Goal: Task Accomplishment & Management: Complete application form

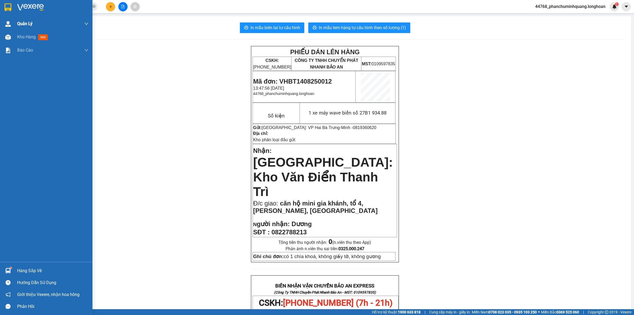
drag, startPoint x: 0, startPoint y: 0, endPoint x: 17, endPoint y: 19, distance: 25.3
click at [4, 4] on div at bounding box center [7, 7] width 9 height 9
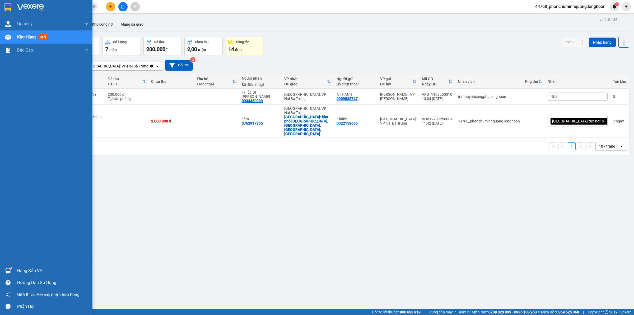
click at [19, 10] on img at bounding box center [30, 7] width 27 height 8
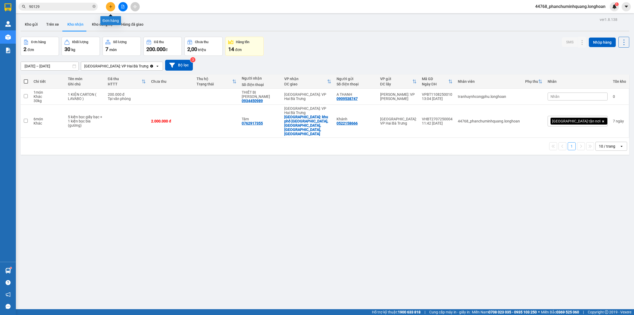
click at [113, 7] on button at bounding box center [110, 6] width 9 height 9
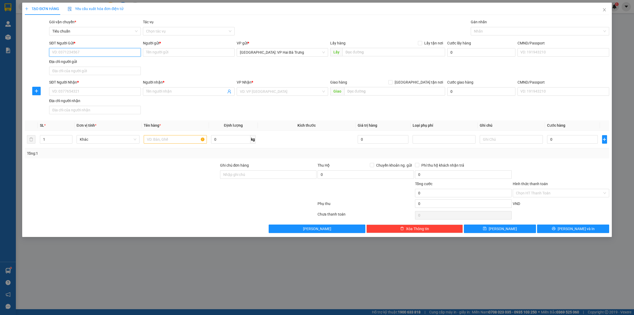
click at [111, 50] on input "SĐT Người Gửi *" at bounding box center [95, 52] width 92 height 8
click at [320, 125] on th "Kích thước" at bounding box center [307, 125] width 98 height 10
click at [189, 140] on input "text" at bounding box center [175, 139] width 63 height 8
type input "1 máy làm xúc xích"
click at [127, 58] on div "SĐT Người Gửi * VD: 0371234567" at bounding box center [95, 49] width 92 height 18
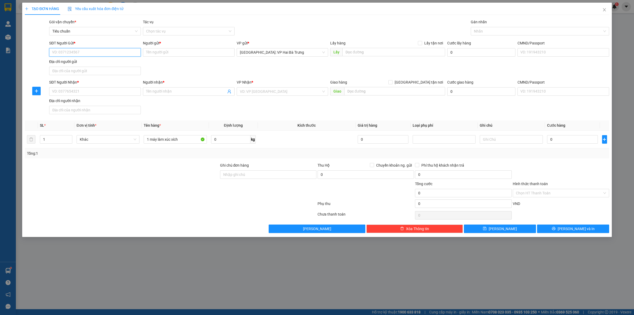
click at [132, 52] on input "SĐT Người Gửi *" at bounding box center [95, 52] width 92 height 8
click at [133, 51] on input "0968233" at bounding box center [95, 52] width 92 height 8
click at [134, 52] on input "0968233" at bounding box center [95, 52] width 92 height 8
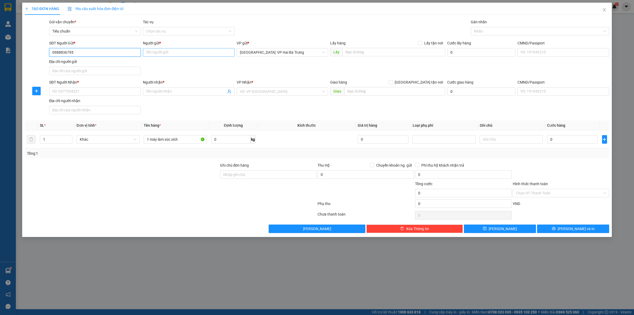
type input "0988836795"
click at [174, 52] on input "Người gửi *" at bounding box center [189, 52] width 92 height 8
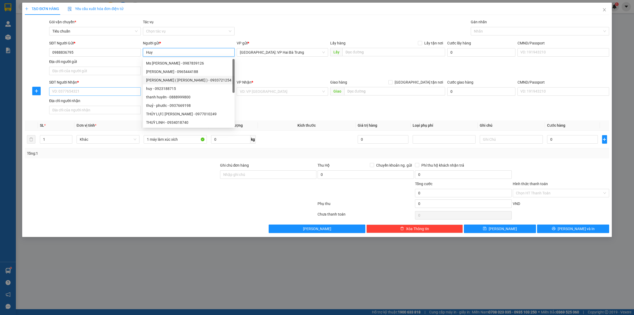
type input "Huy"
click at [133, 89] on input "SĐT Người Nhận *" at bounding box center [95, 91] width 92 height 8
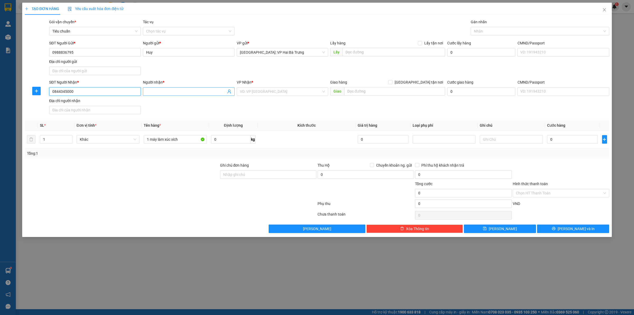
type input "0844345000"
click at [164, 91] on input "Người nhận *" at bounding box center [186, 91] width 80 height 6
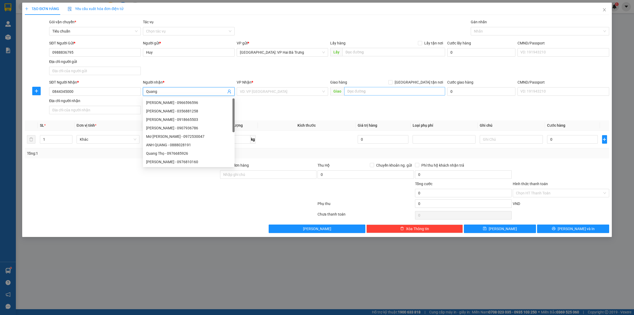
type input "Quang"
click at [375, 90] on input "text" at bounding box center [394, 91] width 101 height 8
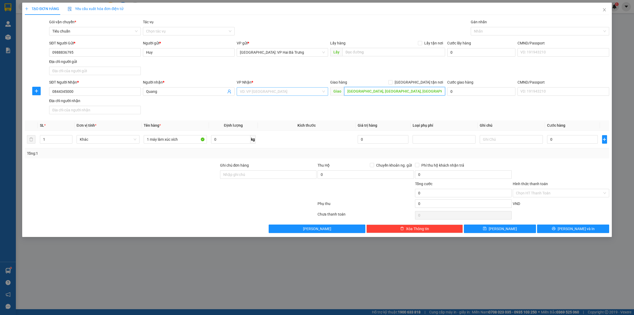
type input "Trường ĐH Hạ Long, Uông Bí, Quảng Ninh"
click at [311, 93] on input "search" at bounding box center [281, 91] width 82 height 8
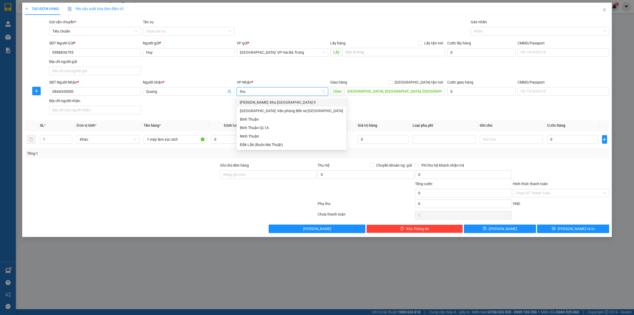
type input "thuo"
click at [305, 104] on div "[GEOGRAPHIC_DATA]: Văn phòng Bến xe [GEOGRAPHIC_DATA]" at bounding box center [291, 102] width 103 height 6
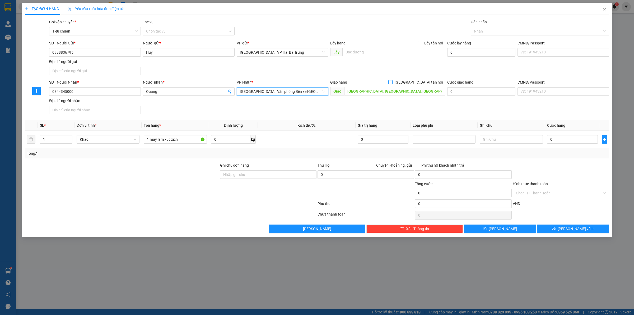
click at [423, 83] on span "[GEOGRAPHIC_DATA] tận nơi" at bounding box center [418, 82] width 53 height 6
click at [392, 83] on input "[GEOGRAPHIC_DATA] tận nơi" at bounding box center [390, 82] width 4 height 4
checkbox input "true"
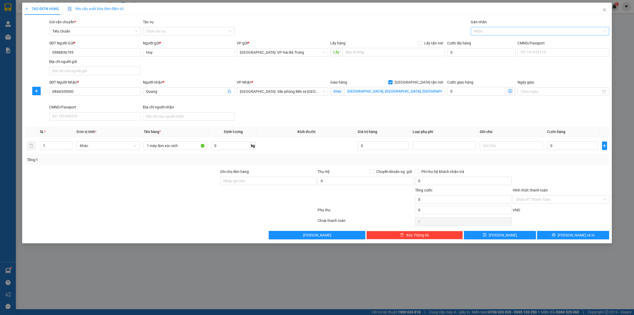
click at [489, 30] on div at bounding box center [537, 31] width 130 height 6
type input "G"
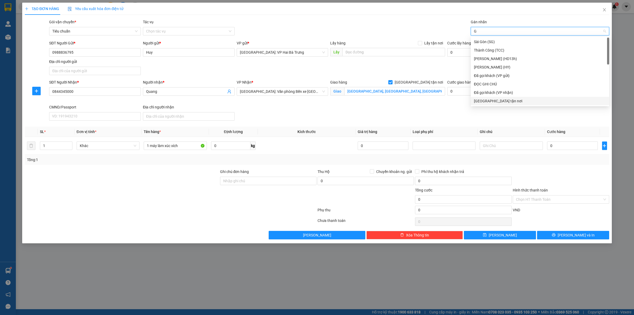
click at [489, 103] on div "[GEOGRAPHIC_DATA] tận nơi" at bounding box center [540, 101] width 132 height 6
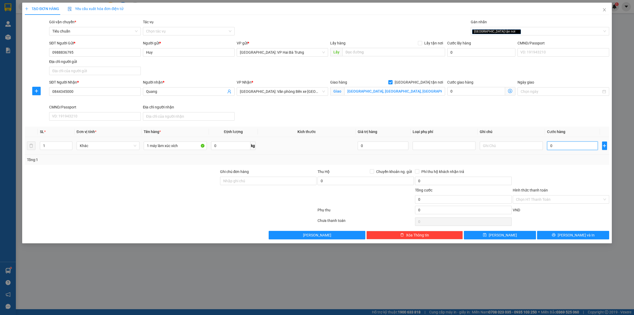
click at [570, 147] on input "0" at bounding box center [572, 145] width 51 height 8
type input "3"
type input "36"
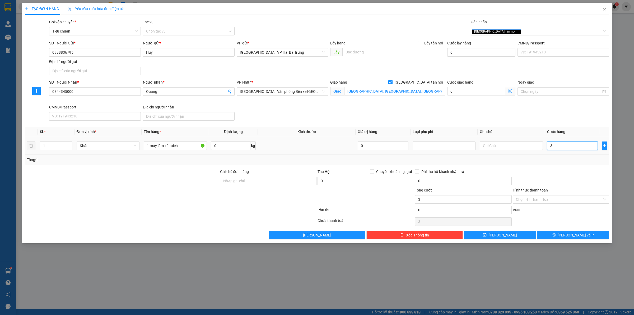
type input "36"
type input "365"
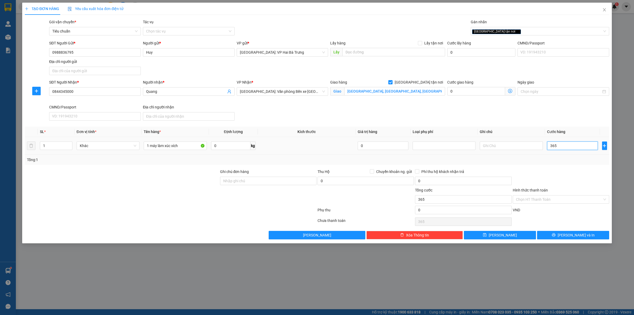
type input "3.650"
type input "36.500"
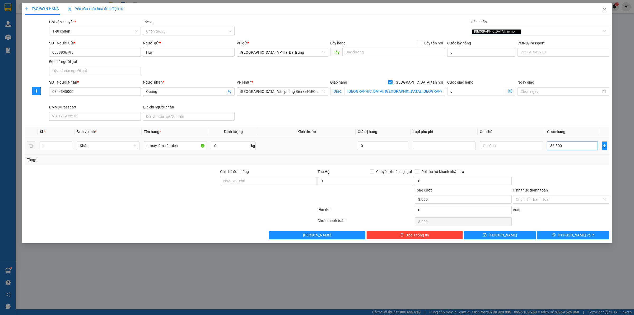
type input "36.500"
type input "365.000"
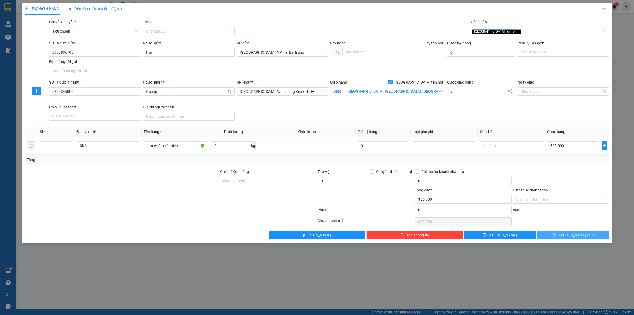
click at [555, 235] on icon "printer" at bounding box center [553, 234] width 3 height 3
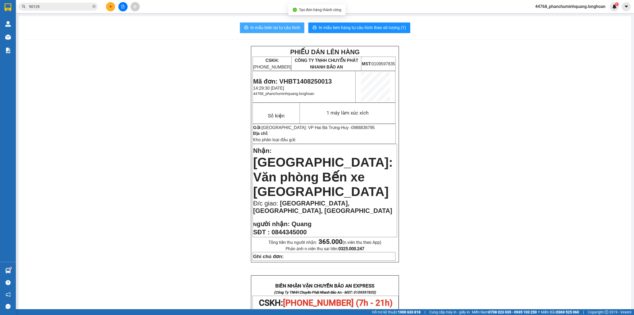
click at [268, 27] on span "In mẫu biên lai tự cấu hình" at bounding box center [275, 27] width 50 height 7
click at [359, 26] on span "In mẫu tem hàng tự cấu hình theo số lượng (1)" at bounding box center [362, 27] width 87 height 7
click at [110, 5] on icon "plus" at bounding box center [111, 7] width 4 height 4
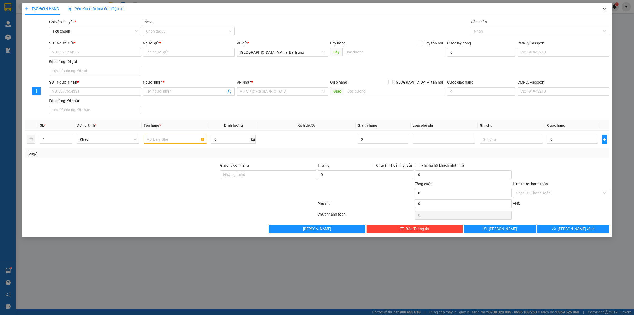
drag, startPoint x: 603, startPoint y: 10, endPoint x: 559, endPoint y: 9, distance: 43.6
click at [597, 8] on span "Close" at bounding box center [604, 10] width 15 height 15
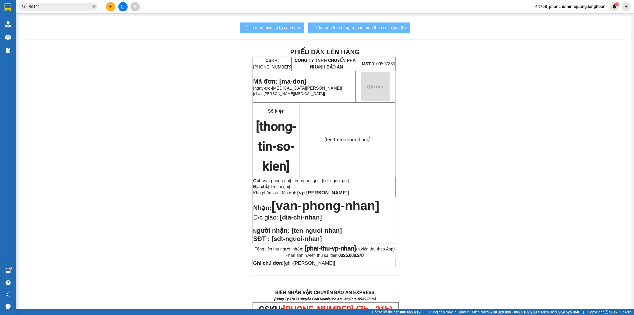
click at [67, 3] on span "90129" at bounding box center [57, 7] width 79 height 8
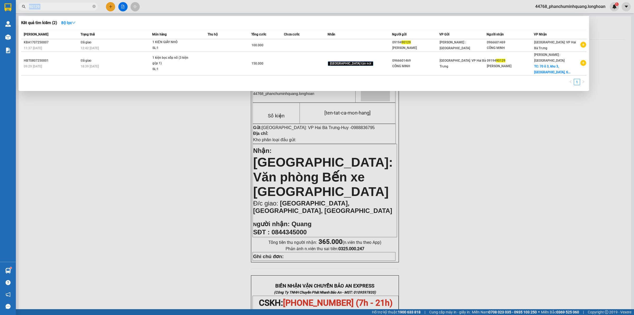
click at [67, 3] on span "90129" at bounding box center [57, 7] width 79 height 8
click at [68, 4] on input "90129" at bounding box center [60, 7] width 62 height 6
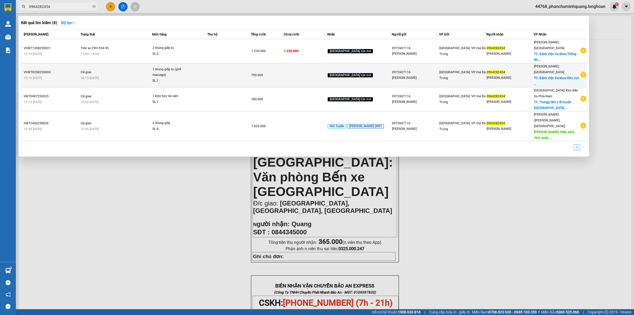
type input "0964282454"
click at [582, 72] on icon "plus-circle" at bounding box center [583, 75] width 6 height 6
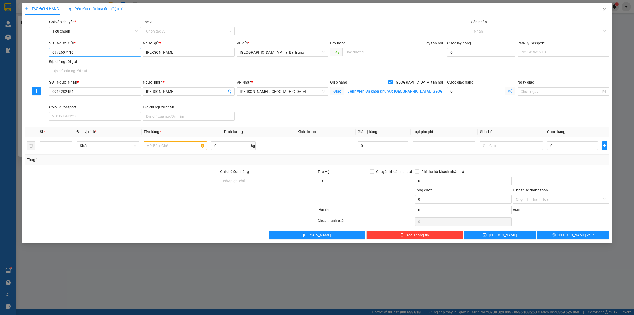
click at [497, 32] on div at bounding box center [537, 31] width 130 height 6
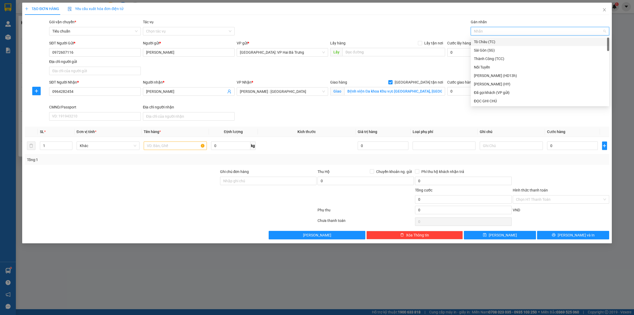
type input "G"
click at [488, 103] on div "[GEOGRAPHIC_DATA] tận nơi" at bounding box center [540, 101] width 132 height 6
click at [69, 145] on icon "up" at bounding box center [69, 144] width 2 height 2
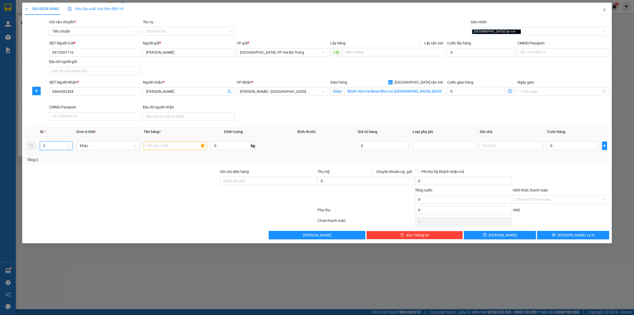
click at [69, 145] on icon "up" at bounding box center [69, 144] width 2 height 2
type input "4"
click at [69, 145] on icon "up" at bounding box center [69, 144] width 2 height 2
click at [176, 148] on input "text" at bounding box center [175, 145] width 63 height 8
type input "4 kiện giấy to"
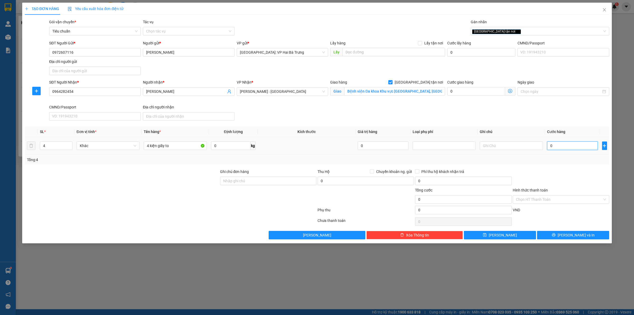
click at [584, 144] on input "0" at bounding box center [572, 145] width 51 height 8
type input "2"
type input "21"
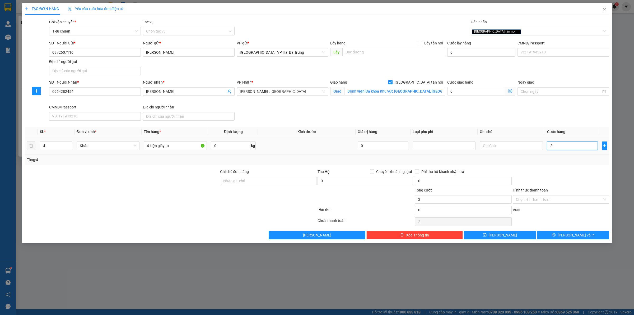
type input "21"
type input "217"
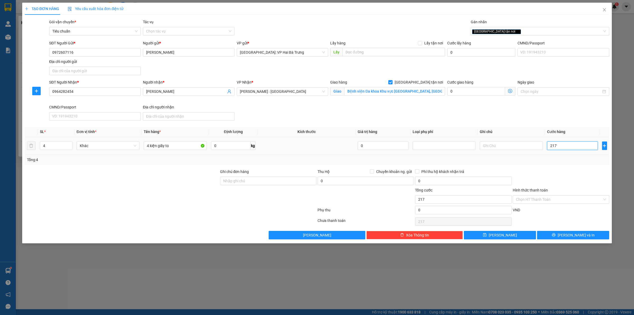
type input "2.175"
type input "21.750"
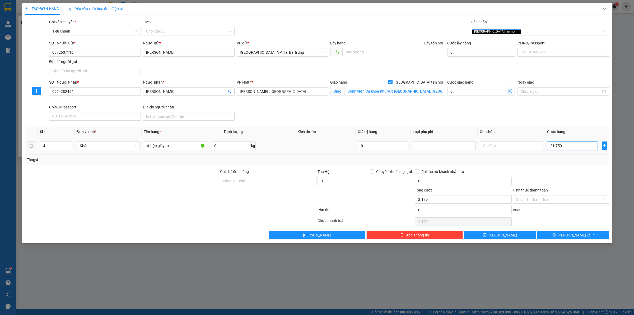
type input "21.750"
type input "217.500"
type input "2.175.000"
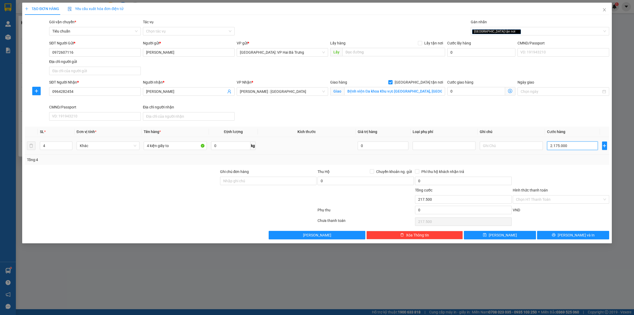
type input "2.175.000"
click at [551, 235] on button "[PERSON_NAME] và In" at bounding box center [573, 235] width 72 height 8
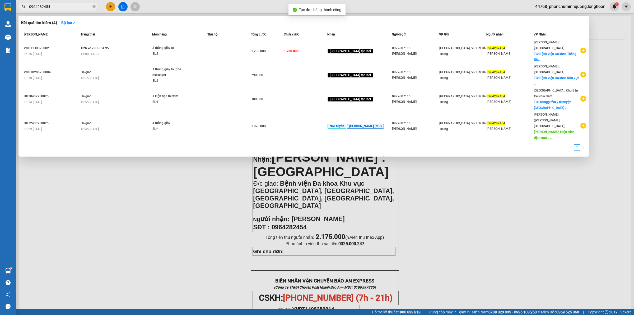
click at [475, 208] on div at bounding box center [317, 157] width 634 height 315
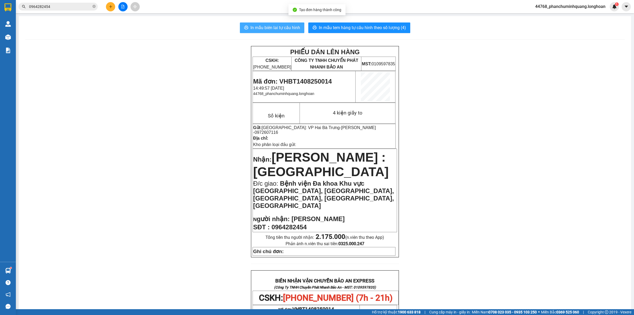
click at [287, 25] on span "In mẫu biên lai tự cấu hình" at bounding box center [275, 27] width 50 height 7
click at [342, 23] on button "In mẫu tem hàng tự cấu hình theo số lượng (4)" at bounding box center [359, 27] width 102 height 11
click at [109, 8] on button at bounding box center [110, 6] width 9 height 9
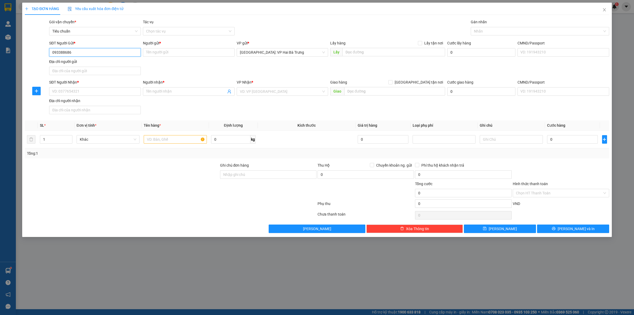
type input "0933886863"
click at [128, 64] on div "0933886863 - A THÀNH" at bounding box center [94, 63] width 85 height 6
type input "A THÀNH"
type input "0933886863"
click at [116, 94] on input "SĐT Người Nhận *" at bounding box center [95, 91] width 92 height 8
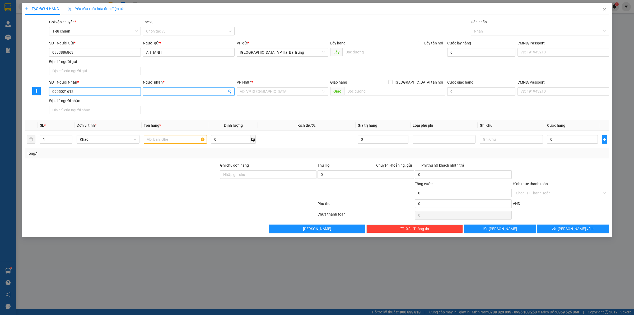
type input "0905021612"
click at [165, 91] on input "Người nhận *" at bounding box center [186, 91] width 80 height 6
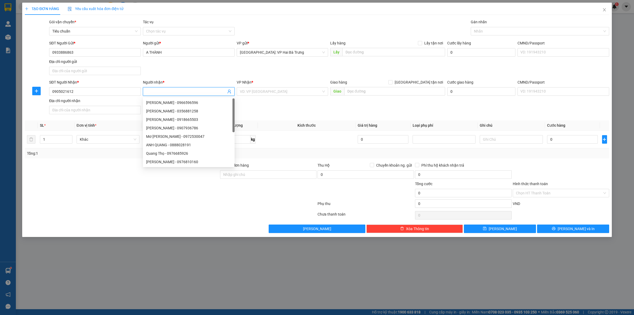
type input "D"
type input "[PERSON_NAME]"
click at [355, 91] on input "text" at bounding box center [394, 91] width 101 height 8
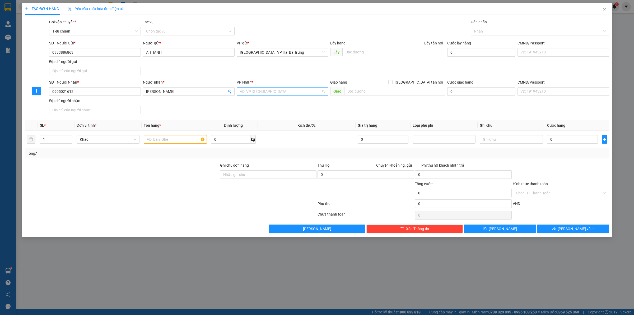
click at [295, 93] on input "search" at bounding box center [281, 91] width 82 height 8
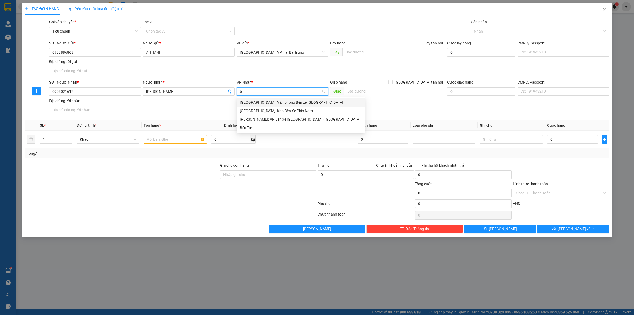
type input "bê"
click at [290, 107] on div "[GEOGRAPHIC_DATA]: Kho Bến Xe Phía Nam" at bounding box center [301, 110] width 128 height 8
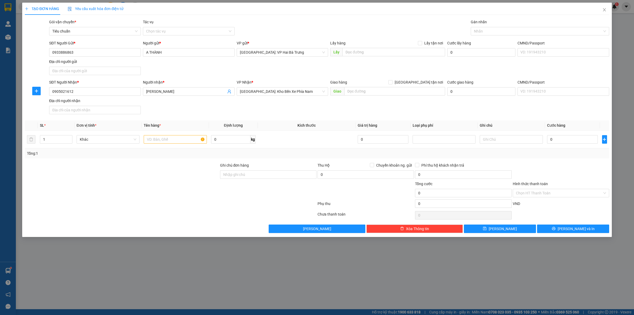
click at [425, 85] on div "Giao hàng [GEOGRAPHIC_DATA] tận nơi" at bounding box center [387, 83] width 115 height 8
click at [436, 78] on form "SĐT Người Gửi * 0933886863 Người gửi * A THÀNH VP gửi * Hà Nội: VP Hai Bà Trưng…" at bounding box center [317, 78] width 584 height 76
click at [435, 83] on span "[GEOGRAPHIC_DATA] tận nơi" at bounding box center [418, 82] width 53 height 6
click at [392, 83] on input "[GEOGRAPHIC_DATA] tận nơi" at bounding box center [390, 82] width 4 height 4
checkbox input "true"
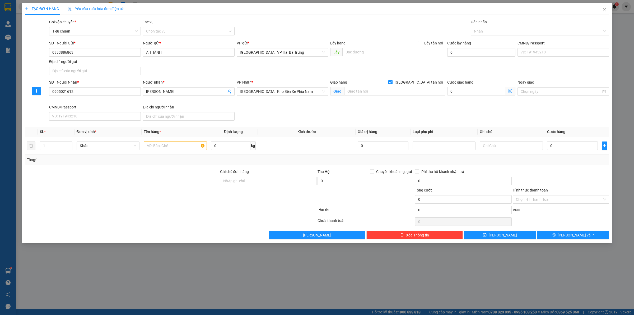
click at [494, 26] on div "Gán nhãn" at bounding box center [540, 23] width 138 height 8
click at [492, 29] on div at bounding box center [537, 31] width 130 height 6
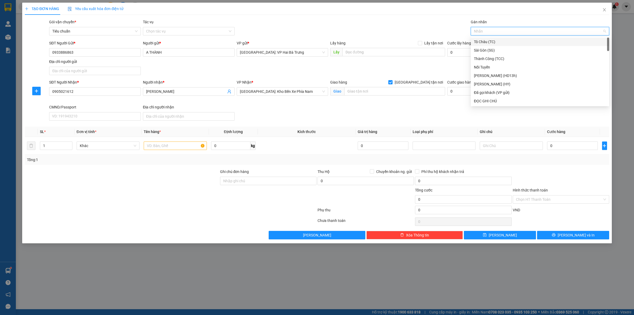
type input "G"
click at [493, 103] on div "[GEOGRAPHIC_DATA] tận nơi" at bounding box center [540, 101] width 132 height 6
click at [184, 146] on input "text" at bounding box center [175, 145] width 63 height 8
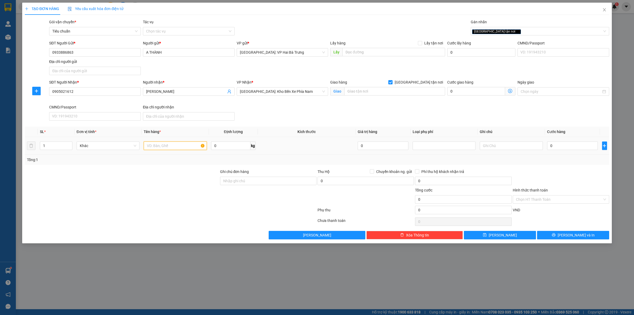
click at [184, 146] on input "text" at bounding box center [175, 145] width 63 height 8
type input "1 tải xám"
click at [366, 94] on input "text" at bounding box center [394, 91] width 101 height 8
click at [400, 94] on input "Trung tâm" at bounding box center [394, 91] width 101 height 8
click at [375, 90] on input "Trung tâm" at bounding box center [394, 91] width 101 height 8
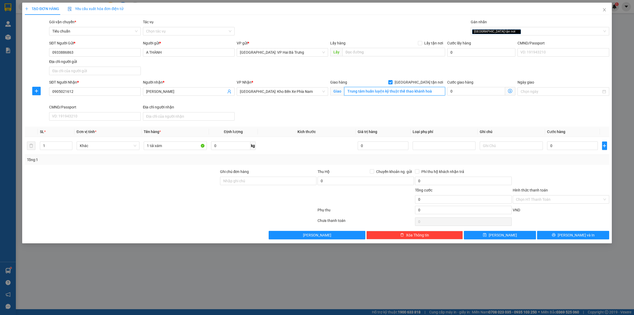
click at [376, 90] on input "Trung tâm huấn luyện kỹ thuật thể thao khánh hoà" at bounding box center [394, 91] width 101 height 8
click at [438, 91] on input "Trung tâm huấn luyện kỹ thuật thể thao khánh hoà" at bounding box center [394, 91] width 101 height 8
paste input "75HP+R5H, Đường Nguyễn Khuyến, Vĩnh Hải, Nha Trang, Khánh Hòa, Việt Nam"
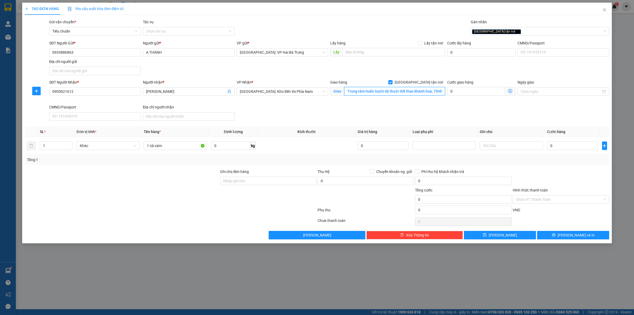
scroll to position [0, 126]
drag, startPoint x: 425, startPoint y: 91, endPoint x: 460, endPoint y: 91, distance: 35.4
click at [460, 91] on div "SĐT Người Nhận * 0905021612 Người nhận * Thành Danh VP Nhận * Nha Trang: Kho Bế…" at bounding box center [329, 100] width 562 height 43
click at [361, 91] on input "Trung tâm huấn luyện kỹ thuật thể thao khánh hoà, 75HP+R5H, Đường Nguyễn Khuyến…" at bounding box center [394, 91] width 101 height 8
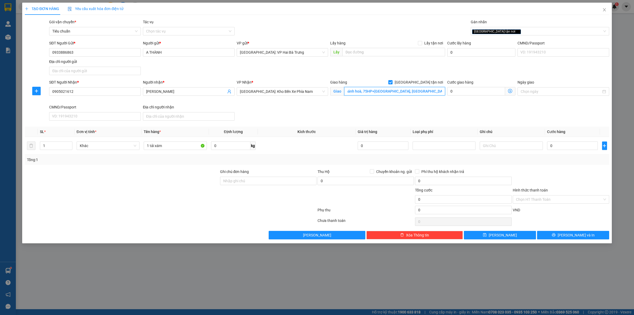
scroll to position [0, 0]
drag, startPoint x: 366, startPoint y: 92, endPoint x: 434, endPoint y: 90, distance: 67.4
click at [434, 90] on input "Trung tâm huấn luyện kỹ thuật thể thao khánh hoà, 75HP+R5H, Đường Nguyễn Khuyến…" at bounding box center [394, 91] width 101 height 8
type input "Trung tâm huấn luyện kỹ thuật thể thao khánh hoà, Đường Nguyễn Khuyến, Vĩnh Hải…"
click at [581, 147] on input "0" at bounding box center [572, 145] width 51 height 8
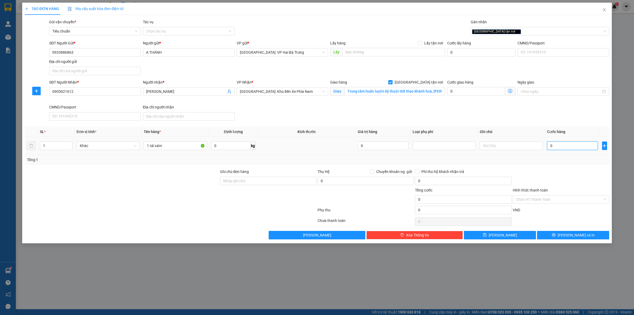
type input "1"
type input "15"
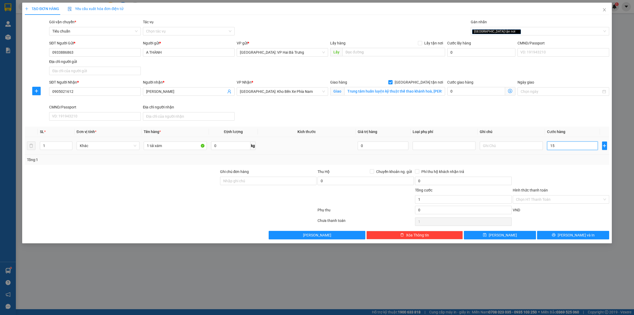
type input "15"
type input "155"
type input "1.550"
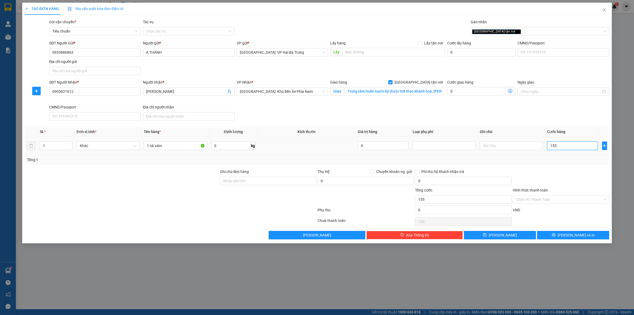
type input "1.550"
type input "15.500"
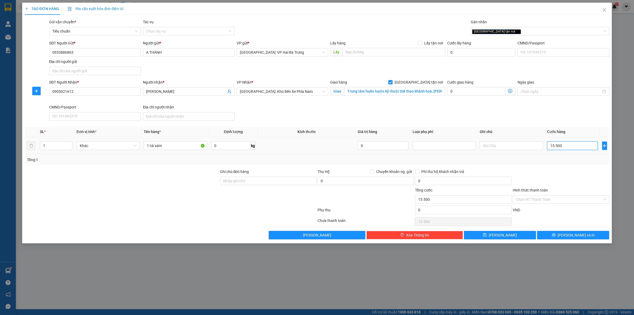
type input "155.000"
drag, startPoint x: 538, startPoint y: 202, endPoint x: 534, endPoint y: 198, distance: 5.6
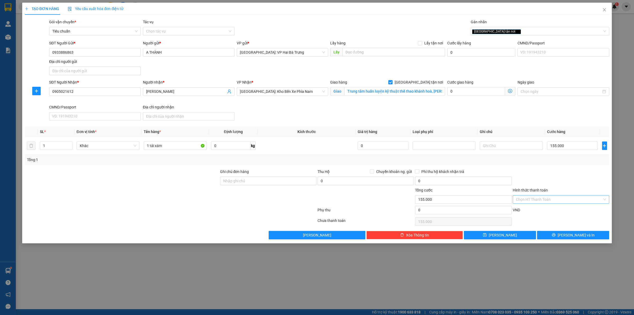
click at [538, 202] on input "Hình thức thanh toán" at bounding box center [559, 199] width 86 height 8
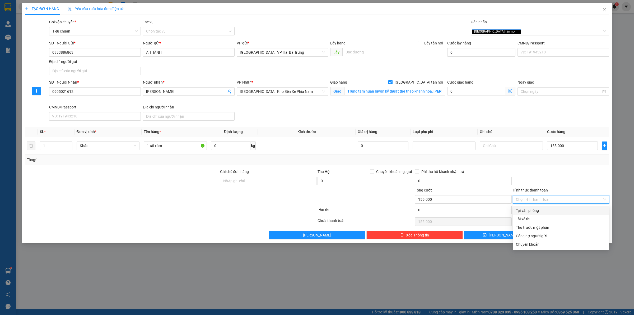
click at [522, 213] on div "Tại văn phòng" at bounding box center [561, 210] width 96 height 8
type input "0"
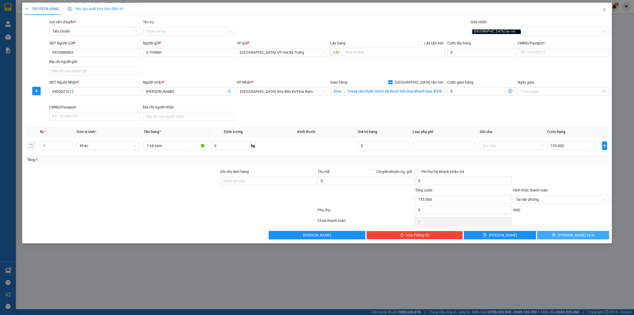
click at [562, 235] on button "[PERSON_NAME] và In" at bounding box center [573, 235] width 72 height 8
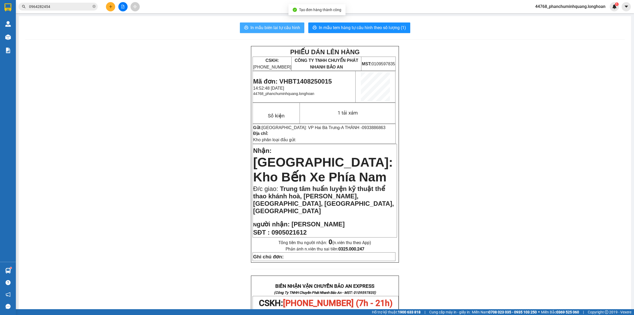
click at [268, 27] on span "In mẫu biên lai tự cấu hình" at bounding box center [275, 27] width 50 height 7
click at [394, 29] on span "In mẫu tem hàng tự cấu hình theo số lượng (1)" at bounding box center [362, 27] width 87 height 7
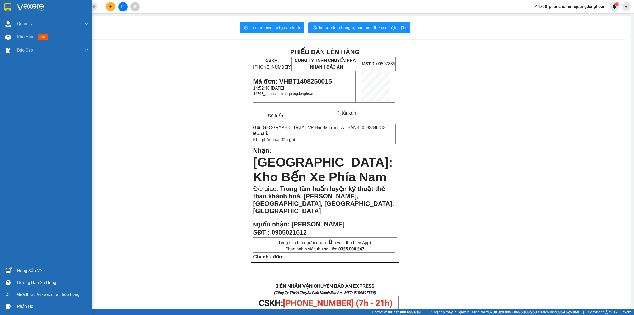
click at [0, 6] on div at bounding box center [46, 8] width 92 height 17
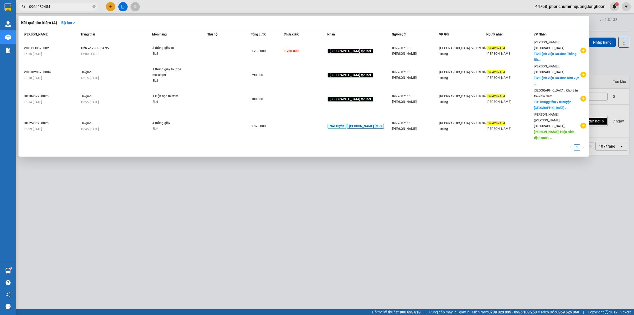
click at [67, 7] on input "0964282454" at bounding box center [60, 7] width 62 height 6
click at [110, 5] on div at bounding box center [317, 157] width 634 height 315
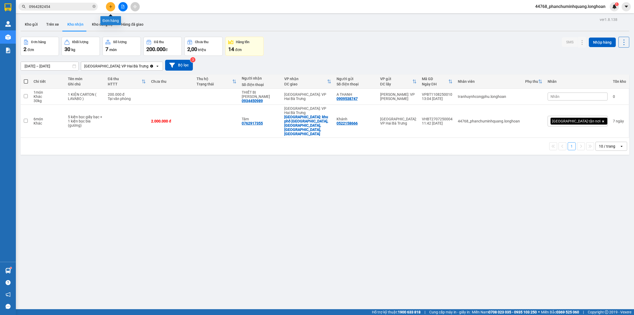
click at [110, 5] on icon "plus" at bounding box center [111, 7] width 4 height 4
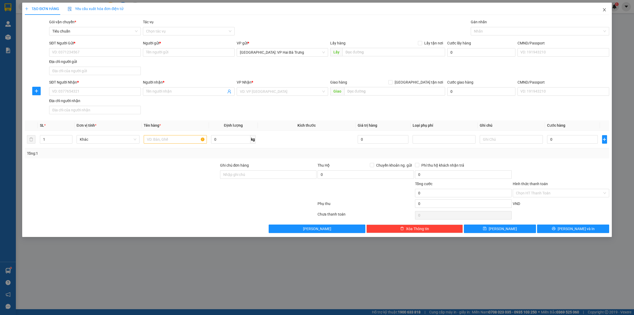
click at [607, 11] on span "Close" at bounding box center [604, 10] width 15 height 15
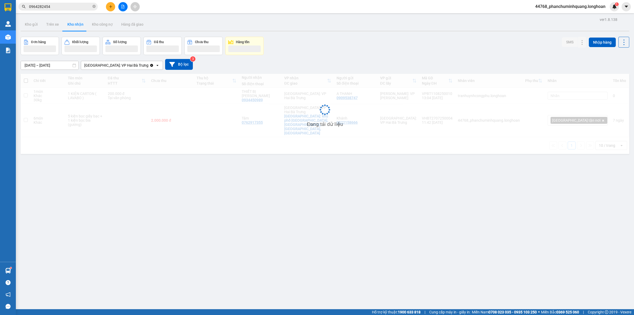
click at [74, 7] on input "0964282454" at bounding box center [60, 7] width 62 height 6
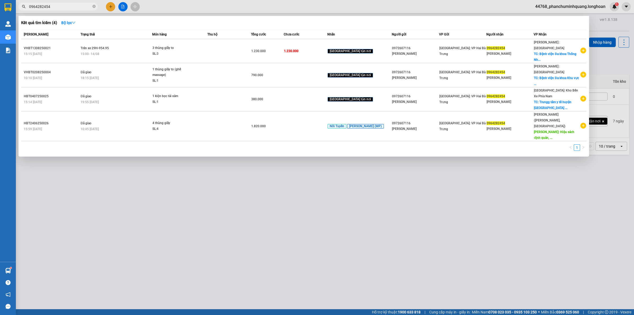
click at [74, 7] on input "0964282454" at bounding box center [60, 7] width 62 height 6
drag, startPoint x: 74, startPoint y: 7, endPoint x: 92, endPoint y: 27, distance: 26.2
click at [74, 7] on input "0964282454" at bounding box center [60, 7] width 62 height 6
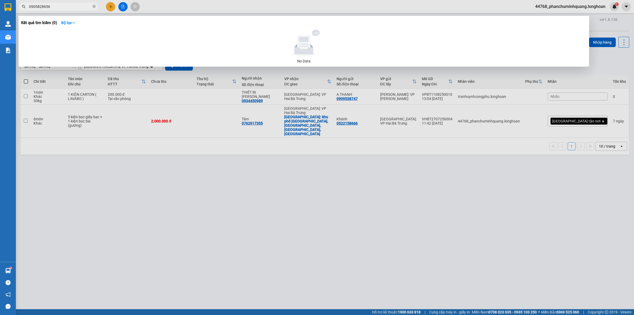
click at [77, 9] on input "0905828656" at bounding box center [60, 7] width 62 height 6
click at [34, 7] on input "0905828656" at bounding box center [60, 7] width 62 height 6
click at [56, 4] on input "0905828656" at bounding box center [60, 7] width 62 height 6
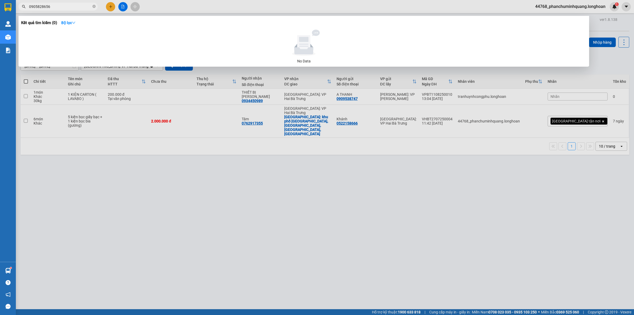
click at [56, 4] on input "0905828656" at bounding box center [60, 7] width 62 height 6
type input "0905828656"
drag, startPoint x: 114, startPoint y: 6, endPoint x: 108, endPoint y: 0, distance: 8.1
click at [114, 6] on div at bounding box center [317, 157] width 634 height 315
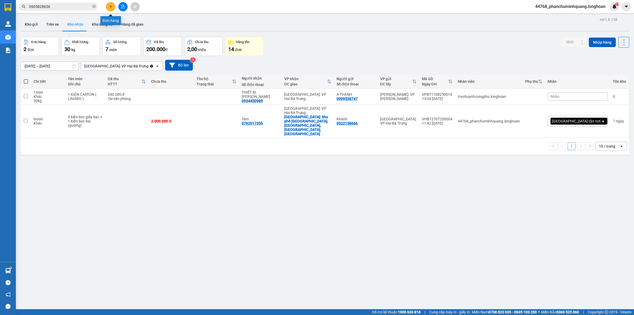
click at [110, 7] on icon "plus" at bounding box center [111, 7] width 4 height 4
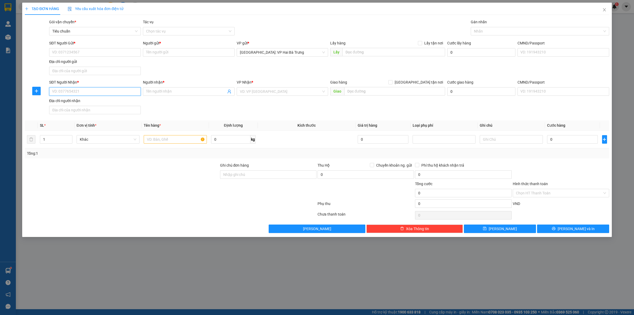
click at [133, 93] on input "SĐT Người Nhận *" at bounding box center [95, 91] width 92 height 8
paste input "0905828656"
type input "0905828656"
click at [176, 75] on div "SĐT Người Gửi * VD: 0371234567 Người gửi * Tên người gửi VP gửi * [GEOGRAPHIC_D…" at bounding box center [329, 58] width 562 height 37
click at [175, 92] on input "Người nhận *" at bounding box center [186, 91] width 80 height 6
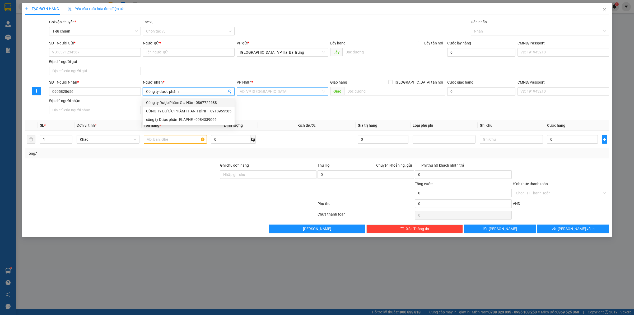
type input "Công ty dược phẩm"
click at [273, 95] on input "search" at bounding box center [281, 91] width 82 height 8
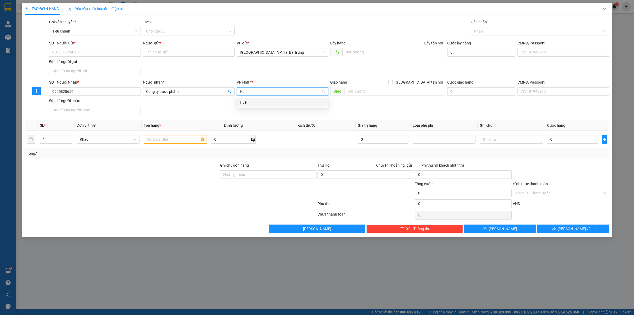
type input "Huế"
click at [271, 100] on div "Huế" at bounding box center [282, 102] width 85 height 6
click at [390, 107] on div "SĐT Người Nhận * 0905828656 Người nhận * Công ty dược phẩm VP Nhận * Huế Huế Gi…" at bounding box center [329, 97] width 562 height 37
click at [491, 32] on div at bounding box center [537, 31] width 130 height 6
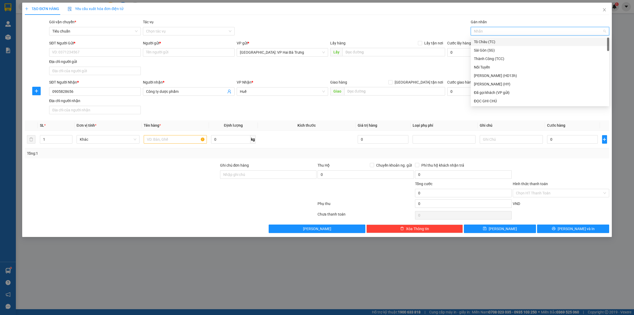
type input "D"
click at [480, 58] on div "ĐỌC GHI CHÚ" at bounding box center [540, 59] width 132 height 6
click at [184, 138] on input "text" at bounding box center [175, 139] width 63 height 8
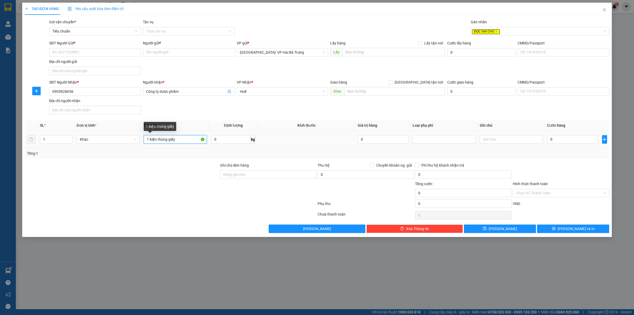
drag, startPoint x: 156, startPoint y: 139, endPoint x: 150, endPoint y: 140, distance: 6.1
click at [150, 140] on input "1 kiện thùng giấy" at bounding box center [175, 139] width 63 height 8
type input "1 thùng giấy"
click at [281, 176] on input "Ghi chú đơn hàng" at bounding box center [268, 174] width 96 height 8
type input "Gọi khách trước 1 tiếng"
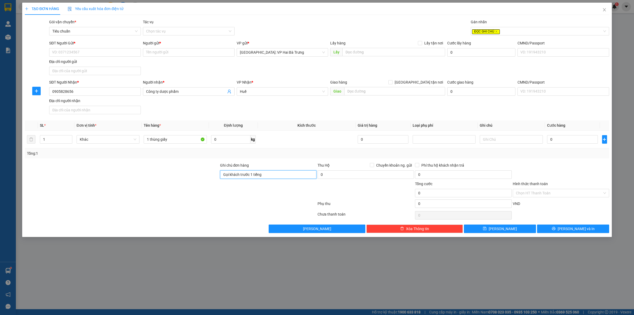
click at [282, 176] on input "Gọi khách trước 1 tiếng" at bounding box center [268, 174] width 96 height 8
click at [174, 142] on input "1 thùng giấy" at bounding box center [175, 139] width 63 height 8
paste input "Gọi khách trước 1 tiếng"
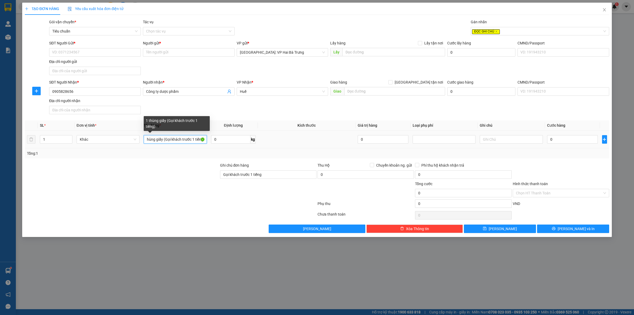
scroll to position [0, 6]
type input "1 thùng giấy (Gọi khách trước 1 tiếng)"
click at [604, 8] on icon "close" at bounding box center [604, 10] width 4 height 4
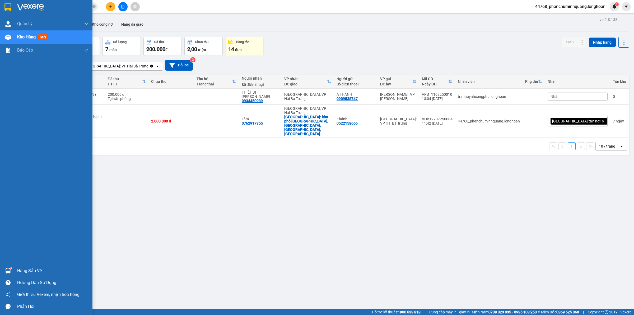
click at [7, 6] on img at bounding box center [7, 7] width 7 height 8
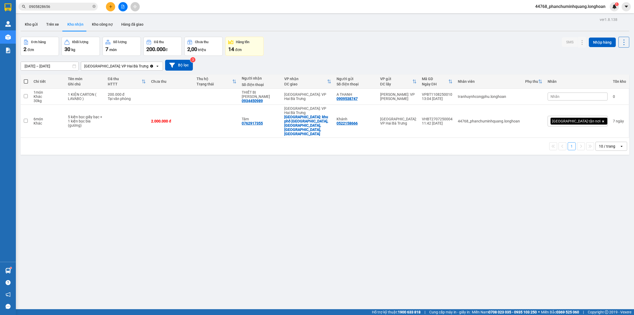
click at [113, 10] on button at bounding box center [110, 6] width 9 height 9
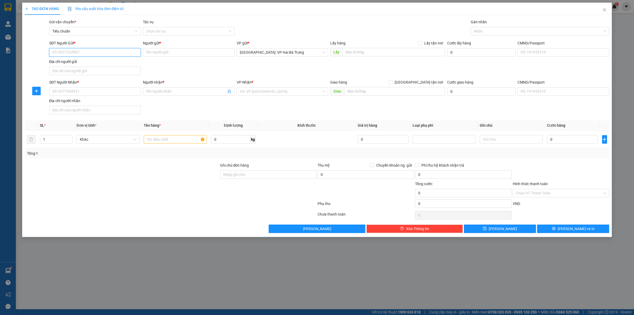
click at [105, 51] on input "SĐT Người Gửi *" at bounding box center [95, 52] width 92 height 8
type input "0393232526"
click at [95, 62] on div "0393232526 - A AN" at bounding box center [94, 63] width 85 height 6
type input "A AN"
checkbox input "true"
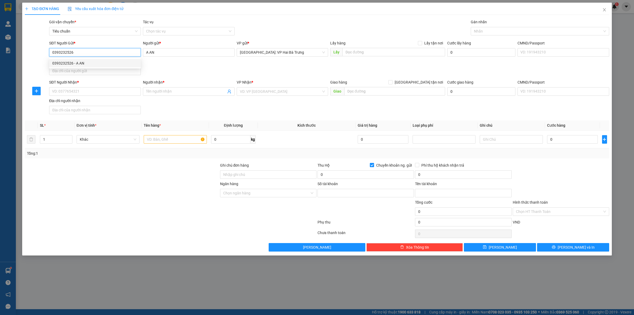
type input "19034524474010"
type input "NGUYEN THAI AN"
type input "0393232526"
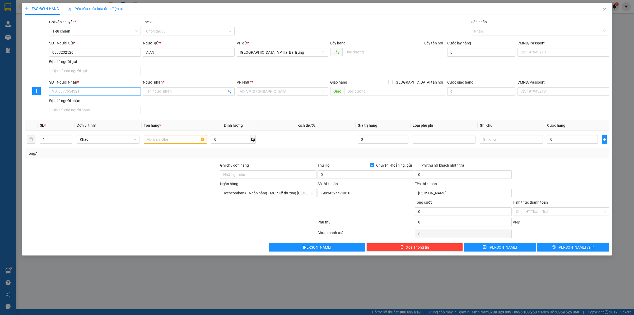
click at [102, 92] on input "SĐT Người Nhận *" at bounding box center [95, 91] width 92 height 8
click at [100, 88] on input "SĐT Người Nhận *" at bounding box center [95, 91] width 92 height 8
click at [166, 138] on input "text" at bounding box center [175, 139] width 63 height 8
type input "1 thùng giấy"
click at [115, 88] on input "SĐT Người Nhận *" at bounding box center [95, 91] width 92 height 8
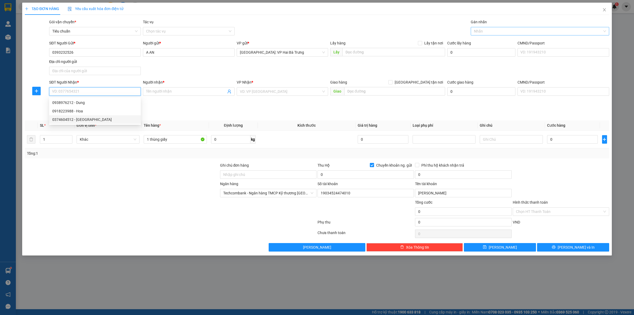
click at [493, 33] on div at bounding box center [537, 31] width 130 height 6
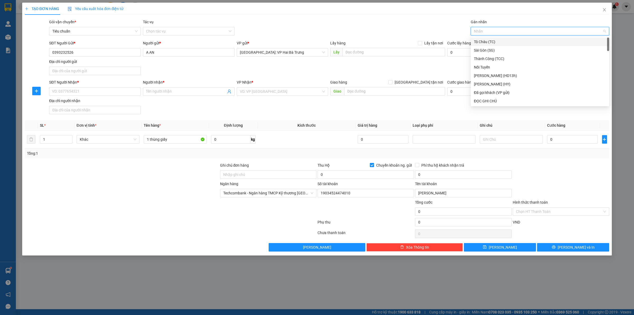
type input "G"
click at [491, 100] on div "[GEOGRAPHIC_DATA] tận nơi" at bounding box center [540, 101] width 132 height 6
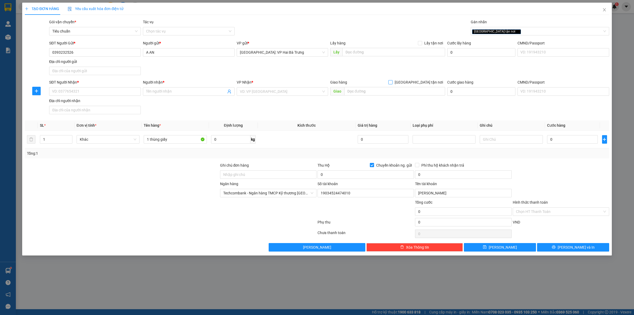
click at [418, 79] on label "[GEOGRAPHIC_DATA] tận nơi" at bounding box center [416, 82] width 57 height 6
click at [392, 80] on input "[GEOGRAPHIC_DATA] tận nơi" at bounding box center [390, 82] width 4 height 4
checkbox input "true"
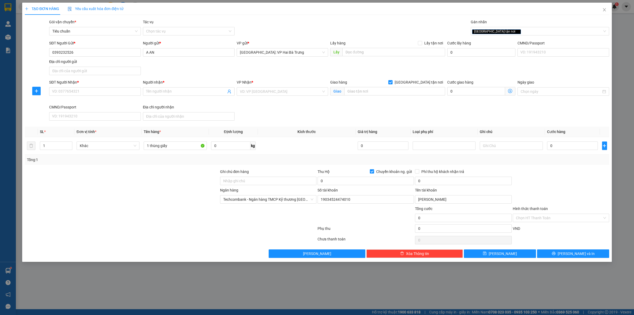
click at [373, 170] on input "Chuyển khoản ng. gửi" at bounding box center [372, 171] width 4 height 4
checkbox input "false"
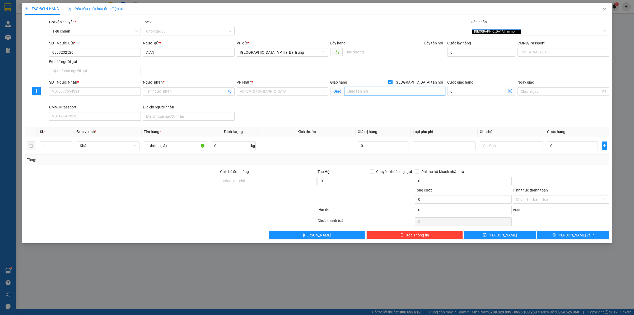
click at [363, 90] on input "text" at bounding box center [394, 91] width 101 height 8
paste input "720A Điện Biên Phủ, Phường 22, Bình Thạnh, Hồ Chí Minh 72300, Việt Nam"
drag, startPoint x: 414, startPoint y: 90, endPoint x: 455, endPoint y: 90, distance: 41.5
click at [455, 90] on div "SĐT Người Nhận * VD: 0377654321 Người nhận * Tên người nhận VP Nhận * VD: VP Sà…" at bounding box center [329, 100] width 562 height 43
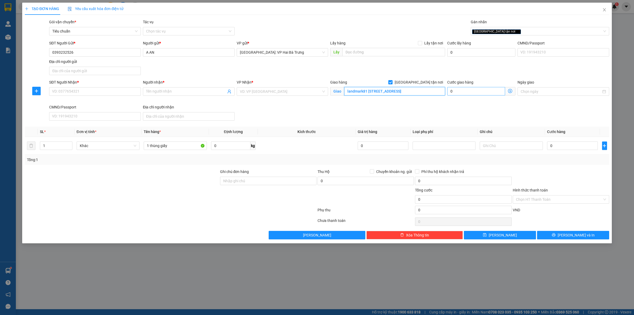
scroll to position [0, 23]
type input "landmark81 720A Điện Biên Phủ, Phường 22, Bình Thạnh, Hồ Chí Minh"
drag, startPoint x: 278, startPoint y: 93, endPoint x: 283, endPoint y: 92, distance: 5.6
click at [277, 93] on input "search" at bounding box center [281, 91] width 82 height 8
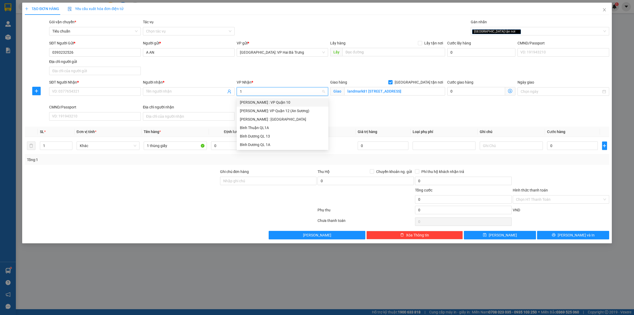
type input "12"
click at [282, 113] on div "[PERSON_NAME] : [GEOGRAPHIC_DATA]" at bounding box center [282, 111] width 85 height 6
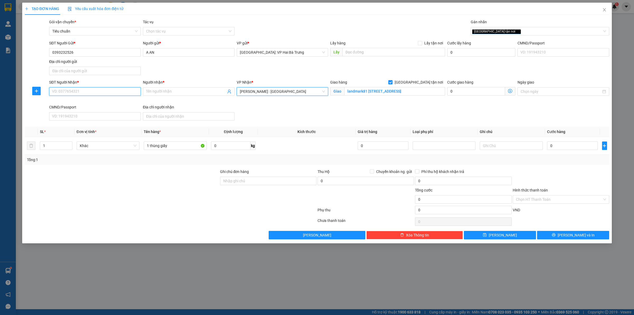
drag, startPoint x: 107, startPoint y: 92, endPoint x: 102, endPoint y: 91, distance: 4.7
click at [106, 92] on input "SĐT Người Nhận *" at bounding box center [95, 91] width 92 height 8
click at [100, 102] on div "0963227254 - ANH QUÂN" at bounding box center [94, 103] width 85 height 6
type input "0963227254"
type input "ANH QUÂN"
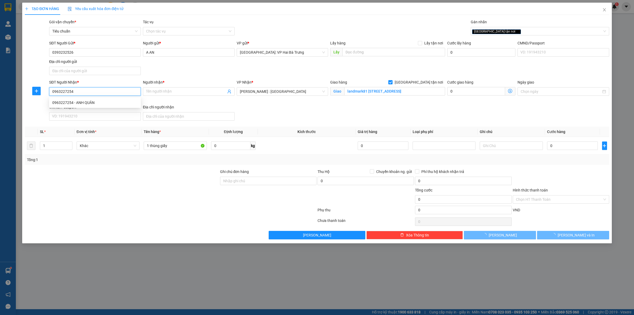
checkbox input "false"
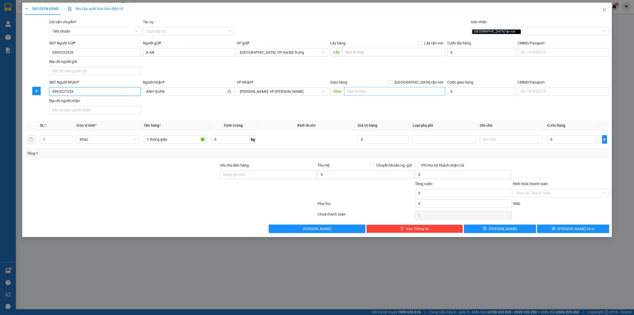
type input "0963227254"
click at [365, 91] on input "text" at bounding box center [394, 91] width 101 height 8
paste input "720A Điện Biên Phủ, Phường 22, Bình Thạnh, Hồ Chí Minh 72300, Việt Nam"
drag, startPoint x: 415, startPoint y: 93, endPoint x: 466, endPoint y: 87, distance: 52.1
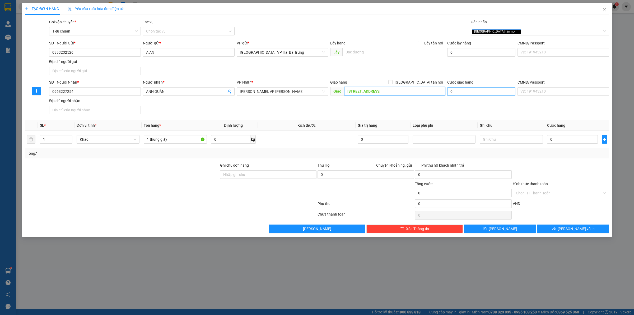
click at [466, 87] on div "SĐT Người Nhận * 0963227254 Người nhận * ANH QUÂN VP Nhận * Hồ Chí Minh: VP Bìn…" at bounding box center [329, 97] width 562 height 37
click at [352, 92] on input "720A Điện Biên Phủ, Phường 22, Bình Thạnh, Hồ Chí Minh" at bounding box center [394, 91] width 101 height 8
click at [309, 91] on span "[PERSON_NAME]: VP [PERSON_NAME]" at bounding box center [282, 91] width 85 height 8
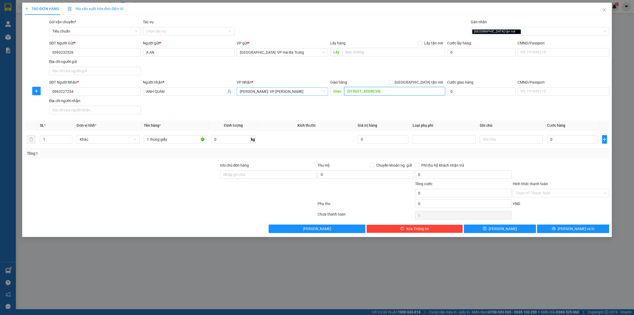
type input "Landmark 81, 720A Điện Biên Phủ, Phường 22, Bình Thạnh, Hồ Chí Minh"
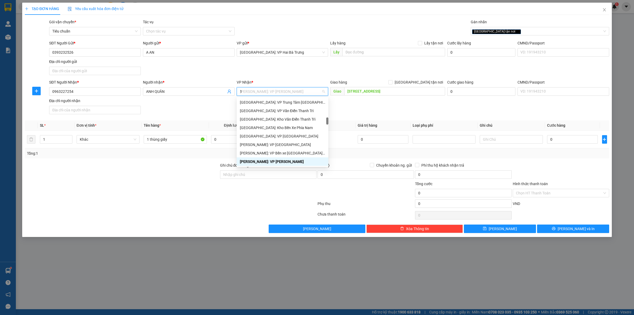
type input "12"
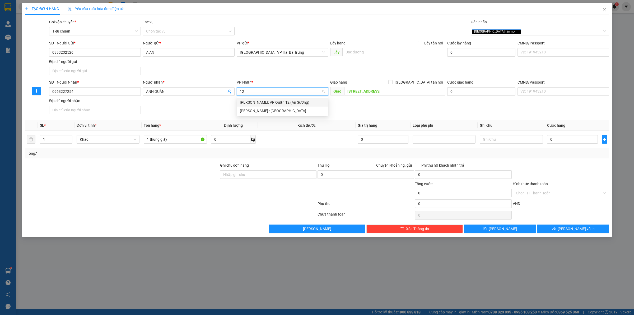
scroll to position [0, 0]
click at [297, 111] on div "[PERSON_NAME] : [GEOGRAPHIC_DATA]" at bounding box center [282, 111] width 85 height 6
click at [392, 84] on span at bounding box center [390, 82] width 4 height 4
click at [392, 84] on input "[GEOGRAPHIC_DATA] tận nơi" at bounding box center [390, 82] width 4 height 4
checkbox input "true"
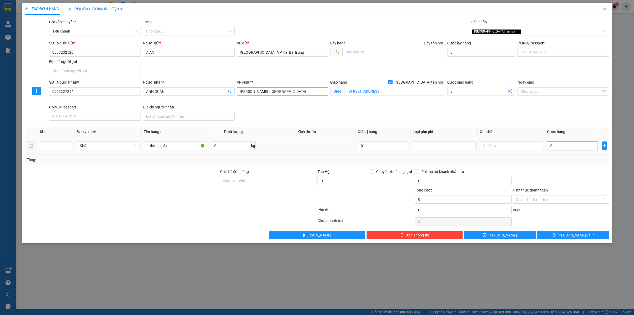
click at [576, 148] on input "0" at bounding box center [572, 145] width 51 height 8
type input "2"
type input "29"
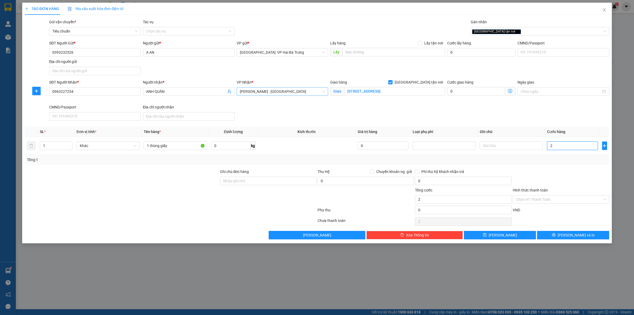
type input "29"
type input "290"
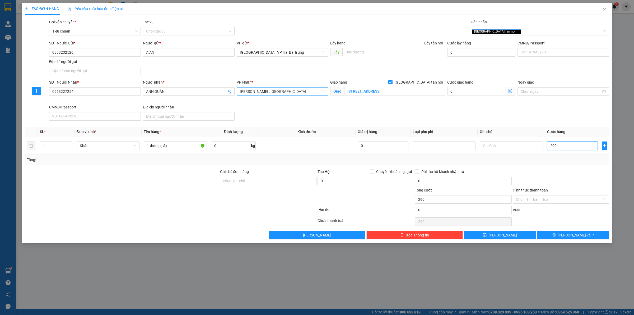
type input "2.900"
type input "29.000"
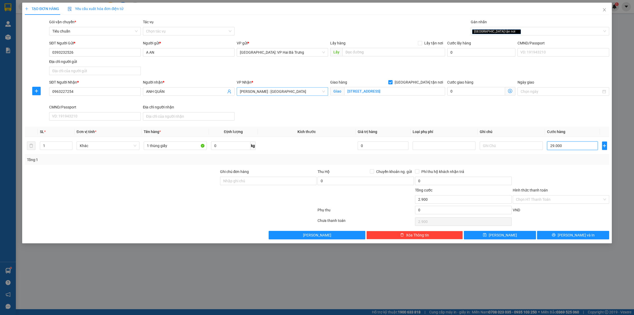
type input "29.000"
type input "290.000"
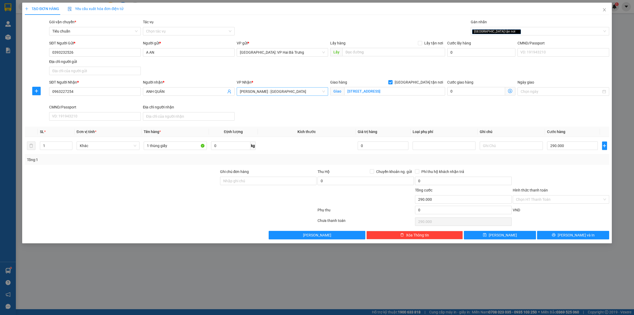
click at [575, 193] on div "Hình thức thanh toán" at bounding box center [561, 191] width 96 height 8
click at [574, 200] on input "Hình thức thanh toán" at bounding box center [559, 199] width 86 height 8
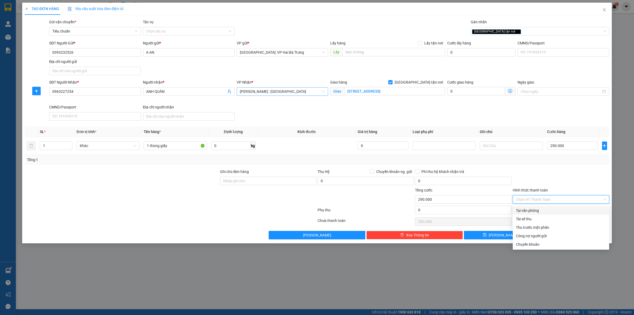
click at [557, 213] on div "Tại văn phòng" at bounding box center [561, 210] width 90 height 6
type input "0"
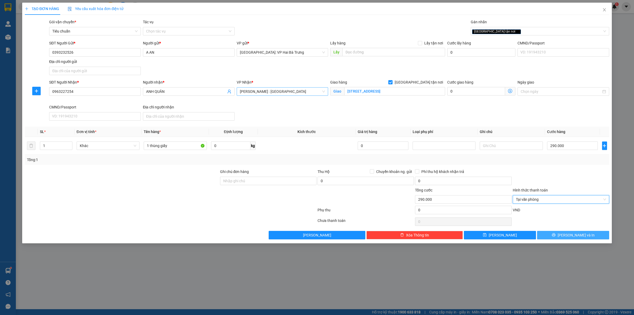
click at [557, 236] on button "[PERSON_NAME] và In" at bounding box center [573, 235] width 72 height 8
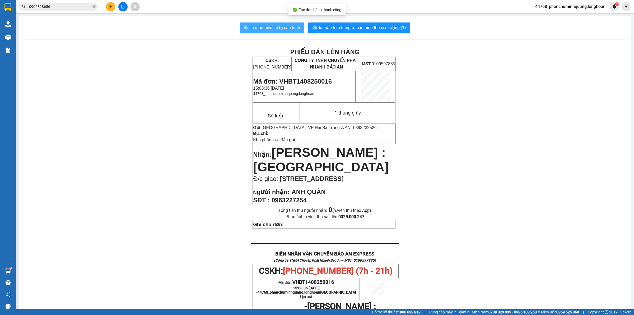
click at [279, 25] on span "In mẫu biên lai tự cấu hình" at bounding box center [275, 27] width 50 height 7
click at [382, 26] on span "In mẫu tem hàng tự cấu hình theo số lượng (1)" at bounding box center [362, 27] width 87 height 7
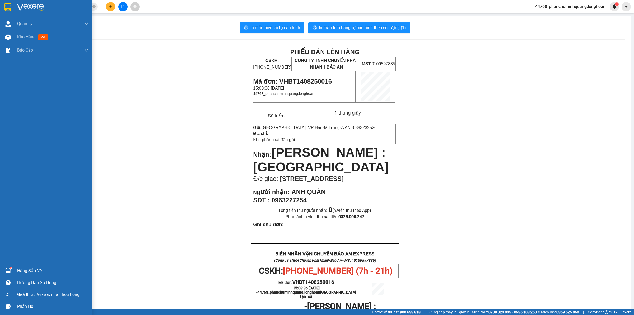
click at [5, 5] on img at bounding box center [7, 7] width 7 height 8
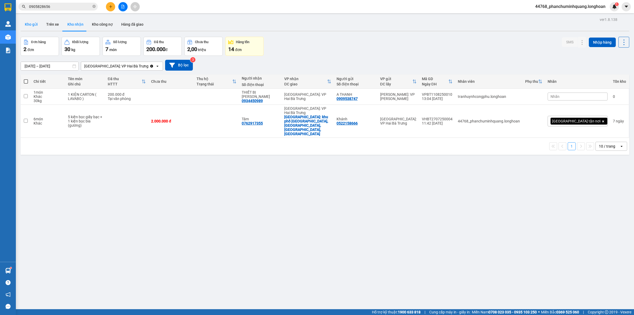
click at [34, 27] on button "Kho gửi" at bounding box center [31, 24] width 21 height 13
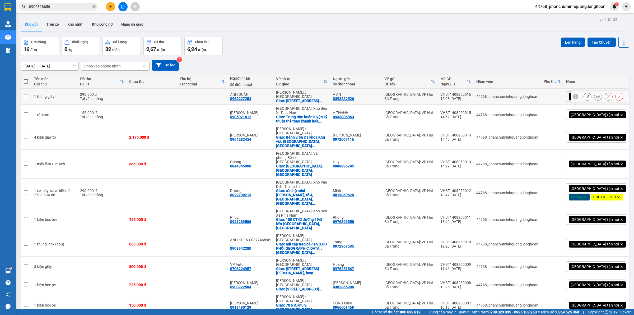
click at [584, 97] on button at bounding box center [587, 96] width 7 height 9
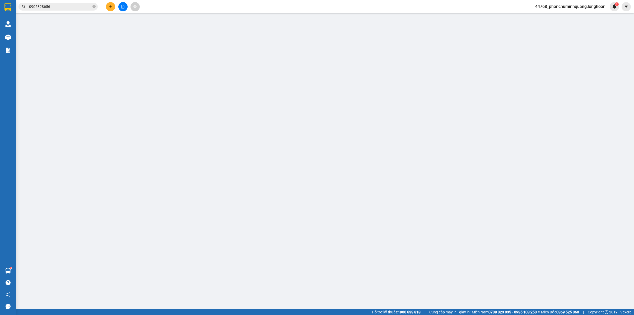
type input "0393232526"
type input "A AN"
type input "0963227254"
type input "ANH QUÂN"
checkbox input "true"
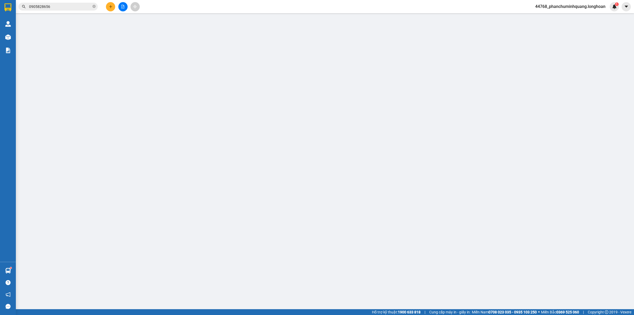
type input "Landmark 81, 720A Điện Biên Phủ, Phường 22, Bình Thạnh, Hồ Chí Minh"
type input "290.000"
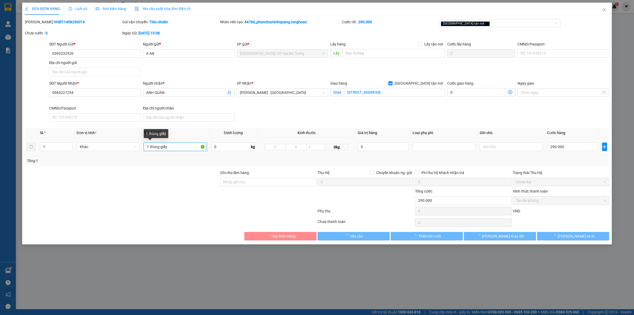
click at [174, 146] on input "1 thùng giấy" at bounding box center [175, 146] width 63 height 8
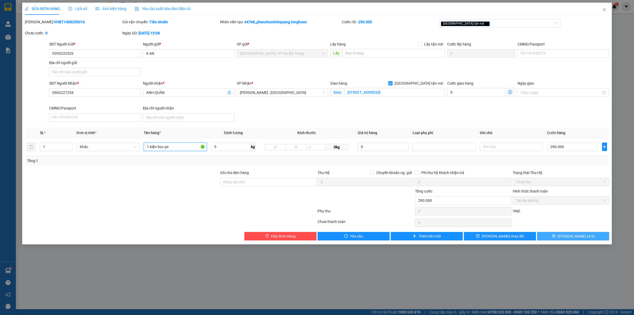
type input "1 kiện bọc pe"
click at [559, 235] on button "[PERSON_NAME] và In" at bounding box center [573, 236] width 72 height 8
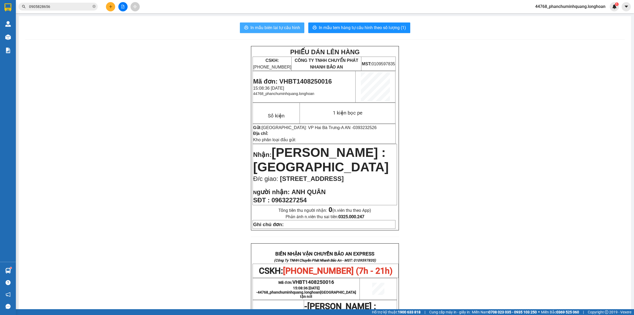
click at [283, 25] on span "In mẫu biên lai tự cấu hình" at bounding box center [275, 27] width 50 height 7
click at [350, 26] on span "In mẫu tem hàng tự cấu hình theo số lượng (1)" at bounding box center [362, 27] width 87 height 7
click at [110, 7] on icon "plus" at bounding box center [111, 7] width 4 height 4
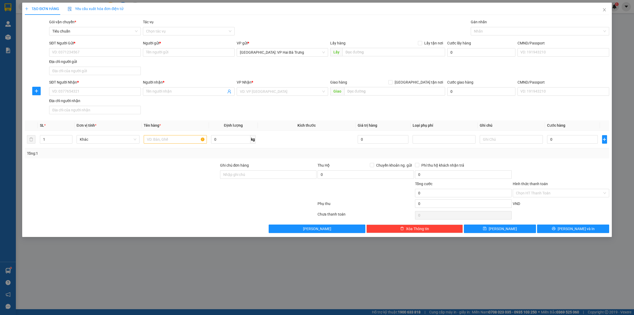
drag, startPoint x: 193, startPoint y: 72, endPoint x: 189, endPoint y: 72, distance: 4.5
click at [193, 72] on div "SĐT Người Gửi * VD: 0371234567 Người gửi * Tên người gửi VP gửi * [GEOGRAPHIC_D…" at bounding box center [329, 58] width 562 height 37
click at [124, 50] on input "SĐT Người Gửi *" at bounding box center [95, 52] width 92 height 8
click at [137, 64] on div "0365738131 - LỤC HỶ" at bounding box center [94, 63] width 85 height 6
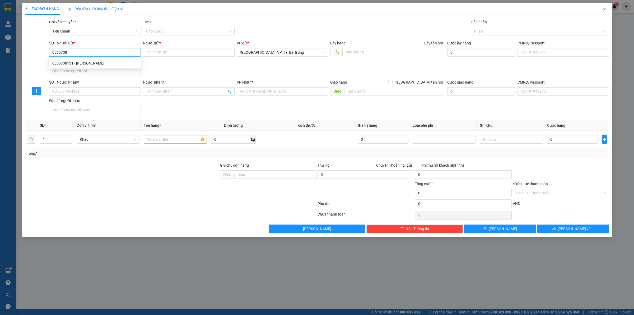
type input "0365738131"
type input "LỤC HỶ"
checkbox input "true"
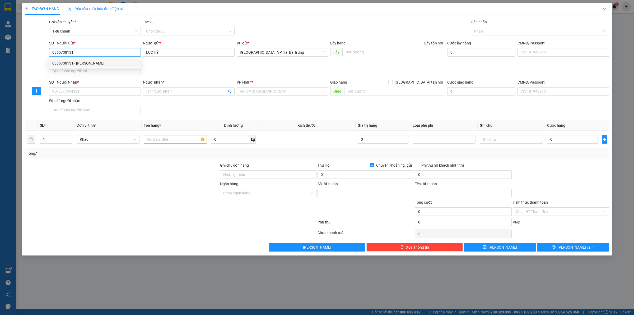
type input "05275520901"
type input "NGUYEN VAN DIEP"
type input "0365738131"
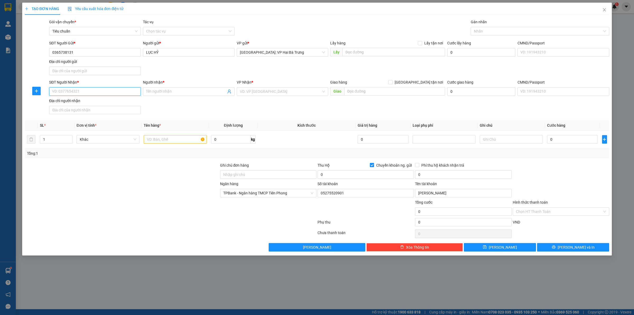
click at [129, 88] on input "SĐT Người Nhận *" at bounding box center [95, 91] width 92 height 8
type input "0987458557"
click at [178, 94] on input "Người nhận *" at bounding box center [186, 91] width 80 height 6
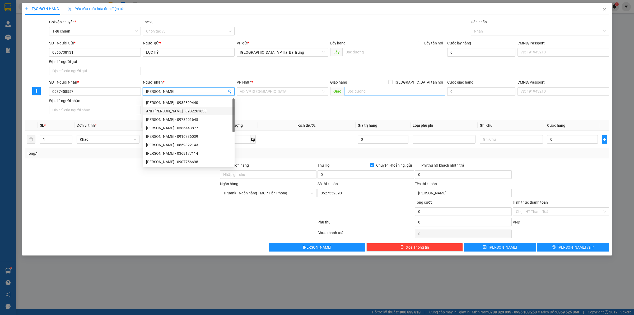
type input "[PERSON_NAME]"
click at [379, 95] on input "text" at bounding box center [394, 91] width 101 height 8
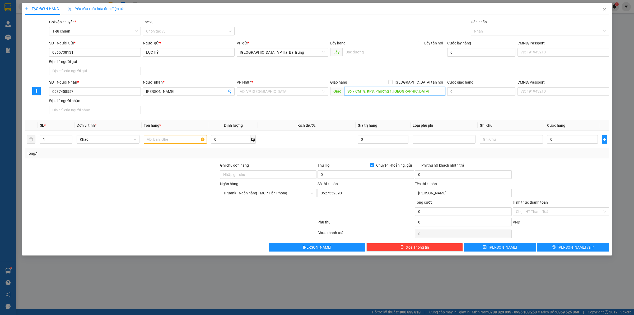
type input "Số 7 CMT8, KP3, Phường 1, Tp Tây Ninh"
click at [304, 96] on div "VP Nhận * VD: VP Sài Gòn" at bounding box center [283, 88] width 92 height 18
click at [306, 94] on input "search" at bounding box center [281, 91] width 82 height 8
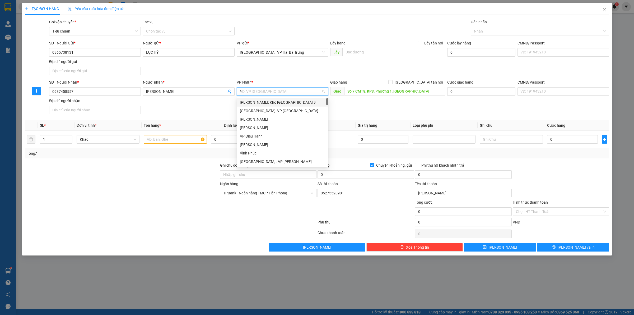
type input "12"
drag, startPoint x: 292, startPoint y: 110, endPoint x: 341, endPoint y: 93, distance: 52.2
click at [292, 109] on div "[PERSON_NAME] : [GEOGRAPHIC_DATA]" at bounding box center [282, 111] width 85 height 6
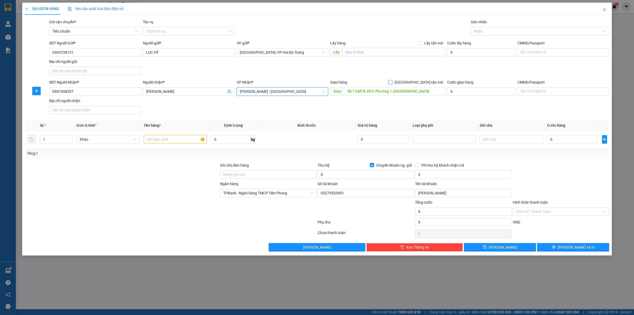
click at [392, 84] on span at bounding box center [390, 82] width 4 height 4
click at [392, 84] on input "[GEOGRAPHIC_DATA] tận nơi" at bounding box center [390, 82] width 4 height 4
checkbox input "true"
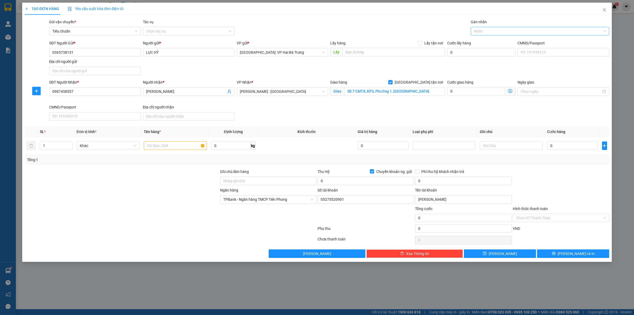
click at [491, 30] on div at bounding box center [537, 31] width 130 height 6
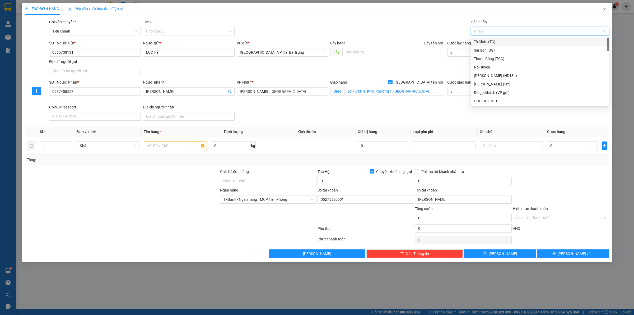
type input "G"
click at [481, 99] on div "[GEOGRAPHIC_DATA] tận nơi" at bounding box center [540, 101] width 132 height 6
click at [179, 151] on div at bounding box center [175, 145] width 63 height 11
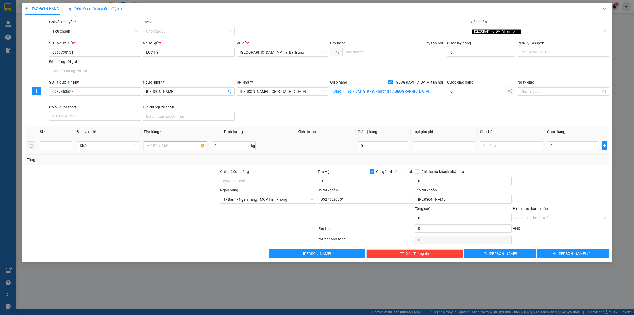
drag, startPoint x: 183, startPoint y: 145, endPoint x: 186, endPoint y: 144, distance: 3.0
click at [184, 144] on input "text" at bounding box center [175, 145] width 63 height 8
type input "1 kiện bọc xốp nổ"
click at [383, 172] on span "Chuyển khoản ng. gửi" at bounding box center [394, 172] width 40 height 6
click at [373, 172] on input "Chuyển khoản ng. gửi" at bounding box center [372, 171] width 4 height 4
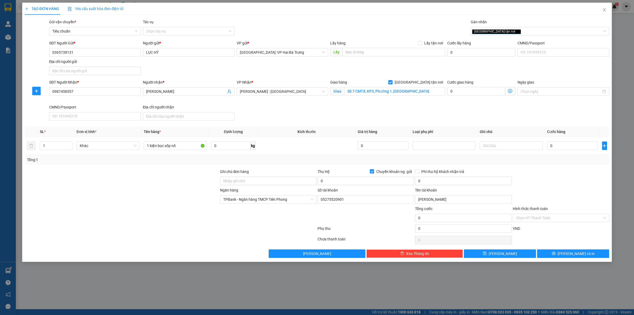
checkbox input "false"
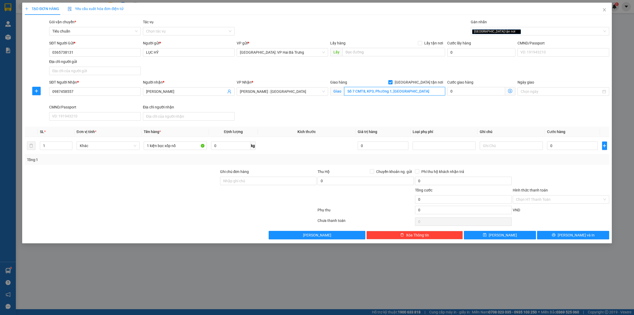
click at [398, 91] on input "Số 7 CMT8, KP3, Phường 1, Tp Tây Ninh" at bounding box center [394, 91] width 101 height 8
drag, startPoint x: 555, startPoint y: 143, endPoint x: 528, endPoint y: 147, distance: 27.2
click at [555, 143] on input "0" at bounding box center [572, 145] width 51 height 8
type input "1"
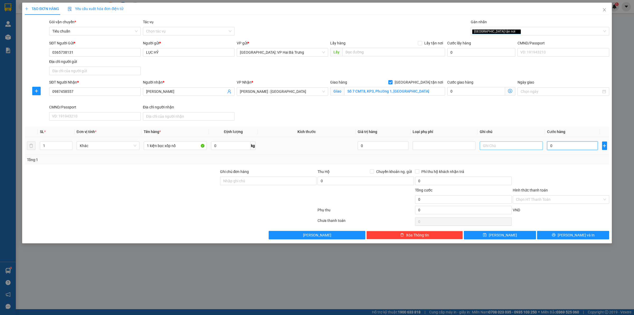
type input "1"
type input "17"
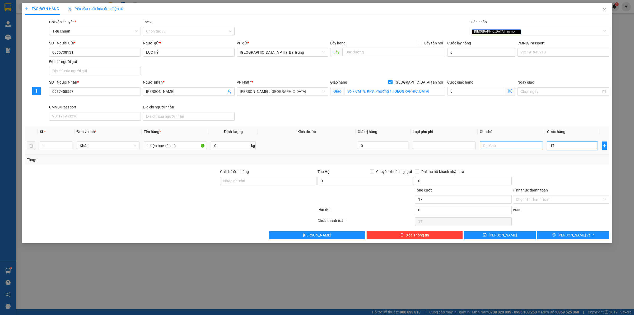
type input "175"
type input "1.750"
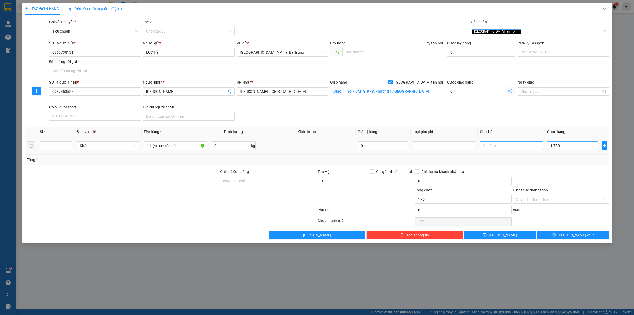
type input "1.750"
type input "17.500"
type input "175.000"
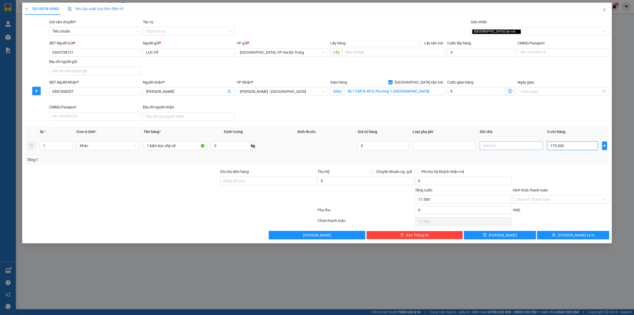
type input "175.000"
click at [549, 232] on button "[PERSON_NAME] và In" at bounding box center [573, 235] width 72 height 8
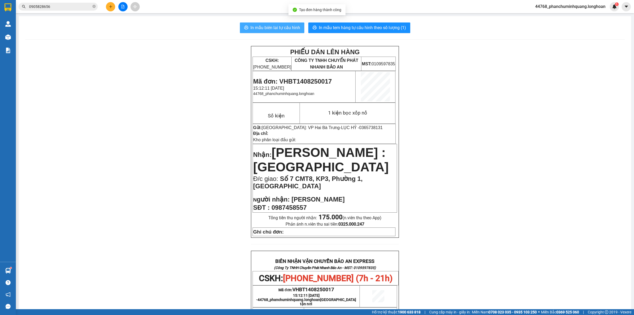
click at [256, 25] on span "In mẫu biên lai tự cấu hình" at bounding box center [275, 27] width 50 height 7
click at [394, 29] on span "In mẫu tem hàng tự cấu hình theo số lượng (1)" at bounding box center [362, 27] width 87 height 7
click at [110, 8] on icon "plus" at bounding box center [111, 7] width 4 height 4
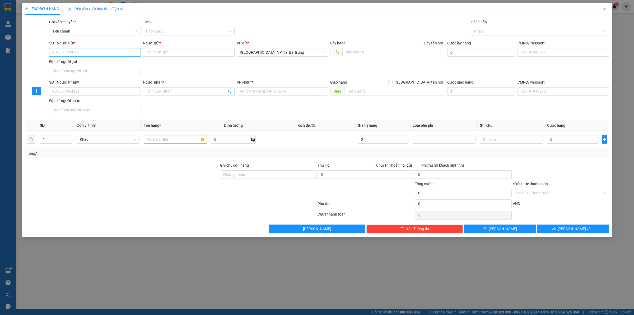
drag, startPoint x: 119, startPoint y: 49, endPoint x: 128, endPoint y: 49, distance: 8.2
click at [120, 49] on input "SĐT Người Gửi *" at bounding box center [95, 52] width 92 height 8
type input "0915468000"
click at [106, 63] on div "0915468000 - C.ty CỔ PHÂN Ô TÔ TTC" at bounding box center [94, 63] width 85 height 6
type input "C.ty CỔ PHÂN Ô TÔ TTC"
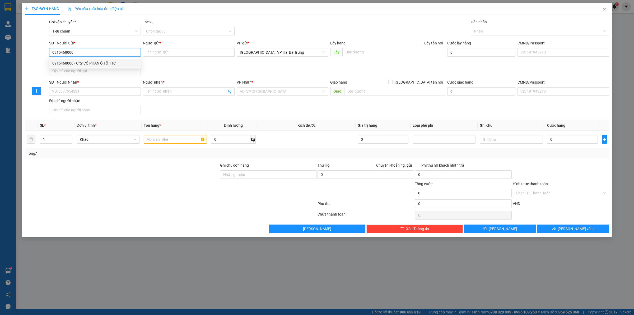
checkbox input "true"
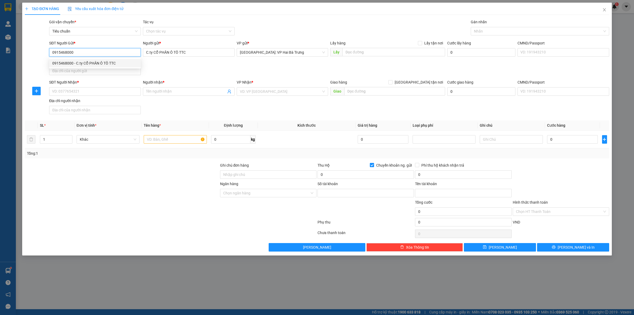
type input "19028477955013"
type input "Nguyễn Thanh Tuyết"
type input "0915468000"
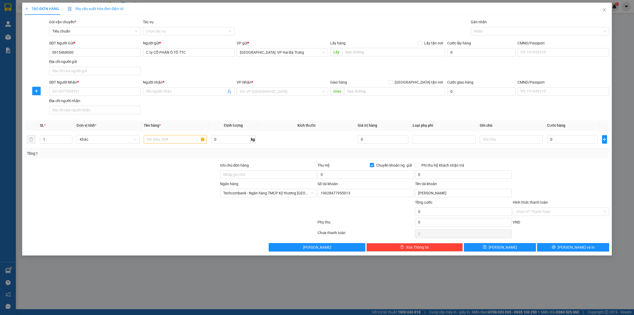
click at [115, 96] on div "SĐT Người Nhận * VD: 0377654321" at bounding box center [95, 88] width 92 height 18
click at [124, 94] on input "SĐT Người Nhận *" at bounding box center [95, 91] width 92 height 8
type input "0824922201"
click at [165, 93] on input "Người nhận *" at bounding box center [186, 91] width 80 height 6
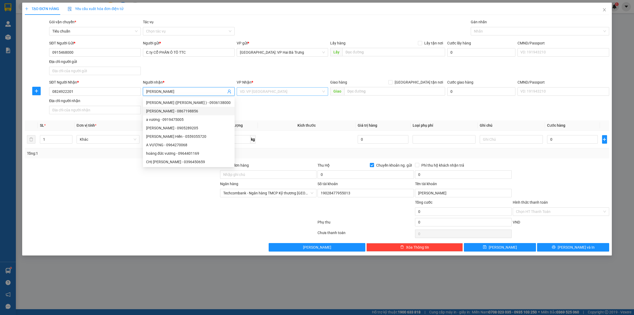
type input "[PERSON_NAME]"
click at [316, 93] on input "search" at bounding box center [281, 91] width 82 height 8
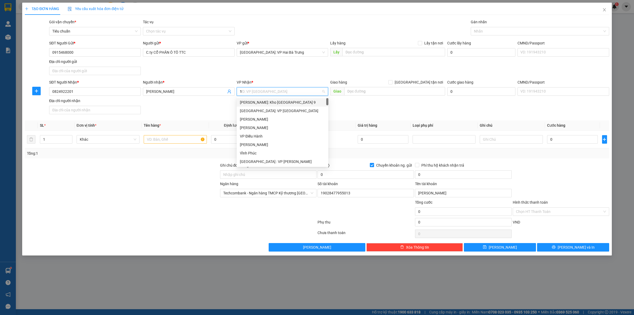
type input "12"
click at [308, 111] on div "[PERSON_NAME] : [GEOGRAPHIC_DATA]" at bounding box center [282, 111] width 85 height 6
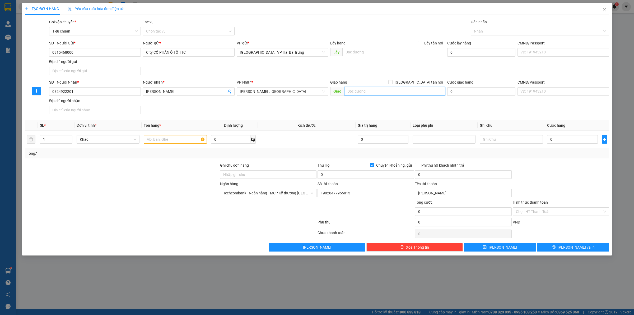
click at [365, 90] on input "text" at bounding box center [394, 91] width 101 height 8
type input "36 nguyễn hữu cảnh, phường 22, bình thạnh, hcm"
click at [392, 82] on input "[GEOGRAPHIC_DATA] tận nơi" at bounding box center [390, 82] width 4 height 4
checkbox input "true"
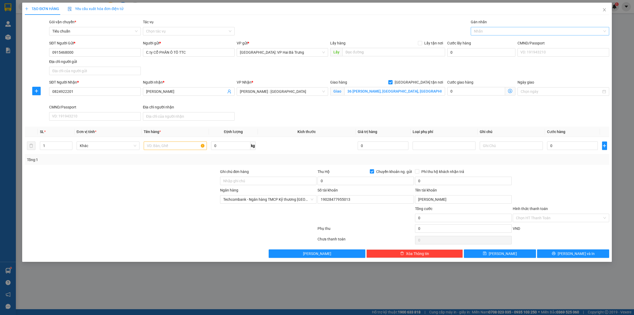
click at [480, 33] on div at bounding box center [537, 31] width 130 height 6
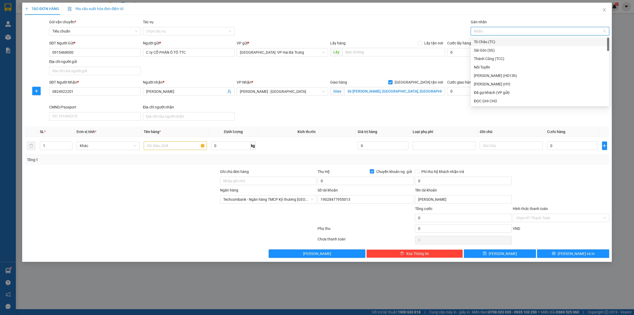
type input "G"
click at [494, 104] on div "[GEOGRAPHIC_DATA] tận nơi" at bounding box center [540, 101] width 132 height 6
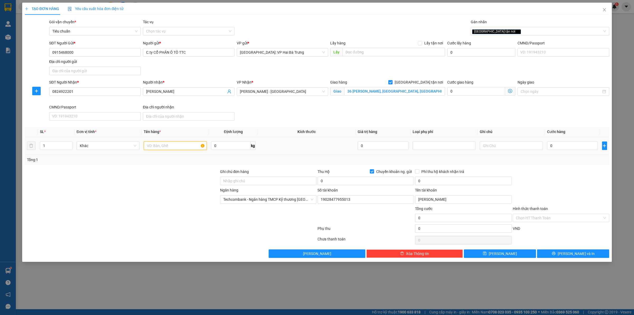
click at [162, 144] on input "text" at bounding box center [175, 145] width 63 height 8
drag, startPoint x: 158, startPoint y: 146, endPoint x: 161, endPoint y: 143, distance: 4.0
click at [158, 146] on input "text" at bounding box center [175, 145] width 63 height 8
click at [375, 177] on input "0" at bounding box center [365, 180] width 96 height 8
click at [438, 181] on input "0" at bounding box center [463, 180] width 96 height 8
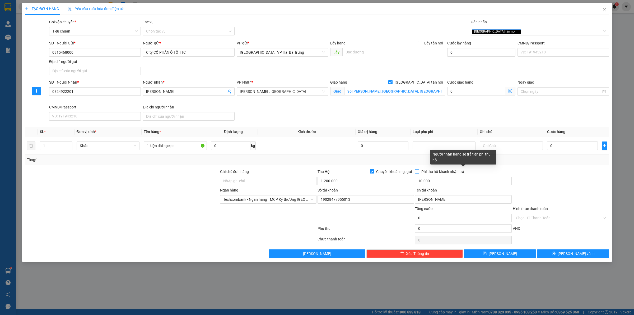
click at [445, 173] on span "Phí thu hộ khách nhận trả" at bounding box center [442, 172] width 47 height 6
click at [419, 173] on input "Phí thu hộ khách nhận trả" at bounding box center [417, 171] width 4 height 4
drag, startPoint x: 558, startPoint y: 147, endPoint x: 548, endPoint y: 147, distance: 9.8
click at [558, 147] on input "0" at bounding box center [572, 145] width 51 height 8
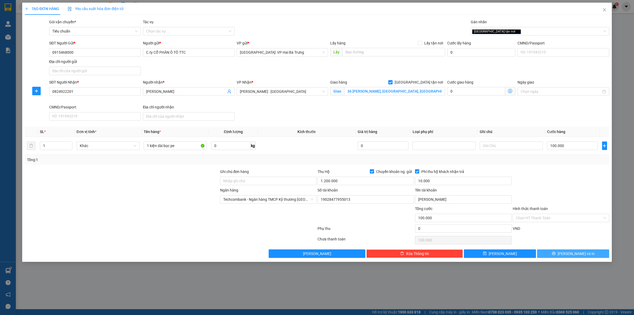
click at [559, 254] on button "[PERSON_NAME] và In" at bounding box center [573, 253] width 72 height 8
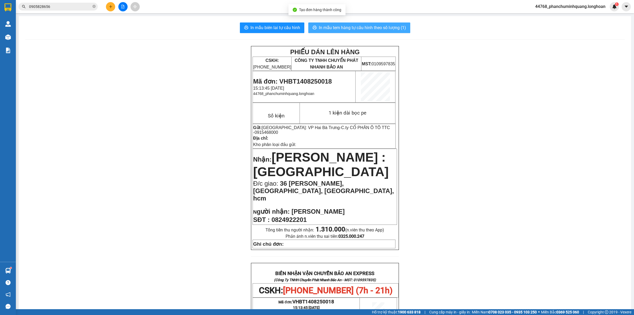
click at [345, 23] on button "In mẫu tem hàng tự cấu hình theo số lượng (1)" at bounding box center [359, 27] width 102 height 11
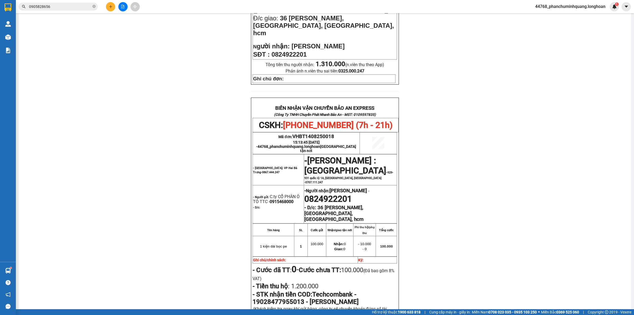
scroll to position [231, 0]
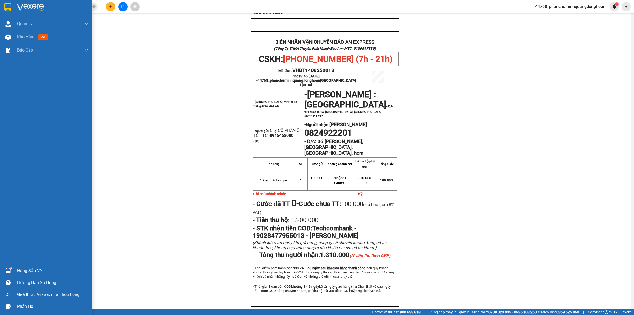
click at [8, 5] on img at bounding box center [7, 7] width 7 height 8
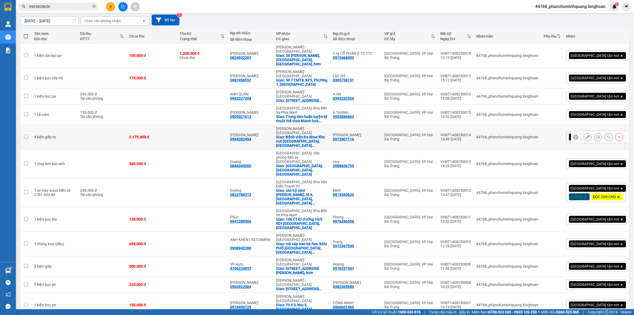
scroll to position [12, 0]
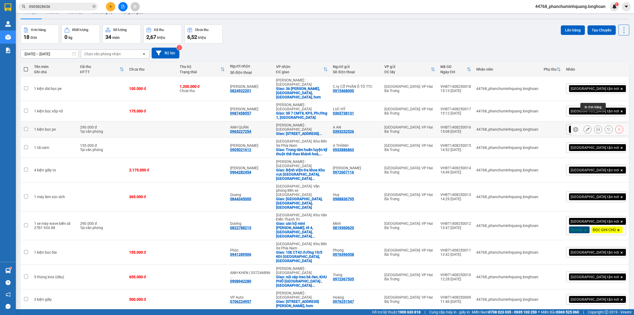
click at [596, 127] on icon at bounding box center [598, 129] width 4 height 4
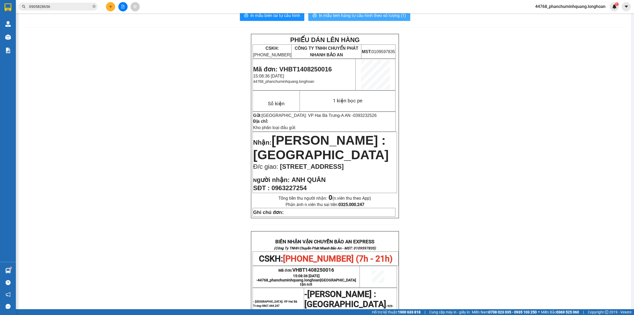
click at [337, 16] on span "In mẫu tem hàng tự cấu hình theo số lượng (1)" at bounding box center [362, 15] width 87 height 7
click at [113, 4] on button at bounding box center [110, 6] width 9 height 9
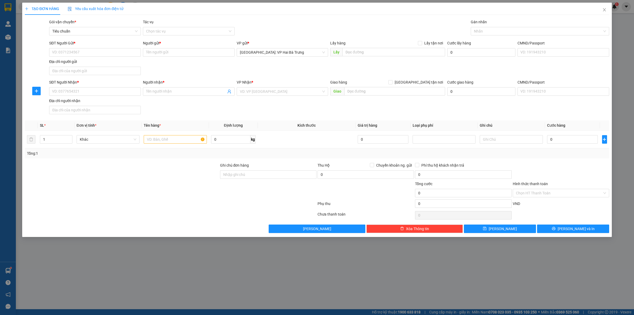
click at [114, 85] on div "SĐT Người Nhận *" at bounding box center [95, 82] width 92 height 6
click at [114, 87] on input "SĐT Người Nhận *" at bounding box center [95, 91] width 92 height 8
click at [111, 89] on input "SĐT Người Nhận *" at bounding box center [95, 91] width 92 height 8
click at [101, 105] on div "0876337187 - Minh" at bounding box center [94, 103] width 85 height 6
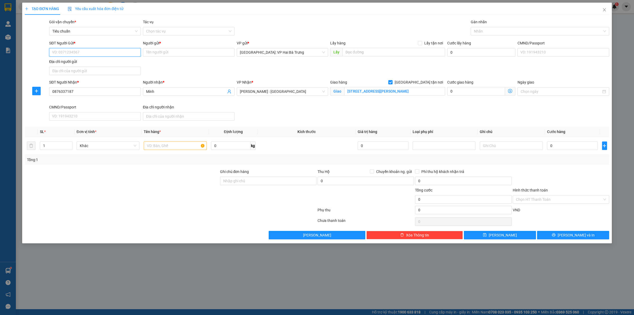
click at [121, 52] on input "SĐT Người Gửi *" at bounding box center [95, 52] width 92 height 8
click at [94, 64] on div "0985033988 - anh Trung" at bounding box center [94, 63] width 85 height 6
click at [505, 33] on div at bounding box center [537, 31] width 130 height 6
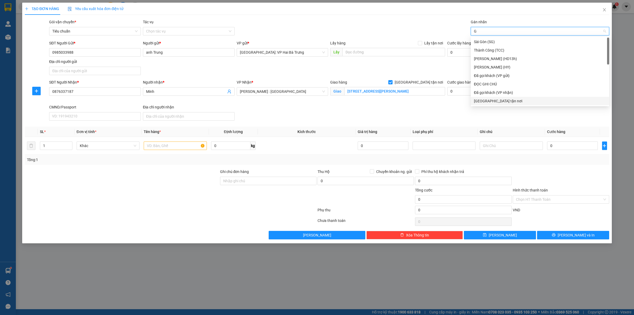
click at [497, 100] on div "[GEOGRAPHIC_DATA] tận nơi" at bounding box center [540, 101] width 132 height 6
click at [168, 147] on input "text" at bounding box center [175, 145] width 63 height 8
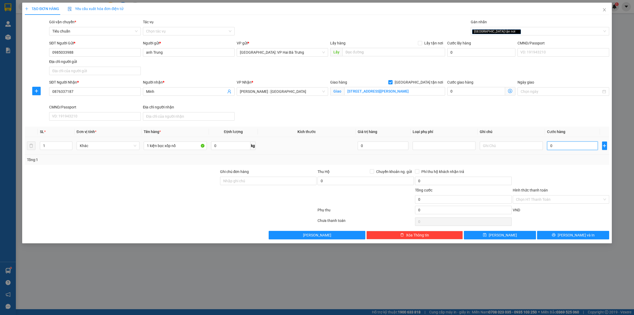
click at [571, 149] on input "0" at bounding box center [572, 145] width 51 height 8
click at [562, 235] on button "[PERSON_NAME] và In" at bounding box center [573, 235] width 72 height 8
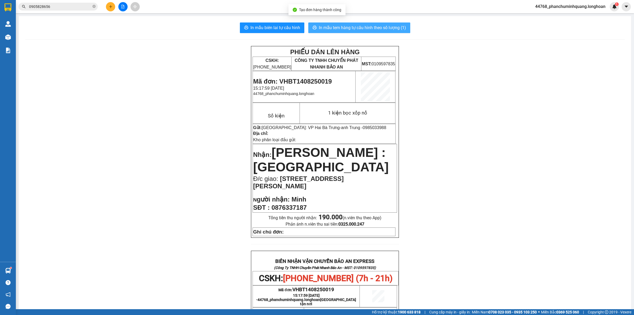
click at [332, 26] on span "In mẫu tem hàng tự cấu hình theo số lượng (1)" at bounding box center [362, 27] width 87 height 7
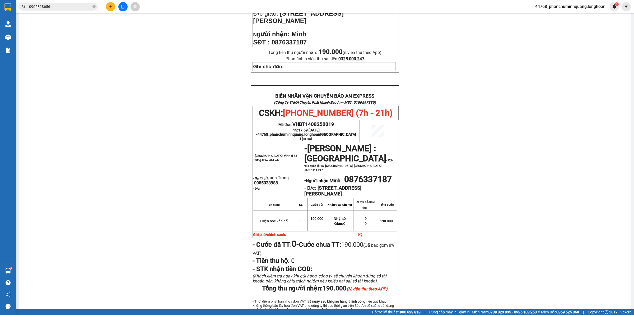
scroll to position [242, 0]
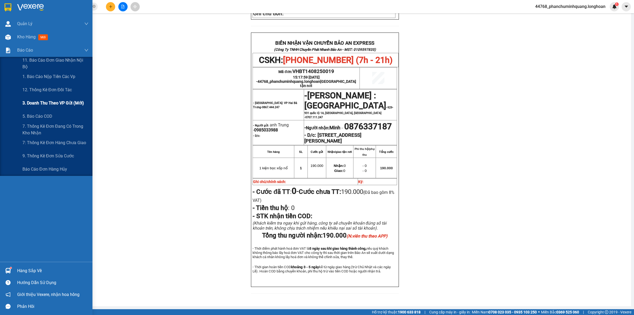
click at [50, 103] on span "3. Doanh Thu theo VP Gửi (mới)" at bounding box center [53, 103] width 62 height 7
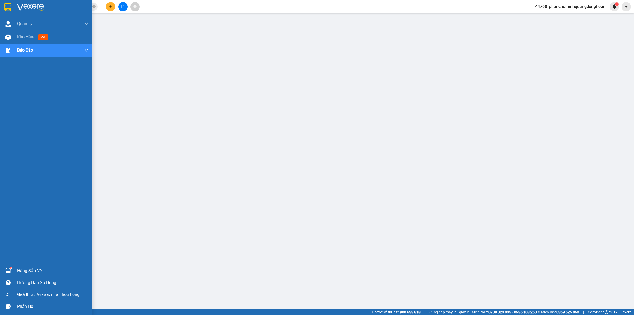
click at [7, 5] on img at bounding box center [7, 7] width 7 height 8
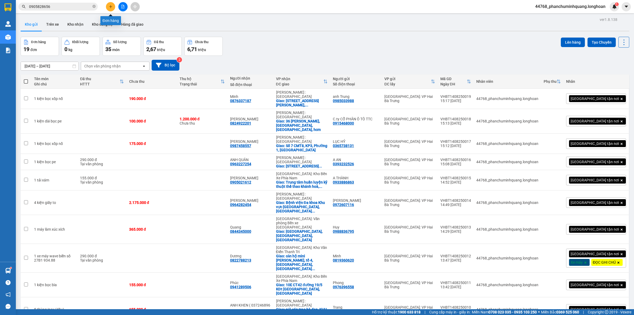
click at [110, 10] on button at bounding box center [110, 6] width 9 height 9
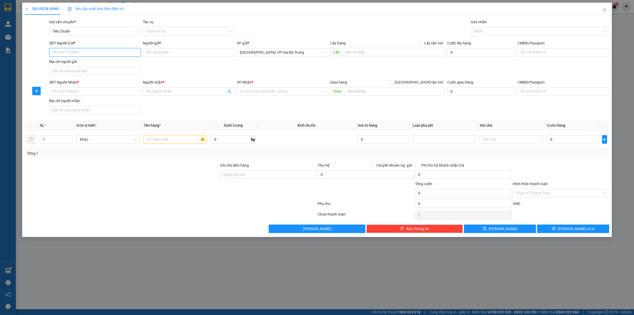
click at [109, 52] on input "SĐT Người Gửi *" at bounding box center [95, 52] width 92 height 8
click at [92, 61] on div "0984200720 - Hoa Dũng" at bounding box center [94, 63] width 85 height 6
click at [96, 89] on input "SĐT Người Nhận *" at bounding box center [95, 91] width 92 height 8
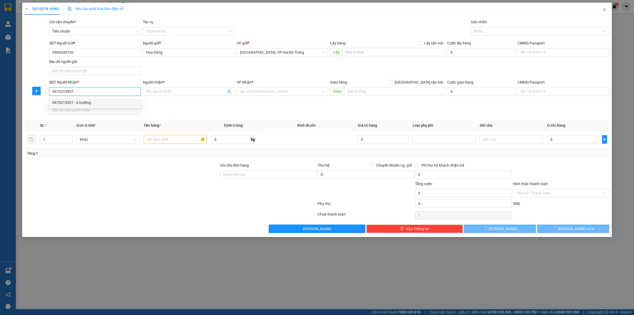
click at [96, 103] on div "0973215957 - A trường" at bounding box center [94, 103] width 85 height 6
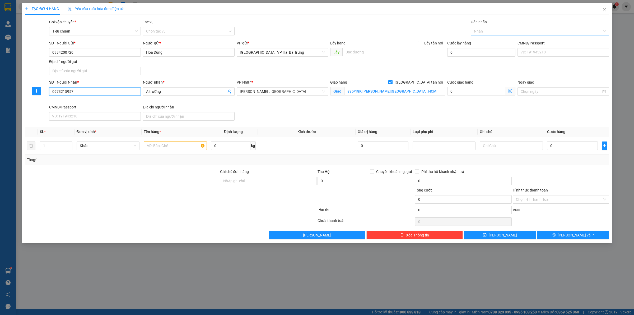
click at [496, 33] on div at bounding box center [537, 31] width 130 height 6
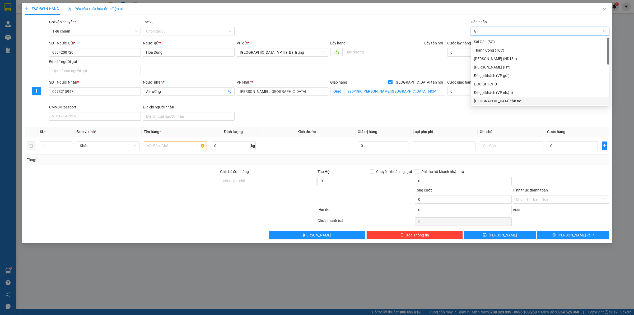
drag, startPoint x: 493, startPoint y: 100, endPoint x: 485, endPoint y: 98, distance: 7.4
click at [492, 100] on div "[GEOGRAPHIC_DATA] tận nơi" at bounding box center [540, 101] width 132 height 6
click at [152, 146] on input "text" at bounding box center [175, 145] width 63 height 8
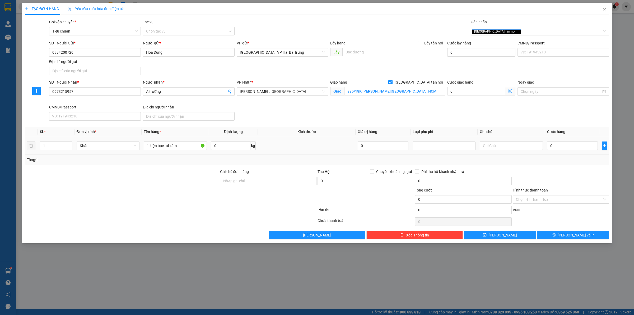
click at [581, 151] on div "0" at bounding box center [572, 145] width 51 height 11
click at [582, 149] on input "0" at bounding box center [572, 145] width 51 height 8
click at [572, 237] on span "[PERSON_NAME] và In" at bounding box center [576, 235] width 37 height 6
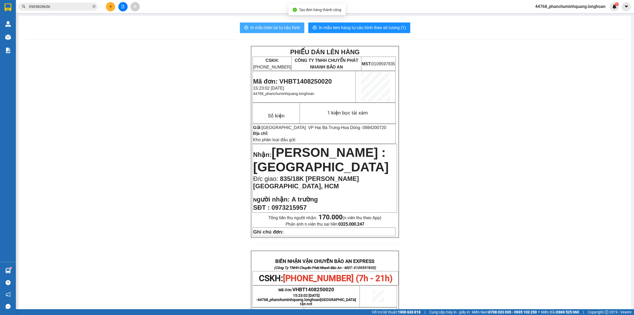
click at [267, 27] on span "In mẫu biên lai tự cấu hình" at bounding box center [275, 27] width 50 height 7
click at [361, 25] on span "In mẫu tem hàng tự cấu hình theo số lượng (1)" at bounding box center [362, 27] width 87 height 7
click at [110, 7] on icon "plus" at bounding box center [111, 7] width 4 height 4
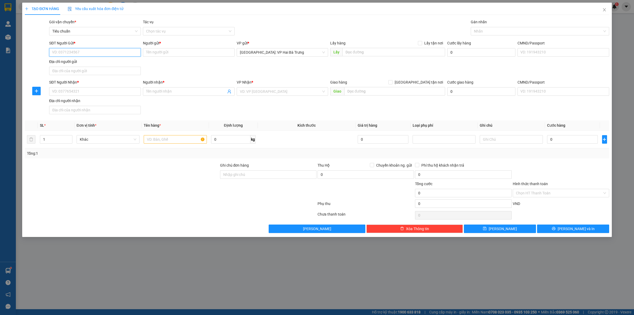
click at [90, 52] on input "SĐT Người Gửi *" at bounding box center [95, 52] width 92 height 8
click at [86, 64] on div "0978307988 - sơn lam" at bounding box center [94, 63] width 85 height 6
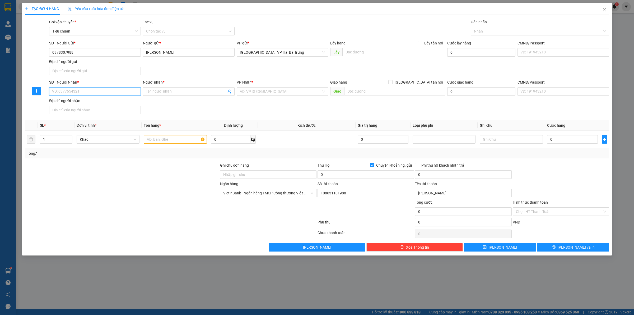
drag, startPoint x: 99, startPoint y: 94, endPoint x: 97, endPoint y: 77, distance: 17.8
click at [98, 89] on input "SĐT Người Nhận *" at bounding box center [95, 91] width 92 height 8
click at [190, 90] on input "Người nhận *" at bounding box center [186, 91] width 80 height 6
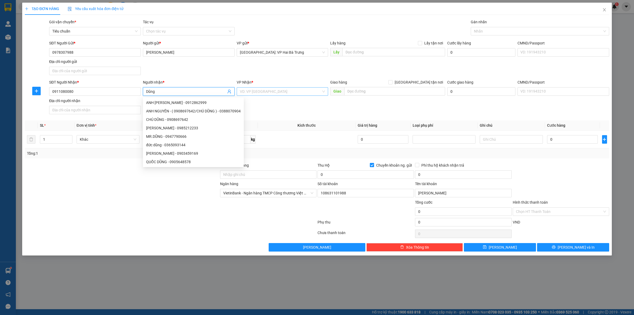
click at [312, 91] on input "search" at bounding box center [281, 91] width 82 height 8
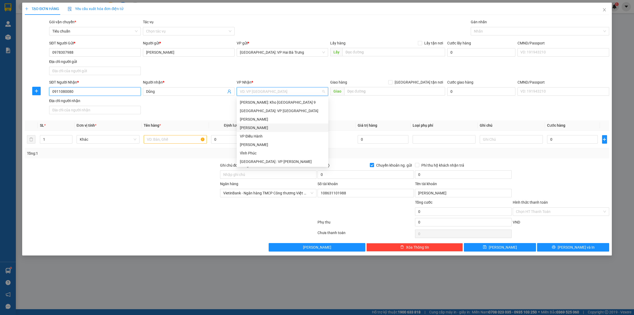
click at [116, 93] on input "0911080080" at bounding box center [95, 91] width 92 height 8
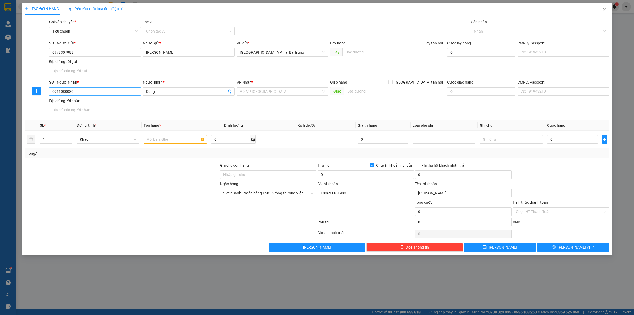
click at [116, 93] on input "0911080080" at bounding box center [95, 91] width 92 height 8
click at [168, 90] on input "Dũng" at bounding box center [186, 91] width 80 height 6
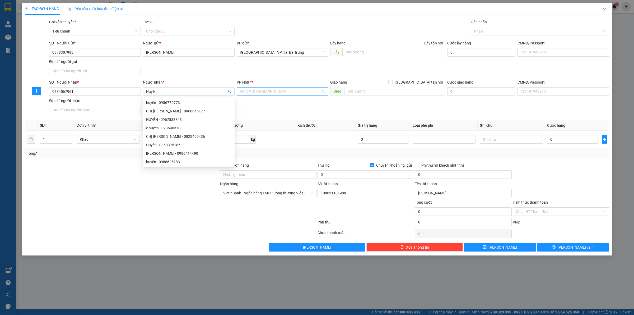
click at [265, 90] on input "search" at bounding box center [281, 91] width 82 height 8
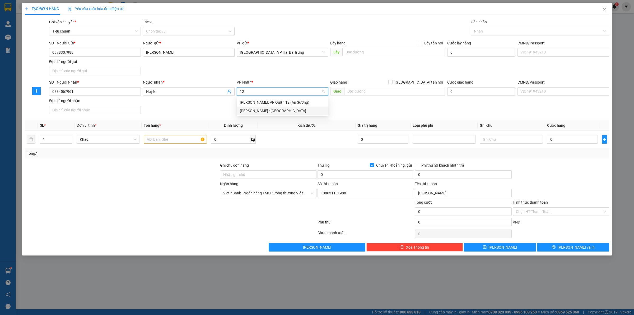
click at [267, 110] on div "[PERSON_NAME] : [GEOGRAPHIC_DATA]" at bounding box center [282, 111] width 85 height 6
click at [358, 93] on input "text" at bounding box center [394, 91] width 101 height 8
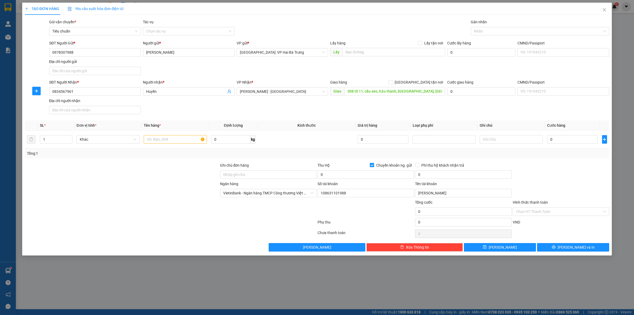
click at [417, 85] on div "Giao hàng [GEOGRAPHIC_DATA] tận nơi" at bounding box center [387, 83] width 115 height 8
click at [423, 84] on span "[GEOGRAPHIC_DATA] tận nơi" at bounding box center [418, 82] width 53 height 6
click at [392, 84] on input "[GEOGRAPHIC_DATA] tận nơi" at bounding box center [390, 82] width 4 height 4
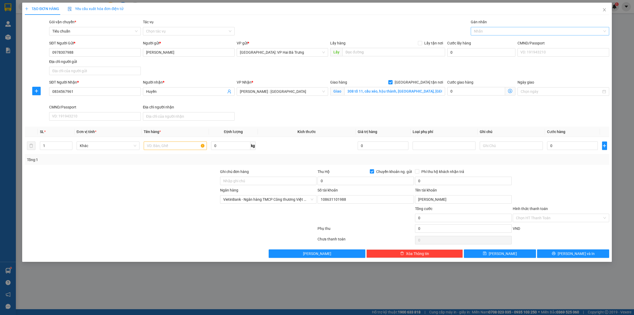
click at [483, 29] on div at bounding box center [537, 31] width 130 height 6
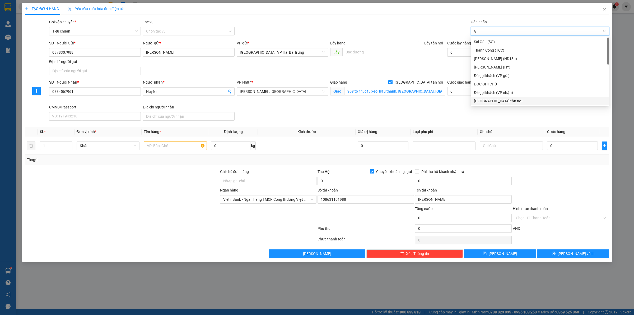
click at [494, 103] on div "[GEOGRAPHIC_DATA] tận nơi" at bounding box center [540, 101] width 132 height 6
click at [162, 144] on input "text" at bounding box center [175, 145] width 63 height 8
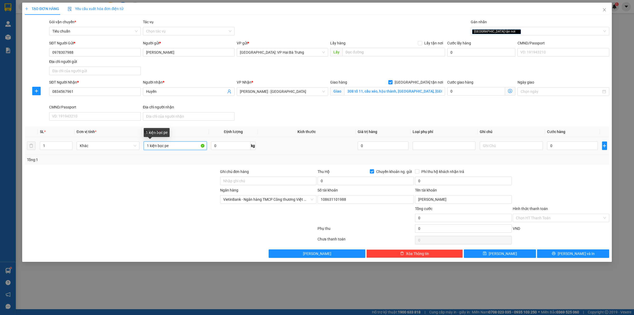
click at [155, 147] on input "1 kiện bọc pe" at bounding box center [175, 145] width 63 height 8
click at [421, 172] on span "Phí thu hộ khách nhận trả" at bounding box center [442, 172] width 47 height 6
click at [419, 172] on input "Phí thu hộ khách nhận trả" at bounding box center [417, 171] width 4 height 4
click at [562, 147] on input "0" at bounding box center [572, 145] width 51 height 8
click at [343, 180] on input "0" at bounding box center [365, 180] width 96 height 8
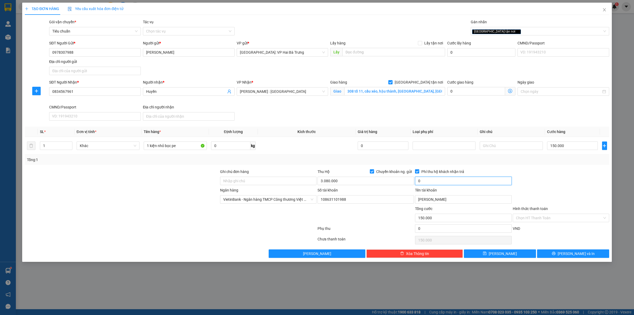
click at [450, 180] on input "0" at bounding box center [463, 180] width 96 height 8
click at [546, 255] on button "[PERSON_NAME] và In" at bounding box center [573, 253] width 72 height 8
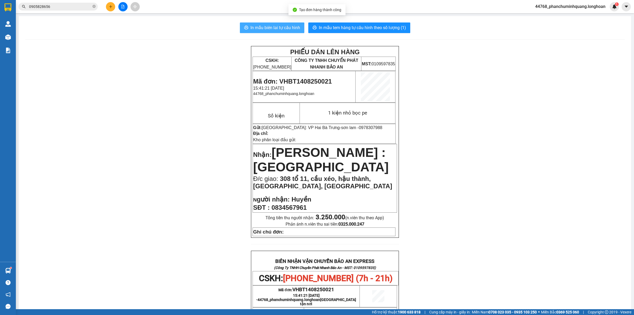
drag, startPoint x: 288, startPoint y: 27, endPoint x: 283, endPoint y: 19, distance: 9.1
click at [288, 26] on span "In mẫu biên lai tự cấu hình" at bounding box center [275, 27] width 50 height 7
click at [350, 27] on span "In mẫu tem hàng tự cấu hình theo số lượng (1)" at bounding box center [362, 27] width 87 height 7
drag, startPoint x: 362, startPoint y: 129, endPoint x: 331, endPoint y: 127, distance: 31.5
click at [331, 127] on p "Gửi: Hà Nội: VP Hai Bà Trưng - sơn lam - 0978307988" at bounding box center [324, 127] width 142 height 5
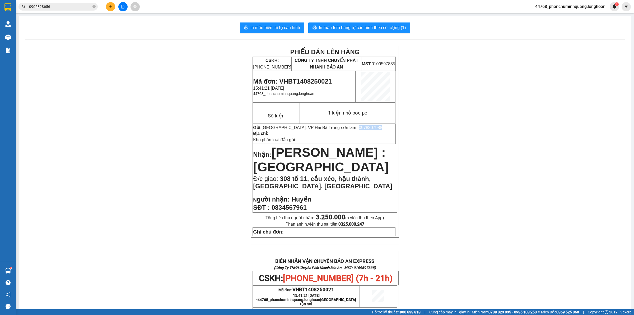
copy span "0978307988"
click at [110, 10] on button at bounding box center [110, 6] width 9 height 9
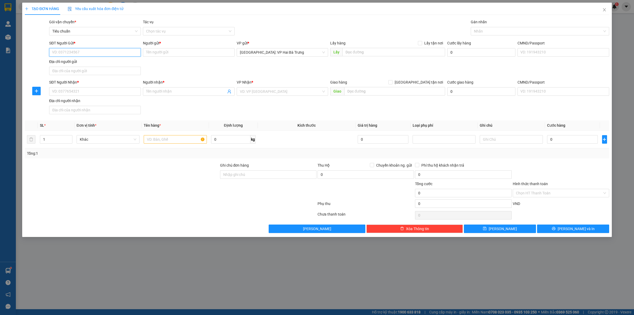
click at [106, 51] on input "SĐT Người Gửi *" at bounding box center [95, 52] width 92 height 8
paste input "0978307988"
click at [78, 62] on div "0978307988 - sơn lam" at bounding box center [94, 63] width 85 height 6
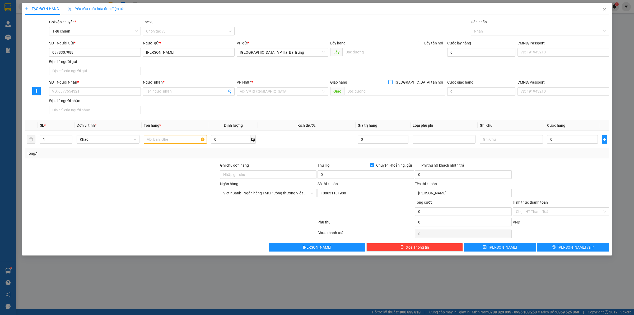
click at [432, 81] on span "[GEOGRAPHIC_DATA] tận nơi" at bounding box center [418, 82] width 53 height 6
click at [392, 81] on input "[GEOGRAPHIC_DATA] tận nơi" at bounding box center [390, 82] width 4 height 4
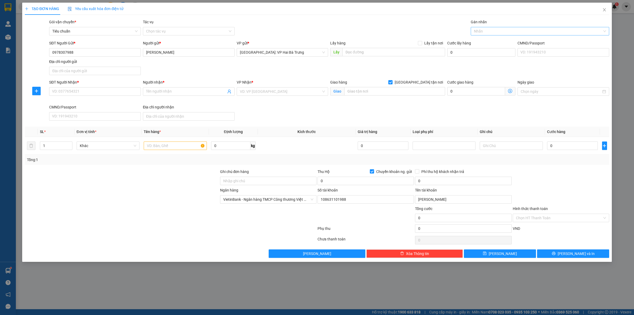
click at [482, 33] on div at bounding box center [537, 31] width 130 height 6
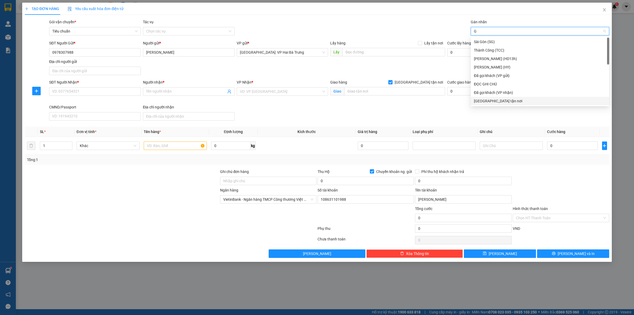
click at [482, 100] on div "[GEOGRAPHIC_DATA] tận nơi" at bounding box center [540, 101] width 132 height 6
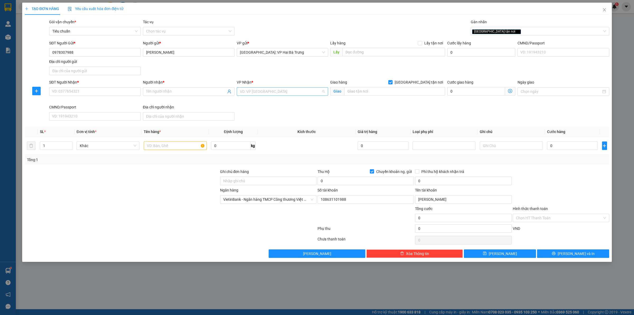
drag, startPoint x: 299, startPoint y: 94, endPoint x: 300, endPoint y: 88, distance: 6.4
click at [298, 94] on input "search" at bounding box center [281, 91] width 82 height 8
click at [304, 110] on div "[PERSON_NAME] : [GEOGRAPHIC_DATA]" at bounding box center [282, 111] width 85 height 6
drag, startPoint x: 107, startPoint y: 96, endPoint x: 108, endPoint y: 93, distance: 3.3
click at [107, 95] on div "SĐT Người Nhận * VD: 0377654321" at bounding box center [95, 88] width 92 height 18
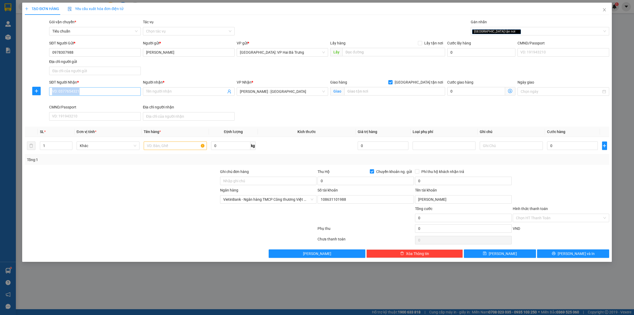
click at [112, 88] on input "SĐT Người Nhận *" at bounding box center [95, 91] width 92 height 8
click at [157, 91] on input "Người nhận *" at bounding box center [186, 91] width 80 height 6
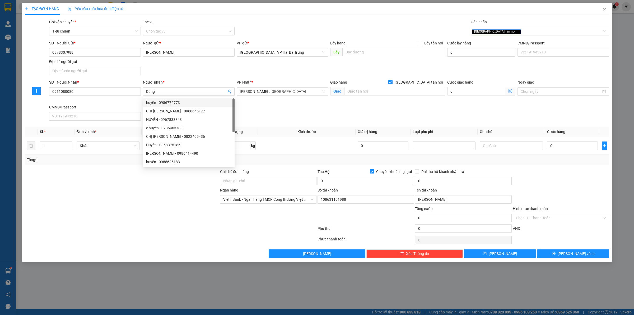
click at [308, 111] on div "SĐT Người Nhận * 0911080080 Người nhận * Dũng VP Nhận * Hồ Chí Minh : Kho Quận …" at bounding box center [329, 100] width 562 height 43
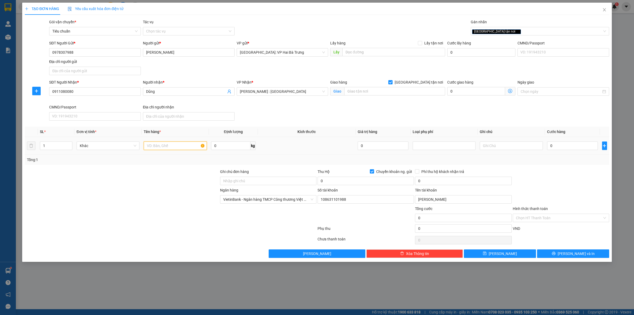
click at [159, 146] on input "text" at bounding box center [175, 145] width 63 height 8
click at [67, 142] on span "Increase Value" at bounding box center [69, 144] width 6 height 5
click at [332, 181] on input "0" at bounding box center [365, 180] width 96 height 8
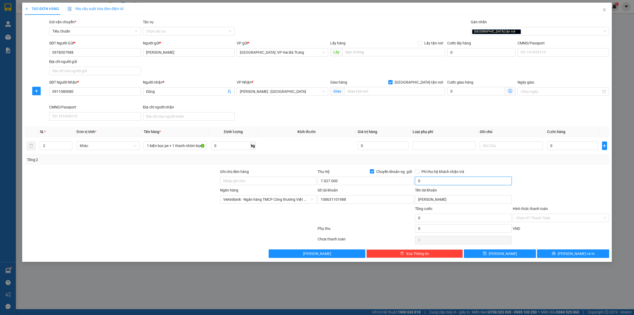
click at [422, 185] on input "0" at bounding box center [463, 180] width 96 height 8
drag, startPoint x: 423, startPoint y: 173, endPoint x: 411, endPoint y: 165, distance: 14.1
click at [423, 173] on span "Phí thu hộ khách nhận trả" at bounding box center [442, 172] width 47 height 6
click at [419, 173] on input "Phí thu hộ khách nhận trả" at bounding box center [417, 171] width 4 height 4
click at [377, 91] on input "text" at bounding box center [394, 91] width 101 height 8
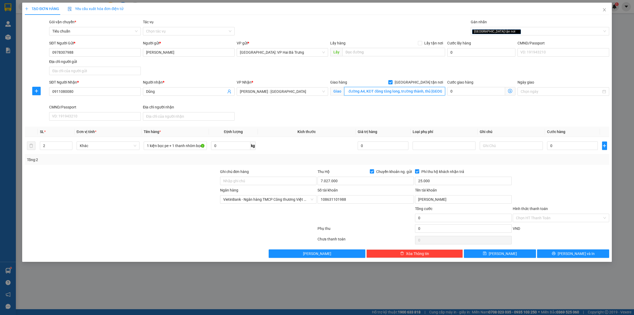
scroll to position [0, 13]
click at [554, 148] on input "0" at bounding box center [572, 145] width 51 height 8
click at [569, 255] on span "[PERSON_NAME] và In" at bounding box center [576, 253] width 37 height 6
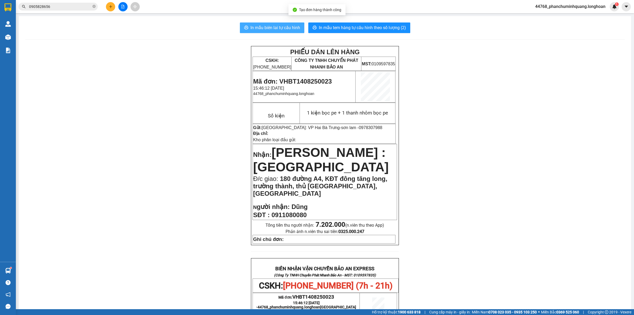
click at [284, 29] on span "In mẫu biên lai tự cấu hình" at bounding box center [275, 27] width 50 height 7
click at [345, 28] on span "In mẫu tem hàng tự cấu hình theo số lượng (2)" at bounding box center [362, 27] width 87 height 7
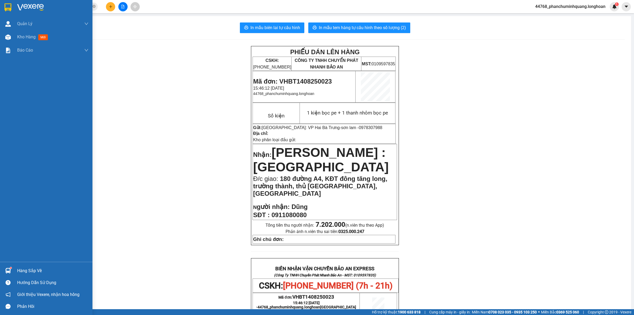
click at [10, 10] on img at bounding box center [7, 7] width 7 height 8
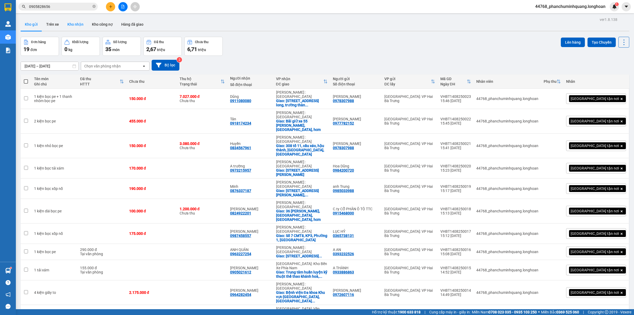
click at [76, 26] on button "Kho nhận" at bounding box center [75, 24] width 25 height 13
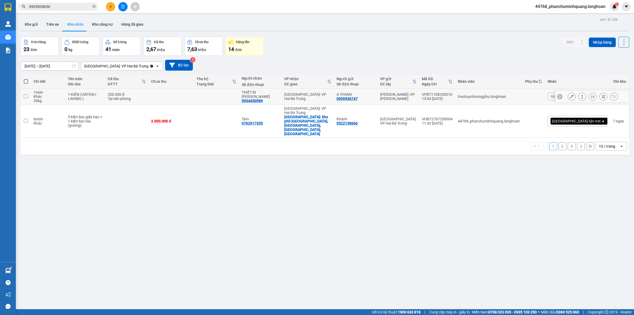
click at [570, 96] on icon at bounding box center [572, 97] width 4 height 4
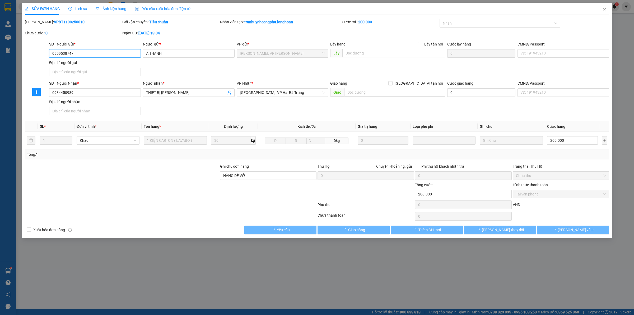
click at [560, 197] on span "Tại văn phòng" at bounding box center [561, 194] width 90 height 8
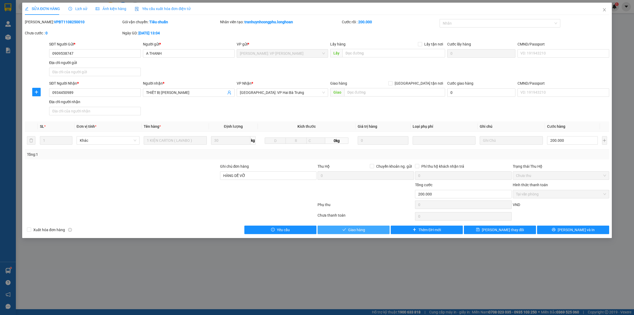
click at [344, 227] on button "Giao hàng" at bounding box center [353, 229] width 72 height 8
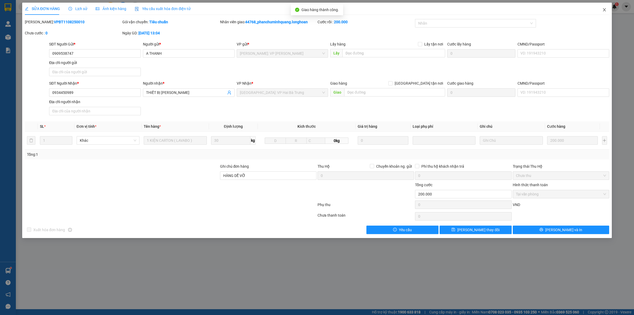
click at [607, 10] on span "Close" at bounding box center [604, 10] width 15 height 15
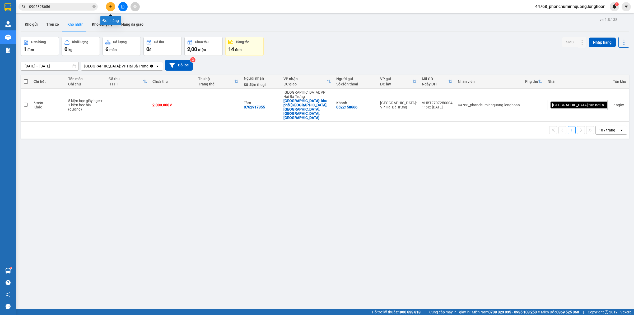
click at [109, 7] on icon "plus" at bounding box center [111, 7] width 4 height 4
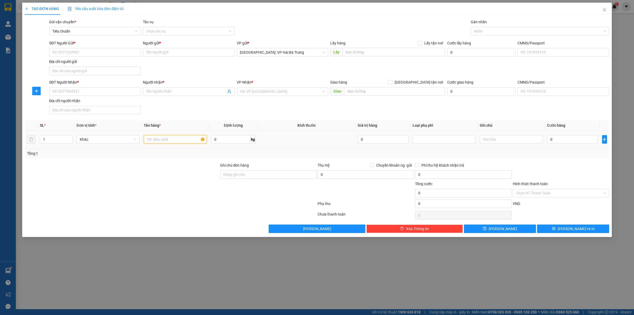
click at [154, 139] on input "text" at bounding box center [175, 139] width 63 height 8
click at [484, 31] on div at bounding box center [537, 31] width 130 height 6
drag, startPoint x: 168, startPoint y: 140, endPoint x: 162, endPoint y: 140, distance: 6.1
click at [162, 140] on input "1 xe máy exciter biển số" at bounding box center [175, 139] width 63 height 8
click at [192, 140] on input "1 xe máy jupiter biển số" at bounding box center [175, 139] width 63 height 8
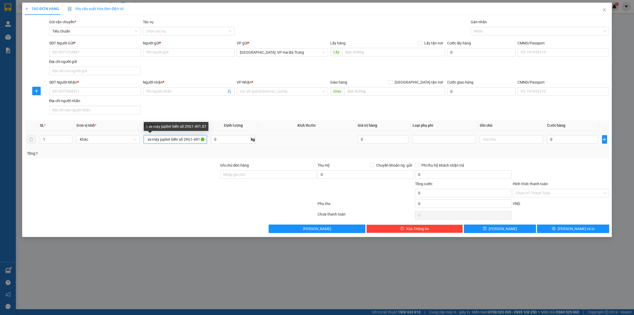
scroll to position [0, 4]
click at [75, 52] on input "SĐT Người Gửi *" at bounding box center [95, 52] width 92 height 8
drag, startPoint x: 217, startPoint y: 54, endPoint x: 218, endPoint y: 59, distance: 4.3
click at [217, 54] on input "Người gửi *" at bounding box center [189, 52] width 92 height 8
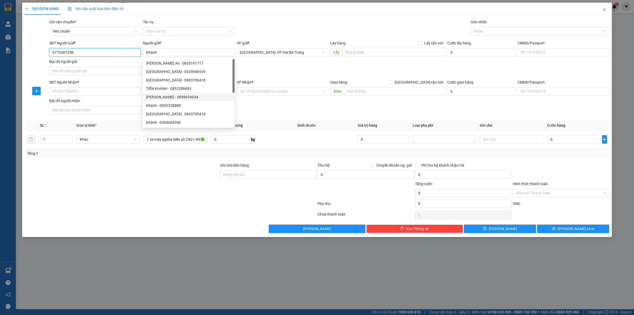
click at [107, 53] on input "0773287258" at bounding box center [95, 52] width 92 height 8
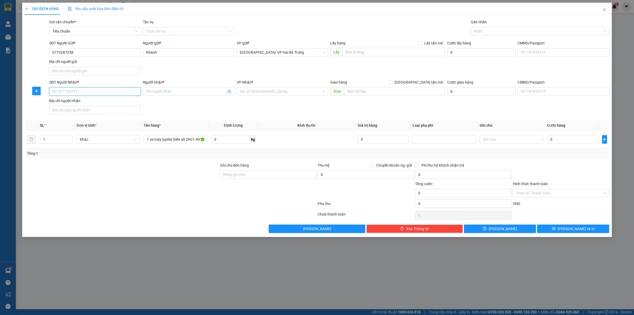
click at [119, 89] on input "SĐT Người Nhận *" at bounding box center [95, 91] width 92 height 8
paste input "0773287258"
click at [155, 93] on input "Người nhận *" at bounding box center [186, 91] width 80 height 6
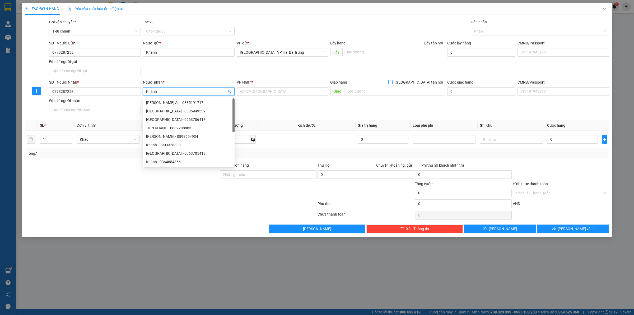
drag, startPoint x: 422, startPoint y: 84, endPoint x: 424, endPoint y: 80, distance: 4.5
click at [422, 83] on span "[GEOGRAPHIC_DATA] tận nơi" at bounding box center [418, 82] width 53 height 6
click at [392, 83] on input "[GEOGRAPHIC_DATA] tận nơi" at bounding box center [390, 82] width 4 height 4
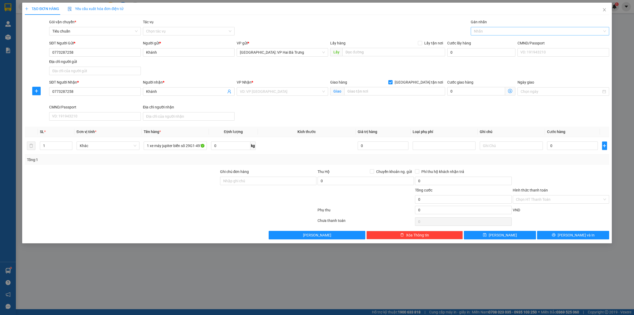
click at [483, 32] on div at bounding box center [537, 31] width 130 height 6
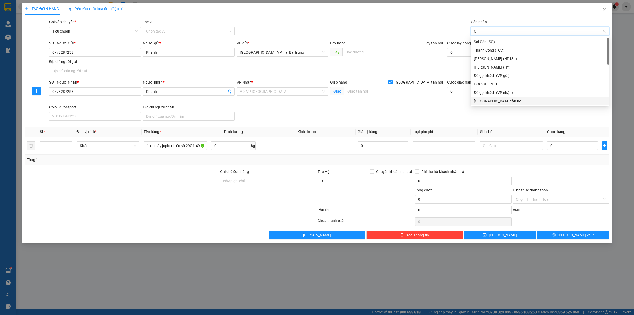
click at [489, 101] on div "[GEOGRAPHIC_DATA] tận nơi" at bounding box center [540, 101] width 132 height 6
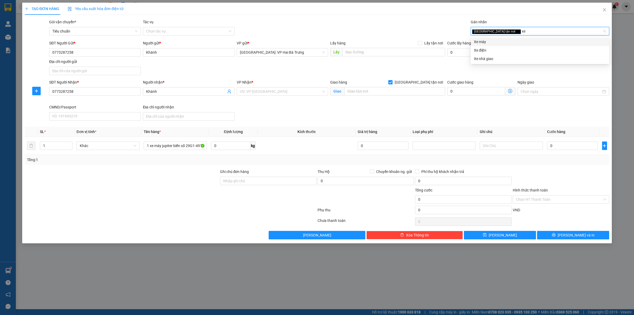
click at [488, 43] on div "Xe máy" at bounding box center [540, 42] width 132 height 6
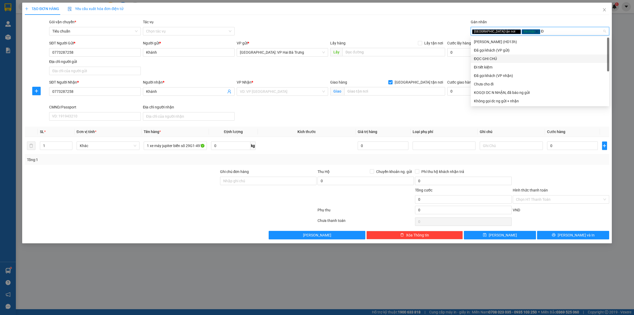
click at [505, 57] on div "ĐỌC GHI CHÚ" at bounding box center [540, 59] width 132 height 6
click at [390, 71] on div "SĐT Người Gửi * 0773287258 Người gửi * Khánh VP gửi * Hà Nội: VP Hai Bà Trưng L…" at bounding box center [329, 58] width 562 height 37
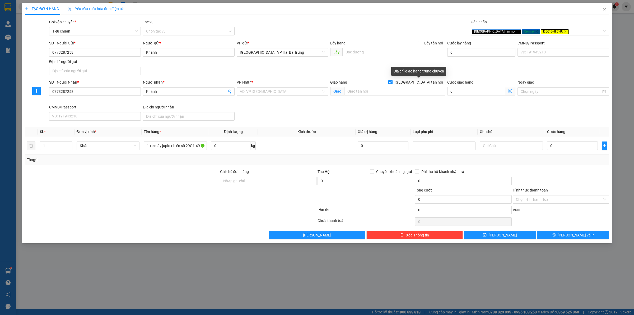
click at [415, 83] on div "Giao hàng [GEOGRAPHIC_DATA] tận nơi" at bounding box center [387, 82] width 115 height 6
click at [516, 32] on icon "close" at bounding box center [517, 31] width 3 height 3
click at [392, 83] on input "[GEOGRAPHIC_DATA] tận nơi" at bounding box center [390, 82] width 4 height 4
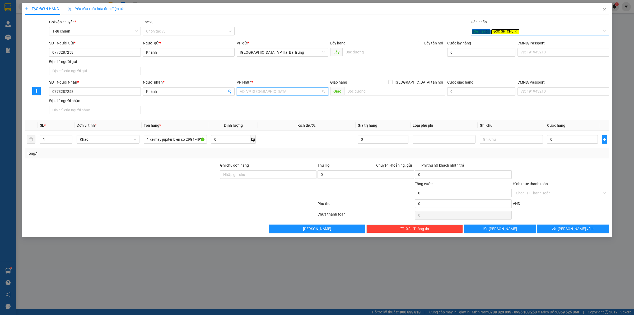
click at [296, 94] on input "search" at bounding box center [281, 91] width 82 height 8
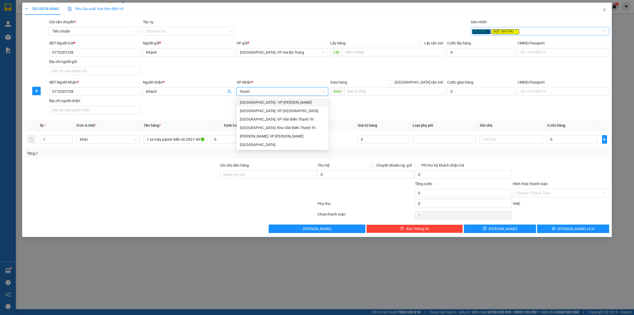
click at [283, 103] on div "[GEOGRAPHIC_DATA] : VP [PERSON_NAME]" at bounding box center [282, 102] width 85 height 6
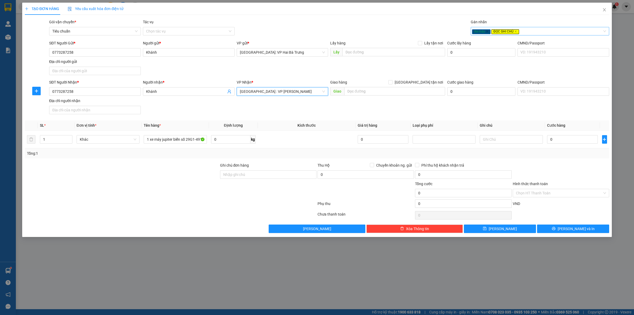
drag, startPoint x: 356, startPoint y: 106, endPoint x: 236, endPoint y: 117, distance: 120.6
click at [353, 106] on div "SĐT Người Nhận * 0773287258 Người nhận * Khánh VP Nhận * Đà Nẵng : VP Thanh Khê…" at bounding box center [329, 97] width 562 height 37
click at [310, 90] on span "[GEOGRAPHIC_DATA] : VP [PERSON_NAME]" at bounding box center [282, 91] width 85 height 8
click at [371, 101] on div "SĐT Người Nhận * 0773287258 Người nhận * Khánh VP Nhận * Đà Nẵng : VP Thanh Khê…" at bounding box center [329, 97] width 562 height 37
drag, startPoint x: 258, startPoint y: 179, endPoint x: 261, endPoint y: 179, distance: 3.2
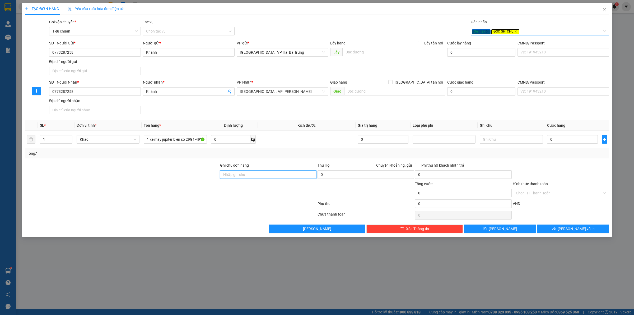
click at [258, 179] on input "Ghi chú đơn hàng" at bounding box center [268, 174] width 96 height 8
click at [570, 142] on input "0" at bounding box center [572, 139] width 51 height 8
click at [552, 227] on button "[PERSON_NAME] và In" at bounding box center [573, 228] width 72 height 8
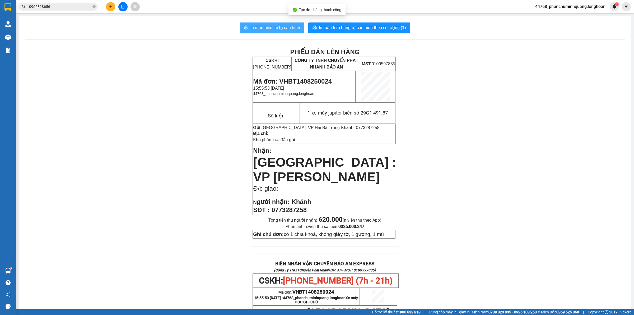
click at [286, 26] on span "In mẫu biên lai tự cấu hình" at bounding box center [275, 27] width 50 height 7
click at [331, 32] on button "In mẫu tem hàng tự cấu hình theo số lượng (1)" at bounding box center [359, 27] width 102 height 11
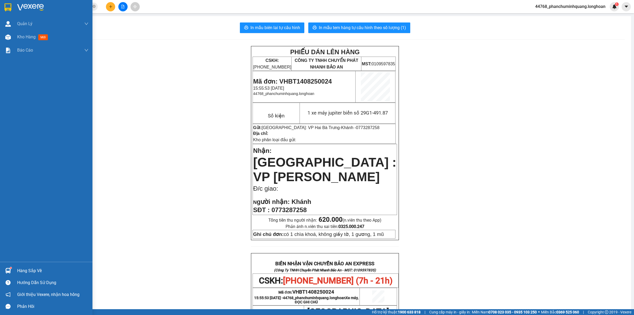
click at [4, 11] on div at bounding box center [7, 7] width 9 height 9
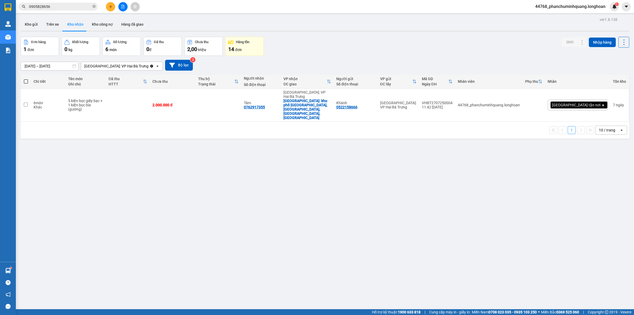
drag, startPoint x: 241, startPoint y: 204, endPoint x: 121, endPoint y: 115, distance: 149.1
click at [241, 204] on div "ver 1.8.138 Kho gửi Trên xe Kho nhận Kho công nợ Hàng đã giao Đơn hàng 1 đơn Kh…" at bounding box center [324, 173] width 613 height 315
click at [110, 7] on icon "plus" at bounding box center [111, 7] width 4 height 4
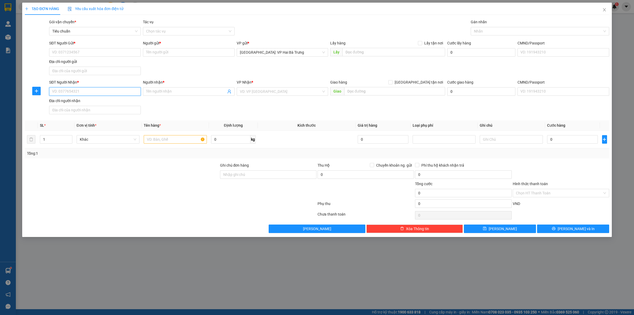
click at [114, 95] on input "SĐT Người Nhận *" at bounding box center [95, 91] width 92 height 8
paste input "0375375441"
click at [369, 91] on input "text" at bounding box center [394, 91] width 101 height 8
paste input "Tổ dân phố tân phượng, phường tân Mỹ, TP bắc giang"
click at [167, 52] on input "Người gửi *" at bounding box center [189, 52] width 92 height 8
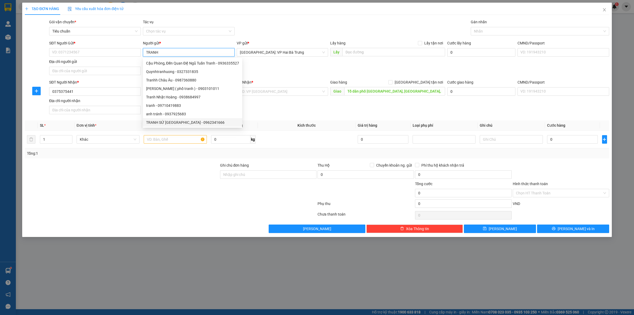
click at [166, 120] on div "TRANH SỨ GIANG TÂY - 0962341666" at bounding box center [192, 122] width 93 height 6
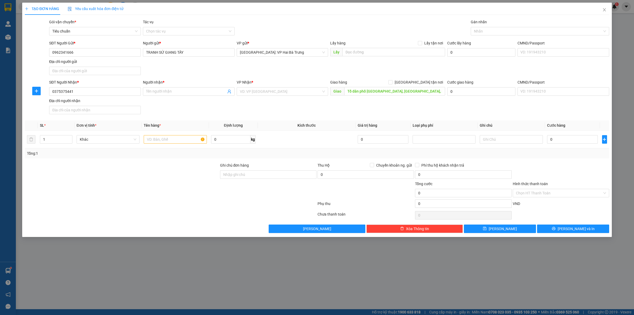
drag, startPoint x: 306, startPoint y: 77, endPoint x: 298, endPoint y: 74, distance: 8.4
click at [304, 76] on div "SĐT Người Gửi * 0962341666 Người gửi * TRANH SỨ GIANG TÂY VP gửi * Hà Nội: VP H…" at bounding box center [329, 58] width 562 height 37
click at [282, 92] on input "search" at bounding box center [281, 91] width 82 height 8
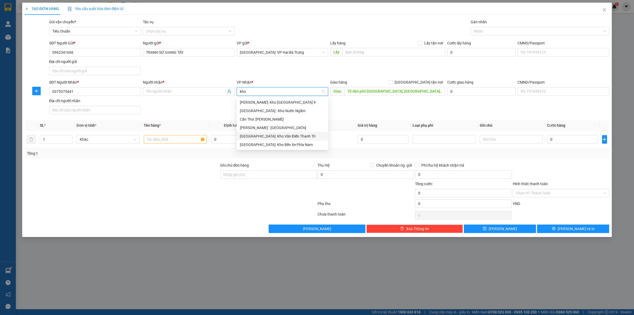
click at [304, 134] on div "[GEOGRAPHIC_DATA]: Kho Văn Điển Thanh Trì" at bounding box center [282, 136] width 85 height 6
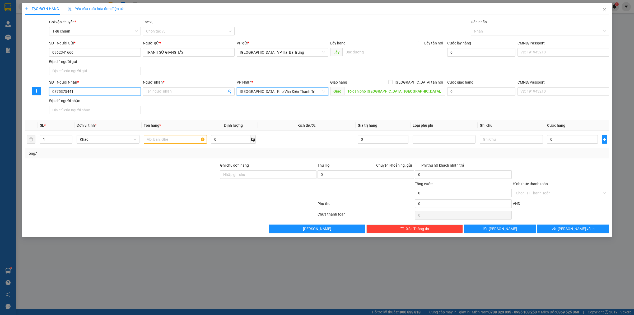
click at [83, 91] on input "0375375441" at bounding box center [95, 91] width 92 height 8
click at [172, 95] on span at bounding box center [189, 91] width 92 height 8
click at [172, 94] on input "Người nhận *" at bounding box center [186, 91] width 80 height 6
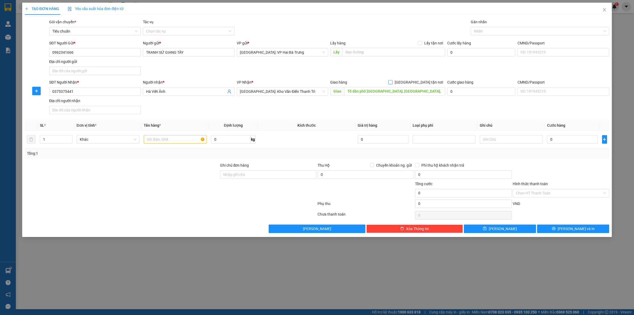
click at [434, 83] on span "[GEOGRAPHIC_DATA] tận nơi" at bounding box center [418, 82] width 53 height 6
click at [392, 83] on input "[GEOGRAPHIC_DATA] tận nơi" at bounding box center [390, 82] width 4 height 4
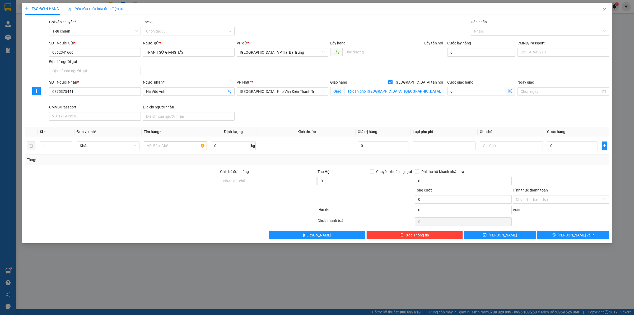
click at [487, 27] on div "Nhãn" at bounding box center [540, 31] width 138 height 8
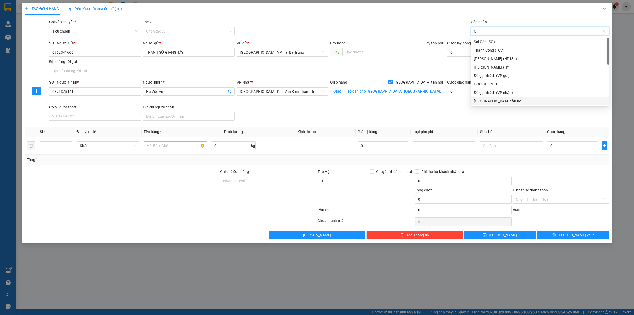
click at [505, 102] on div "[GEOGRAPHIC_DATA] tận nơi" at bounding box center [540, 101] width 132 height 6
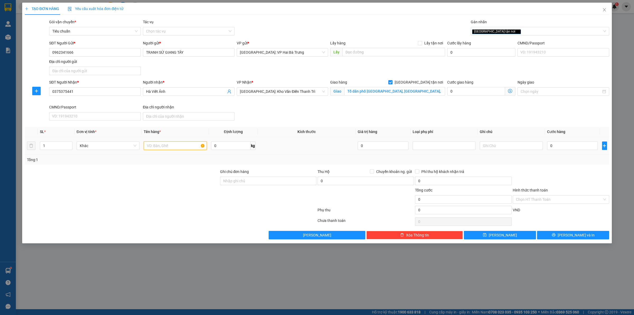
click at [157, 146] on input "text" at bounding box center [175, 145] width 63 height 8
click at [373, 173] on span at bounding box center [372, 171] width 4 height 4
click at [373, 173] on input "Chuyển khoản ng. gửi" at bounding box center [372, 171] width 4 height 4
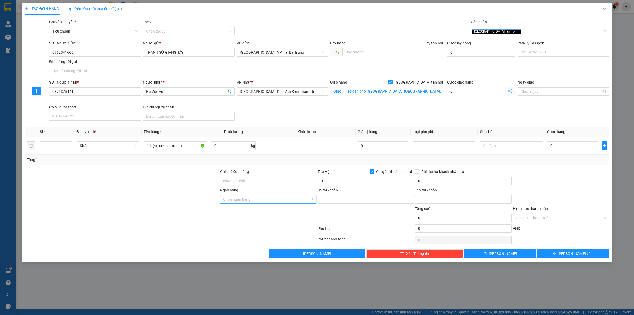
click at [296, 201] on input "Ngân hàng" at bounding box center [266, 199] width 86 height 8
click at [301, 211] on div "BIDV - Ngân hàng TMCP Đầu tư và Phát triển Việt Nam" at bounding box center [278, 210] width 110 height 6
click at [361, 198] on input "Số tài khoản" at bounding box center [365, 199] width 96 height 8
click at [308, 233] on div at bounding box center [170, 229] width 293 height 11
click at [345, 179] on input "0" at bounding box center [365, 180] width 96 height 8
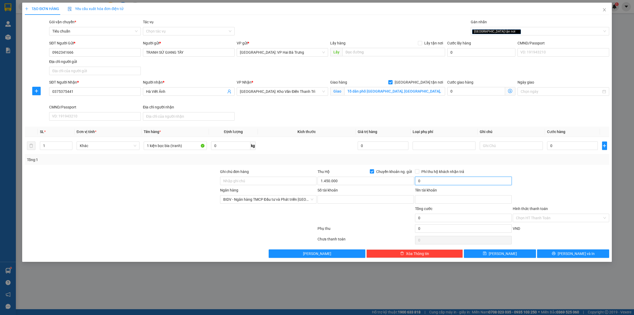
click at [440, 184] on input "0" at bounding box center [463, 180] width 96 height 8
click at [359, 201] on input "Số tài khoản" at bounding box center [365, 199] width 96 height 8
paste input "2896518188"
click at [438, 198] on input "Tên tài khoản" at bounding box center [463, 199] width 96 height 8
click at [582, 146] on input "0" at bounding box center [572, 145] width 51 height 8
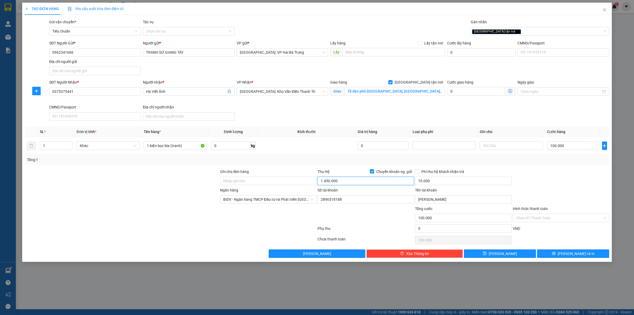
click at [361, 184] on input "1.450.000" at bounding box center [365, 180] width 96 height 8
click at [553, 253] on button "[PERSON_NAME] và In" at bounding box center [573, 253] width 72 height 8
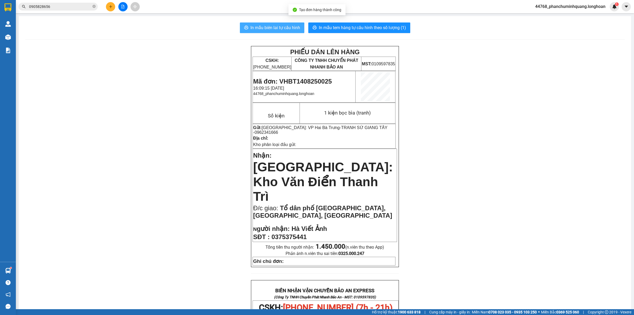
click at [265, 27] on span "In mẫu biên lai tự cấu hình" at bounding box center [275, 27] width 50 height 7
click at [345, 26] on span "In mẫu tem hàng tự cấu hình theo số lượng (1)" at bounding box center [362, 27] width 87 height 7
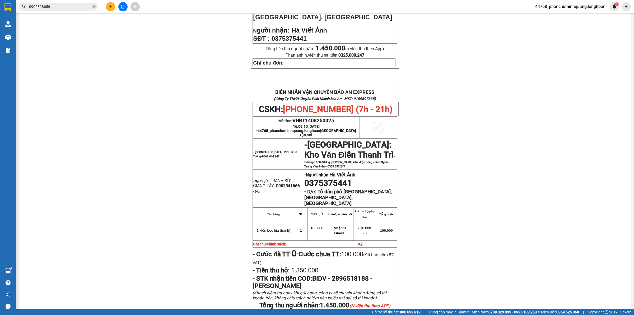
scroll to position [231, 0]
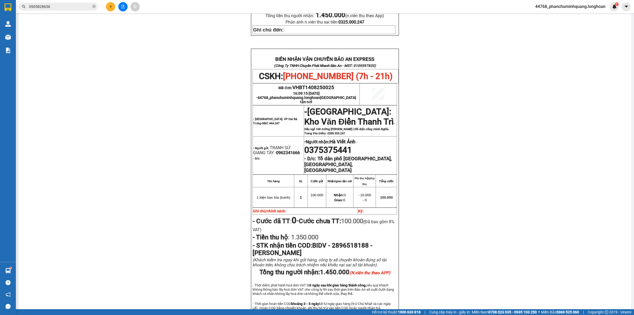
drag, startPoint x: 149, startPoint y: 123, endPoint x: 110, endPoint y: 40, distance: 91.7
click at [149, 118] on div "PHIẾU DÁN LÊN HÀNG CSKH: 1900.06.88.33 CÔNG TY TNHH CHUYỂN PHÁT NHANH BẢO AN MS…" at bounding box center [325, 75] width 600 height 521
click at [110, 4] on button at bounding box center [110, 6] width 9 height 9
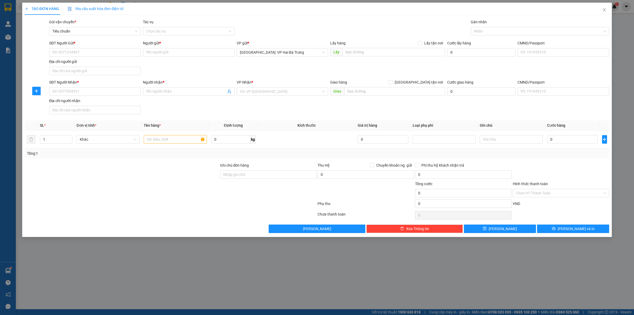
click at [197, 74] on div "SĐT Người Gửi * VD: 0371234567 Người gửi * Tên người gửi VP gửi * [GEOGRAPHIC_D…" at bounding box center [329, 58] width 562 height 37
click at [90, 55] on input "SĐT Người Gửi *" at bounding box center [95, 52] width 92 height 8
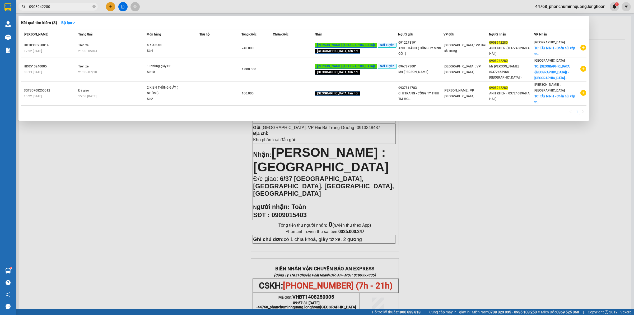
click at [110, 6] on div at bounding box center [317, 157] width 634 height 315
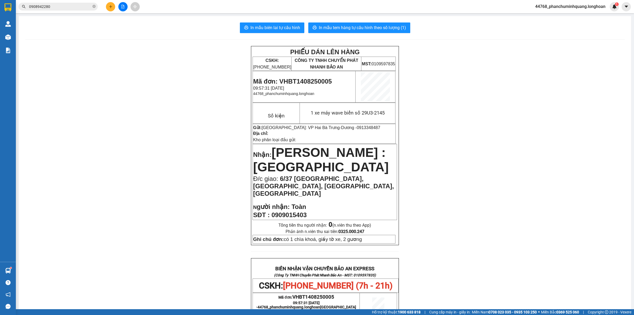
click at [107, 4] on button at bounding box center [110, 6] width 9 height 9
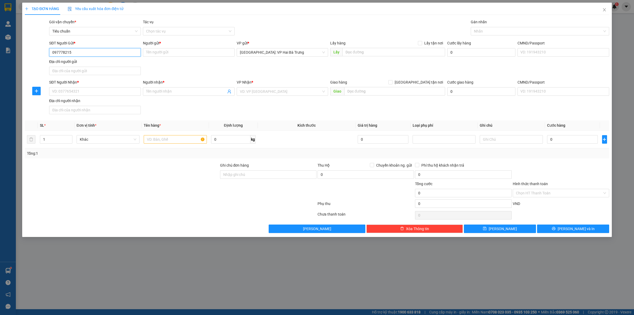
type input "0977782152"
click at [129, 63] on div "0977782152 - [PERSON_NAME]" at bounding box center [94, 63] width 85 height 6
type input "[PERSON_NAME]"
type input "0977782152"
click at [126, 89] on input "SĐT Người Nhận *" at bounding box center [95, 91] width 92 height 8
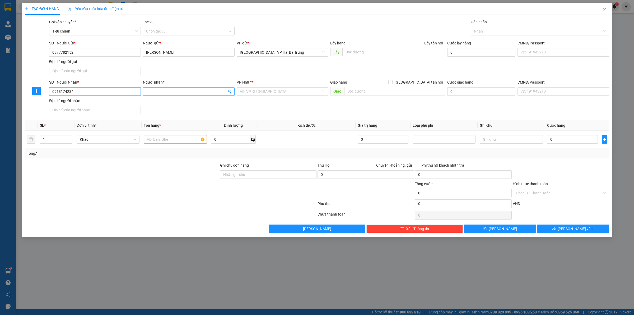
type input "0918174234"
click at [172, 91] on input "Người nhận *" at bounding box center [186, 91] width 80 height 6
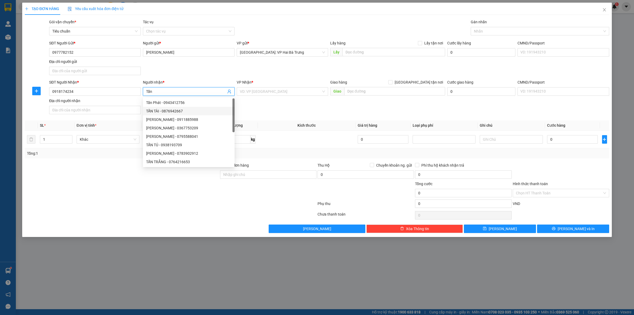
click at [209, 88] on span "Tấn" at bounding box center [189, 91] width 92 height 8
click at [209, 90] on input "Tấn" at bounding box center [186, 91] width 80 height 6
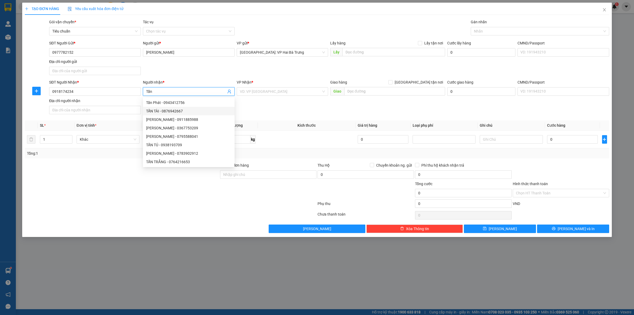
click at [209, 90] on input "Tấn" at bounding box center [186, 91] width 80 height 6
type input "Tân"
click at [381, 92] on input "text" at bounding box center [394, 91] width 101 height 8
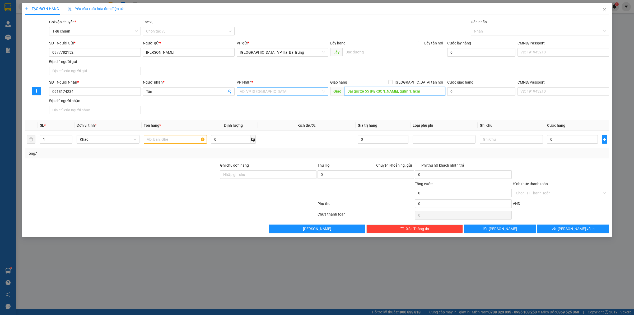
type input "Bãi giữ xe 55 [PERSON_NAME], quận 1, hcm"
click at [282, 94] on input "search" at bounding box center [281, 91] width 82 height 8
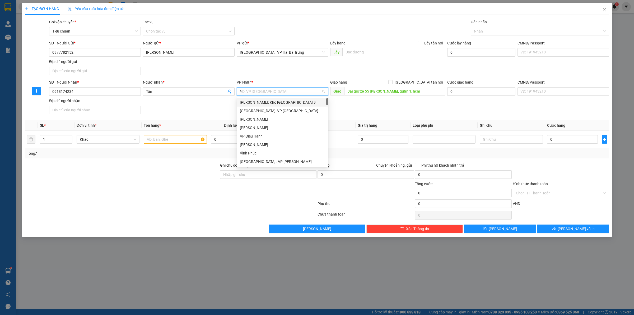
type input "12"
drag, startPoint x: 283, startPoint y: 106, endPoint x: 283, endPoint y: 110, distance: 4.5
click at [283, 107] on div "[PERSON_NAME]: VP Quận 12 (An Sương) [GEOGRAPHIC_DATA] : [GEOGRAPHIC_DATA] 12" at bounding box center [283, 106] width 92 height 17
click at [283, 110] on div "[PERSON_NAME] : [GEOGRAPHIC_DATA]" at bounding box center [282, 111] width 85 height 6
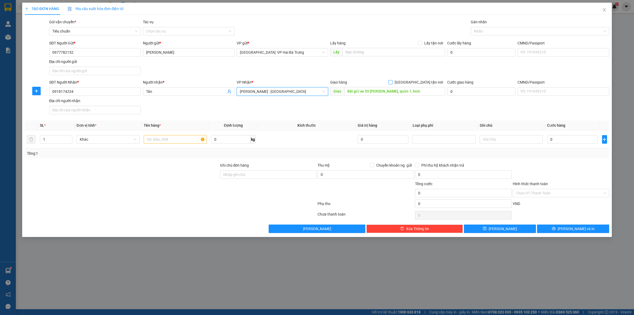
click at [429, 83] on span "[GEOGRAPHIC_DATA] tận nơi" at bounding box center [418, 82] width 53 height 6
click at [392, 83] on input "[GEOGRAPHIC_DATA] tận nơi" at bounding box center [390, 82] width 4 height 4
checkbox input "true"
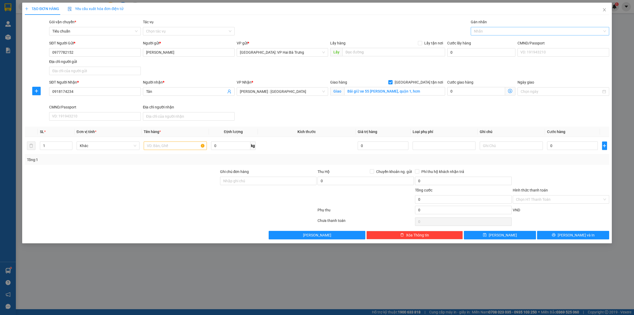
click at [491, 33] on div at bounding box center [537, 31] width 130 height 6
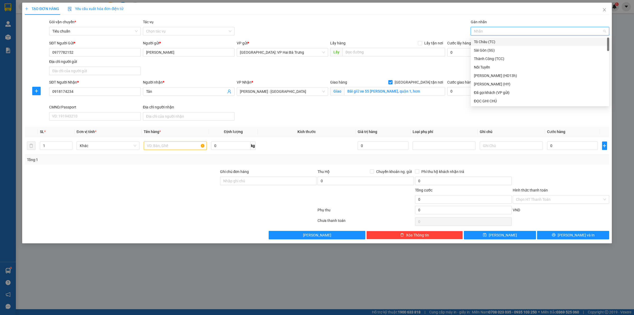
type input "G"
click at [491, 98] on div "[GEOGRAPHIC_DATA] tận nơi" at bounding box center [540, 101] width 132 height 6
click at [183, 147] on input "text" at bounding box center [175, 145] width 63 height 8
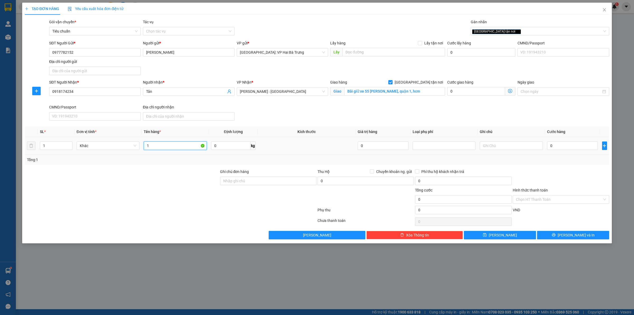
type input "1"
type input "2 kiện bọc pe"
type input "2"
click at [67, 142] on span "Increase Value" at bounding box center [69, 144] width 6 height 5
click at [575, 147] on input "0" at bounding box center [572, 145] width 51 height 8
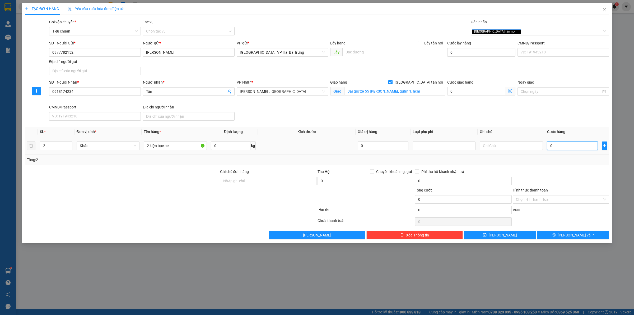
type input "4"
type input "45"
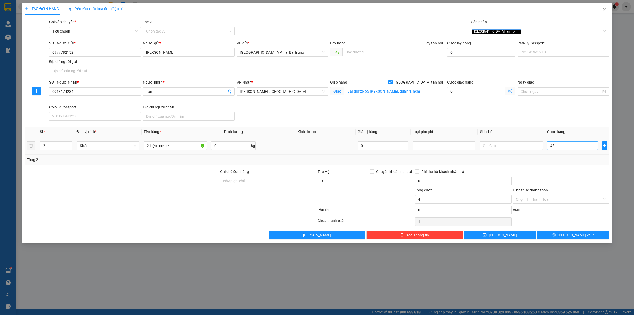
type input "45"
type input "455"
type input "4.550"
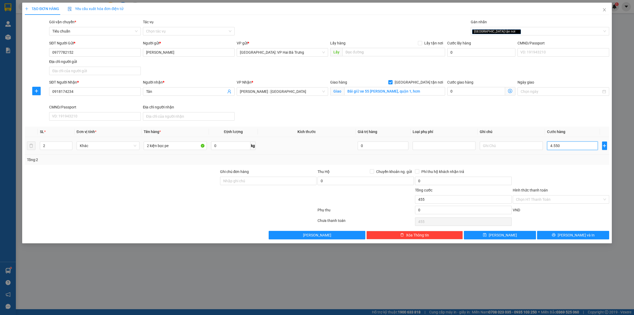
type input "4.550"
type input "45.500"
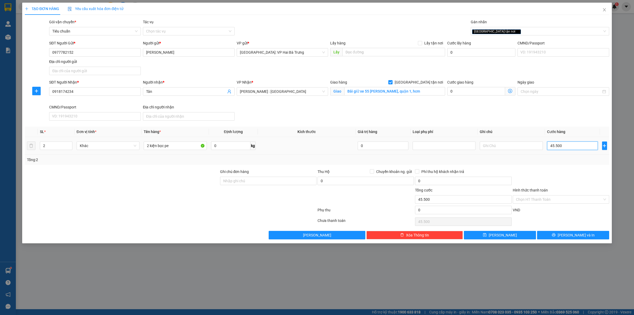
type input "455.000"
drag, startPoint x: 567, startPoint y: 236, endPoint x: 561, endPoint y: 225, distance: 13.0
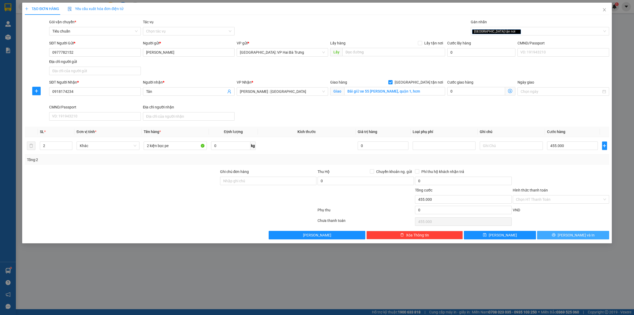
click at [566, 236] on button "[PERSON_NAME] và In" at bounding box center [573, 235] width 72 height 8
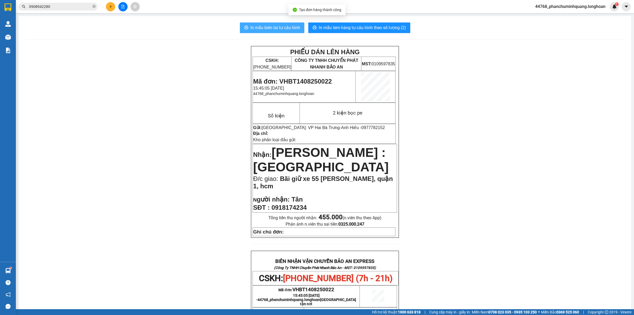
drag, startPoint x: 291, startPoint y: 28, endPoint x: 293, endPoint y: 24, distance: 4.3
click at [291, 28] on span "In mẫu biên lai tự cấu hình" at bounding box center [275, 27] width 50 height 7
click at [381, 31] on span "In mẫu tem hàng tự cấu hình theo số lượng (2)" at bounding box center [362, 27] width 87 height 7
click at [111, 6] on icon "plus" at bounding box center [111, 7] width 4 height 4
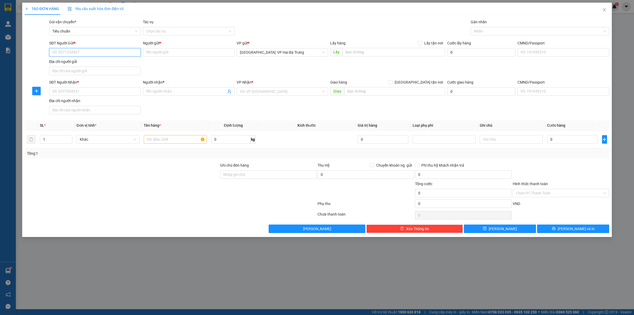
click at [120, 52] on input "SĐT Người Gửi *" at bounding box center [95, 52] width 92 height 8
type input "0904527199"
click at [182, 54] on input "Người gửi *" at bounding box center [189, 52] width 92 height 8
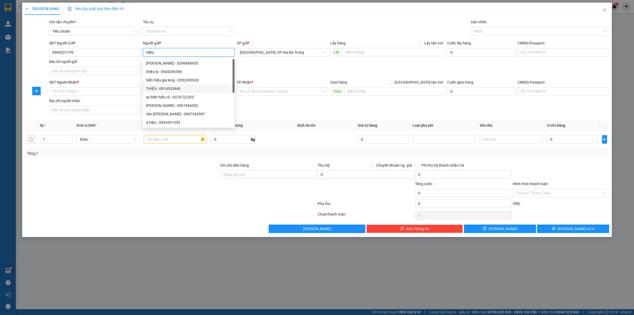
type input "Hiệu"
click at [110, 96] on div "SĐT Người Nhận * VD: 0377654321" at bounding box center [95, 88] width 92 height 18
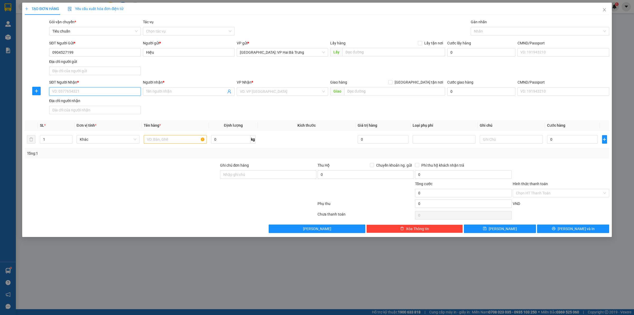
click at [118, 94] on input "SĐT Người Nhận *" at bounding box center [95, 91] width 92 height 8
click at [310, 138] on td at bounding box center [307, 139] width 98 height 18
click at [114, 93] on input "SĐT Người Nhận *" at bounding box center [95, 91] width 92 height 8
type input "0917479368"
click at [94, 106] on div "0917479368 - Phước" at bounding box center [95, 102] width 92 height 8
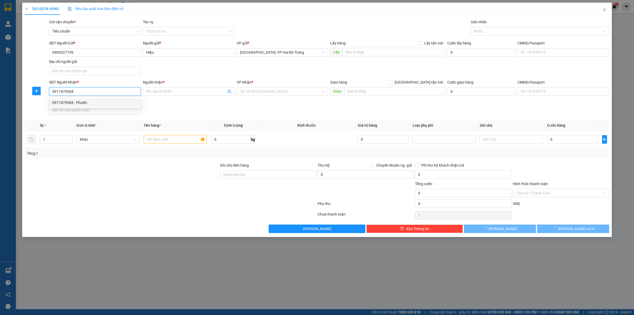
type input "Phước"
type input "CH xăng dầu số 9, Xuân An, Tp. [PERSON_NAME], [GEOGRAPHIC_DATA]"
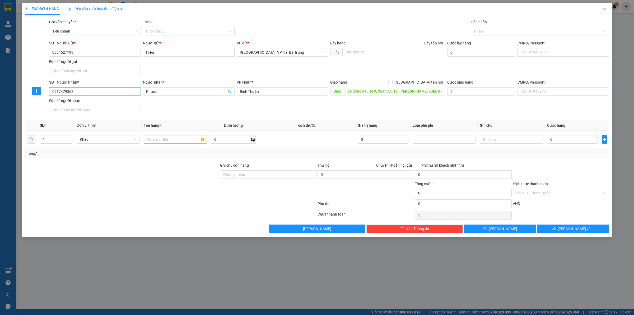
type input "0917479368"
click at [168, 140] on input "text" at bounding box center [175, 139] width 63 height 8
click at [480, 31] on div at bounding box center [537, 31] width 130 height 6
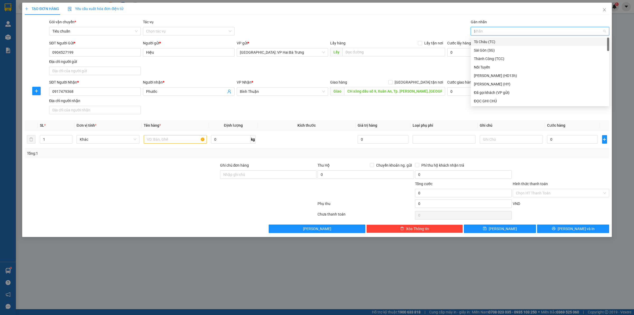
type input "D"
type input "Đ"
click at [485, 60] on div "ĐỌC GHI CHÚ" at bounding box center [540, 59] width 132 height 6
click at [68, 137] on span "up" at bounding box center [69, 137] width 3 height 3
type input "2"
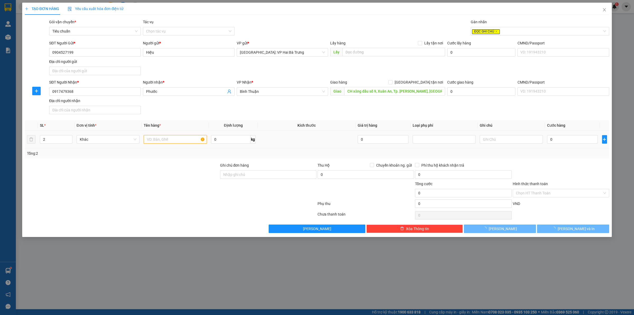
click at [162, 138] on input "text" at bounding box center [175, 139] width 63 height 8
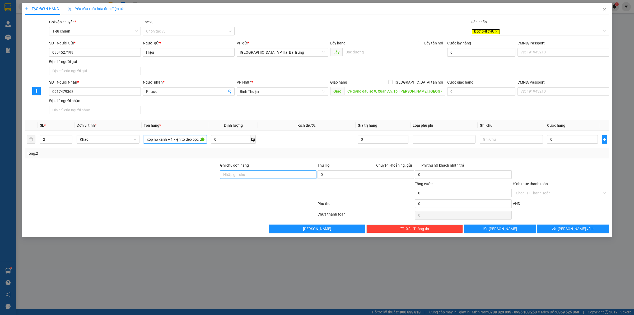
type input "1 cản bọc xốp nổ xanh + 1 kiện to dẹp bọc pe"
click at [250, 174] on input "Ghi chú đơn hàng" at bounding box center [268, 174] width 96 height 8
type input "Gọi khách trước 1 tiếng"
click at [274, 175] on input "Gọi khách trước 1 tiếng" at bounding box center [268, 174] width 96 height 8
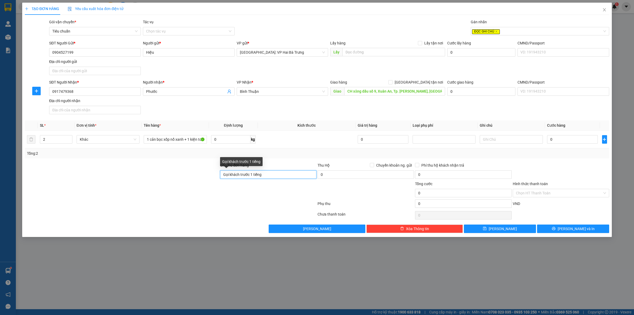
click at [274, 175] on input "Gọi khách trước 1 tiếng" at bounding box center [268, 174] width 96 height 8
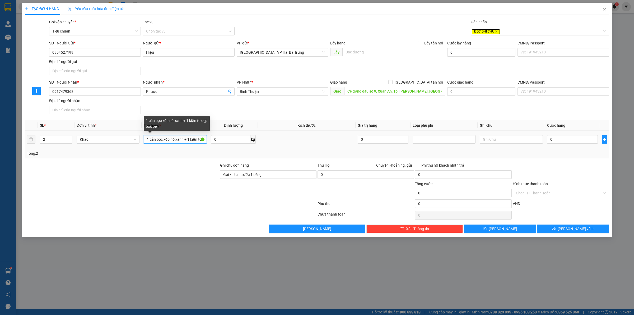
click at [201, 138] on input "1 cản bọc xốp nổ xanh + 1 kiện to dẹp bọc pe" at bounding box center [175, 139] width 63 height 8
paste input "Gọi khách trước 1 tiếng"
type input "1 cản bọc xốp nổ xanh + 1 kiện to dẹp bọc pe (Gọi khách trước 1 tiếng)"
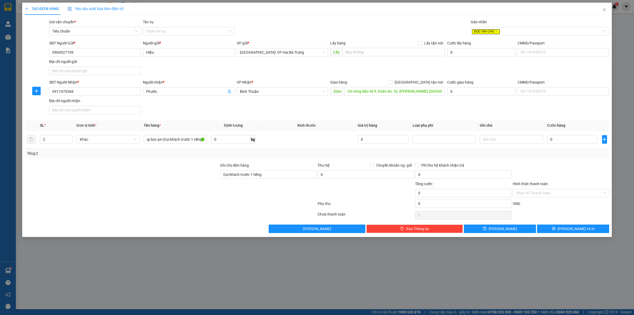
click at [436, 125] on th "Loại phụ phí" at bounding box center [443, 125] width 67 height 10
click at [583, 143] on input "0" at bounding box center [572, 139] width 51 height 8
type input "8"
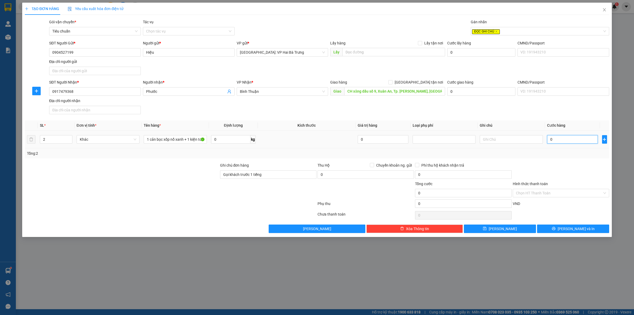
type input "8"
type input "89"
type input "890"
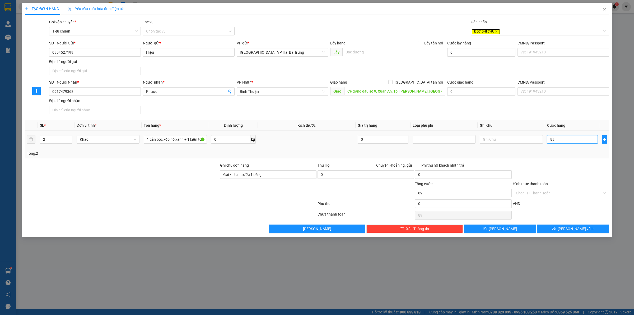
type input "890"
type input "8.900"
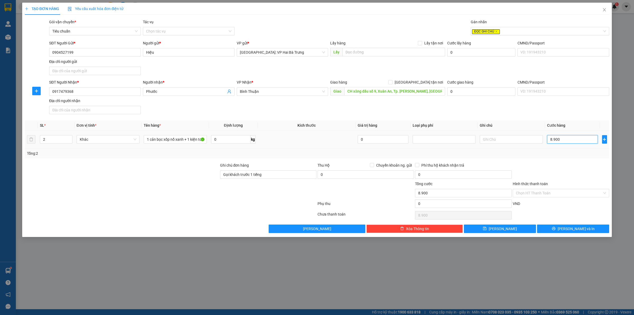
type input "89.000"
type input "890.000"
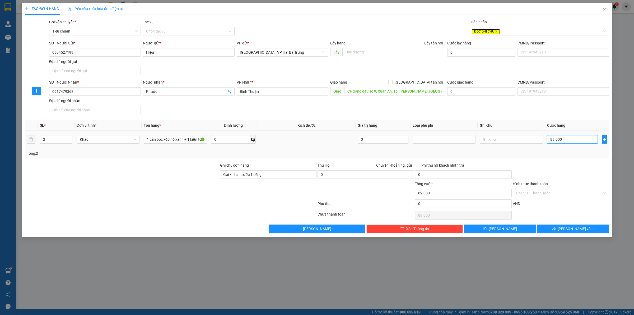
type input "890.000"
click at [248, 136] on input "0" at bounding box center [230, 139] width 39 height 8
click at [295, 137] on td at bounding box center [307, 139] width 98 height 18
drag, startPoint x: 553, startPoint y: 160, endPoint x: 567, endPoint y: 210, distance: 51.5
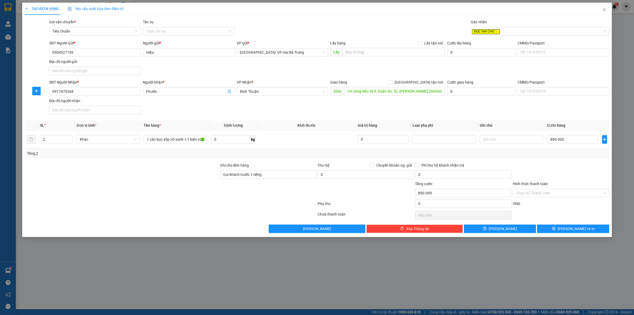
click at [554, 160] on div "Transit Pickup Surcharge Ids Transit Deliver Surcharge Ids Transit Deliver Surc…" at bounding box center [317, 126] width 584 height 214
click at [569, 228] on span "[PERSON_NAME] và In" at bounding box center [576, 229] width 37 height 6
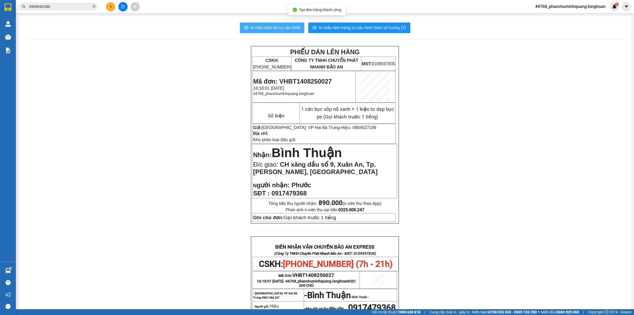
drag, startPoint x: 261, startPoint y: 27, endPoint x: 264, endPoint y: 25, distance: 3.4
click at [262, 27] on span "In mẫu biên lai tự cấu hình" at bounding box center [275, 27] width 50 height 7
click at [368, 26] on span "In mẫu tem hàng tự cấu hình theo số lượng (2)" at bounding box center [362, 27] width 87 height 7
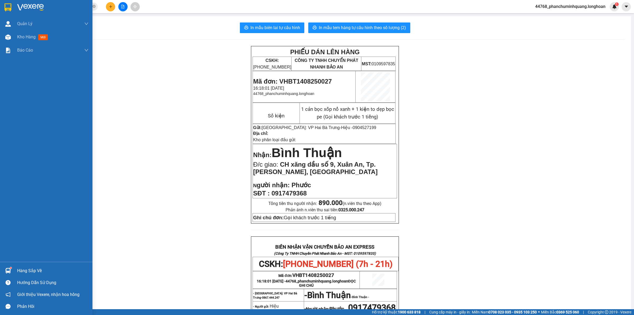
click at [19, 5] on img at bounding box center [30, 7] width 27 height 8
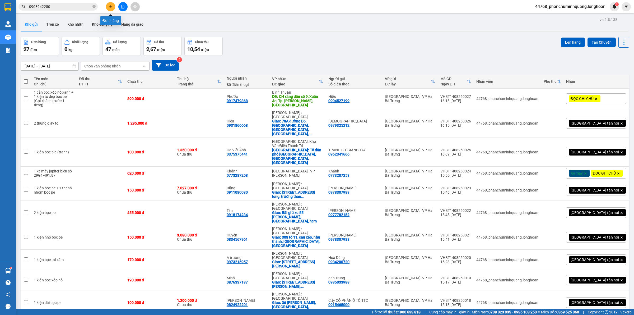
click at [113, 5] on button at bounding box center [110, 6] width 9 height 9
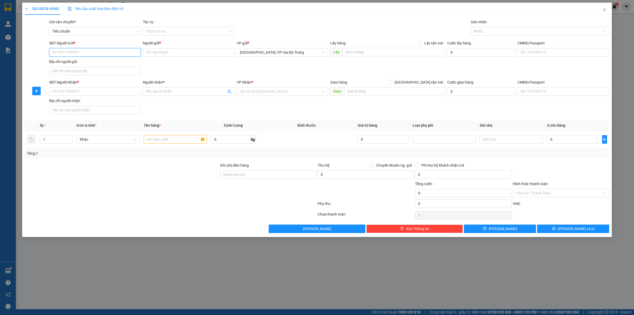
click at [130, 54] on input "SĐT Người Gửi *" at bounding box center [95, 52] width 92 height 8
type input "0788826777"
click at [92, 63] on div "0788826777 - Triệu" at bounding box center [94, 63] width 85 height 6
type input "Triệu"
checkbox input "true"
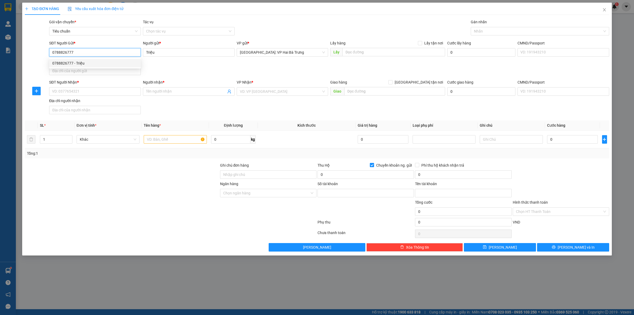
type input "286872268"
type input "[PERSON_NAME]"
type input "0788826777"
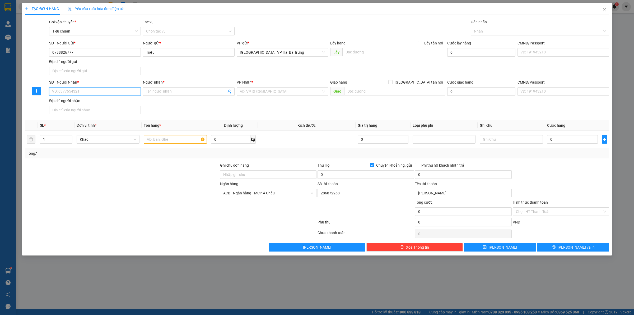
click at [74, 92] on input "SĐT Người Nhận *" at bounding box center [95, 91] width 92 height 8
type input "0868446809"
drag, startPoint x: 90, startPoint y: 101, endPoint x: 103, endPoint y: 92, distance: 15.8
click at [91, 101] on div "0868446809 - [PERSON_NAME]" at bounding box center [94, 103] width 85 height 6
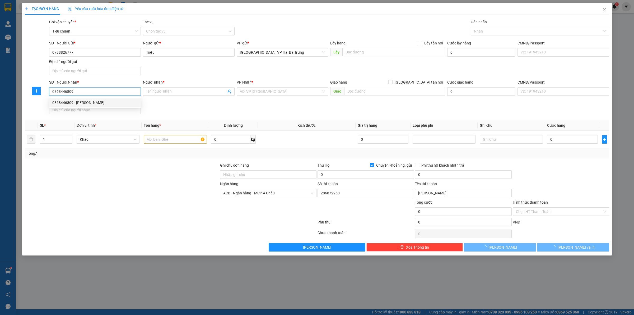
type input "[PERSON_NAME]"
checkbox input "true"
type input "121 phù đổng, [GEOGRAPHIC_DATA], [GEOGRAPHIC_DATA], [GEOGRAPHIC_DATA]"
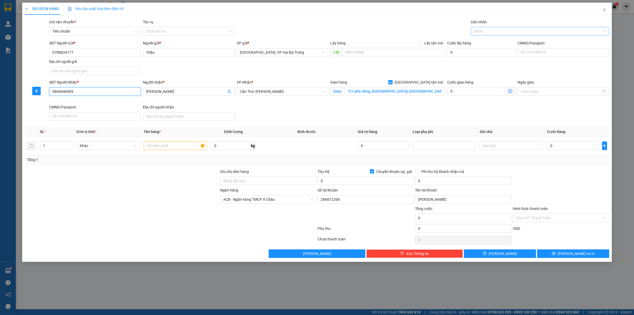
click at [492, 33] on div at bounding box center [537, 31] width 130 height 6
type input "0868446809"
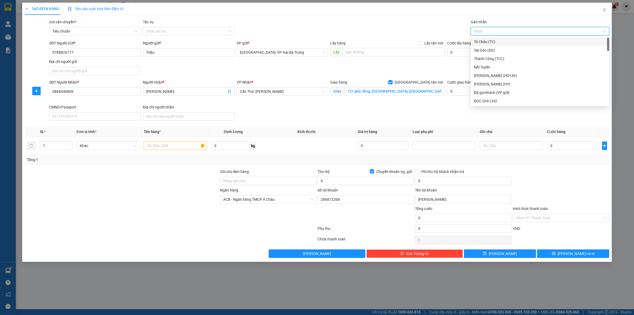
type input "G"
click at [485, 100] on div "[GEOGRAPHIC_DATA] tận nơi" at bounding box center [540, 101] width 132 height 6
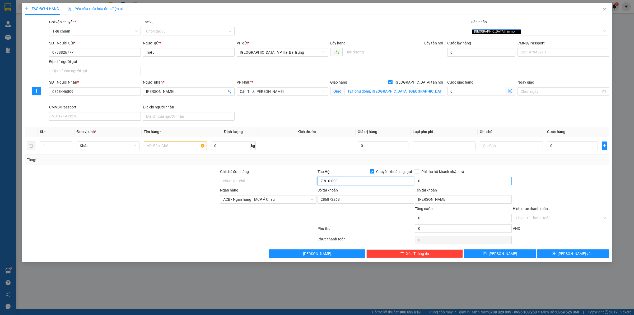
type input "7.810.000"
click at [452, 181] on input "0" at bounding box center [463, 180] width 96 height 8
type input "25.000"
click at [167, 150] on input "text" at bounding box center [175, 145] width 63 height 8
type input "1 kiện giấy dài + 1 kiện bọc pe"
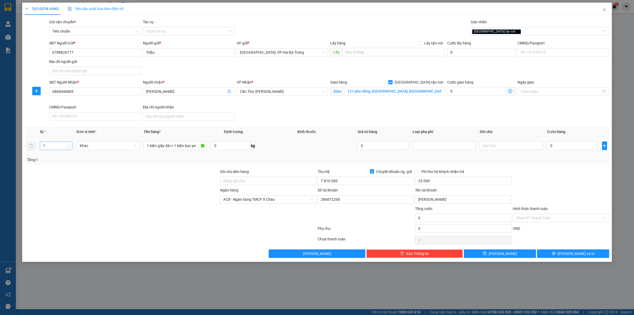
type input "2"
click at [68, 144] on span "up" at bounding box center [69, 144] width 3 height 3
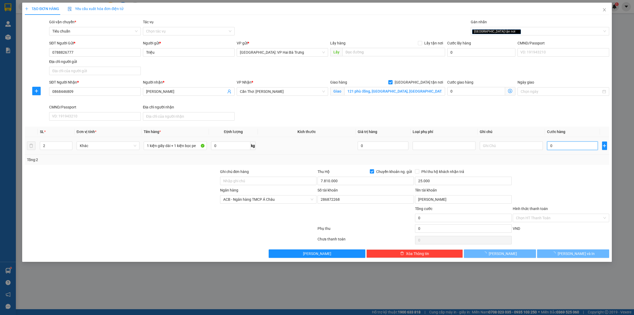
click at [556, 149] on input "0" at bounding box center [572, 145] width 51 height 8
type input "3"
type input "30"
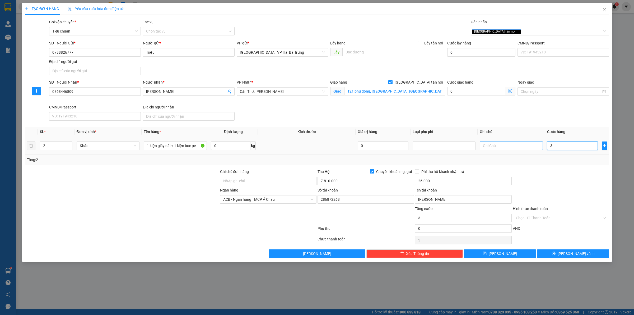
type input "30"
type input "300"
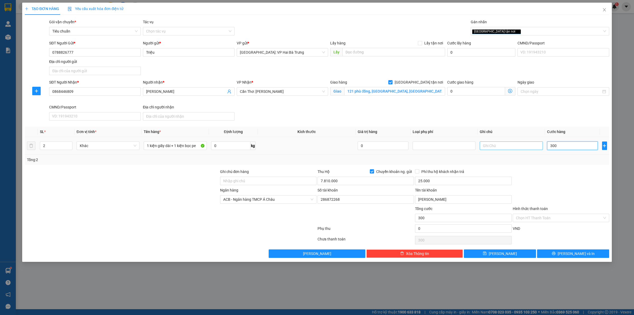
type input "3.000"
type input "30.000"
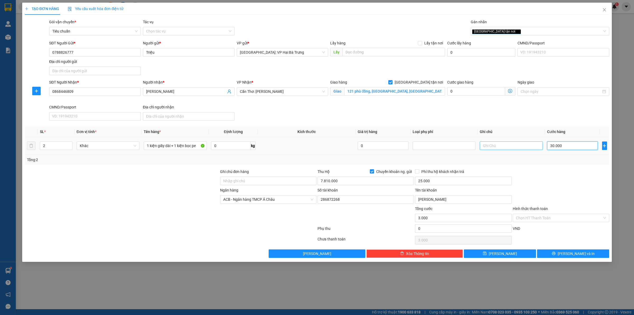
type input "30.000"
type input "300.000"
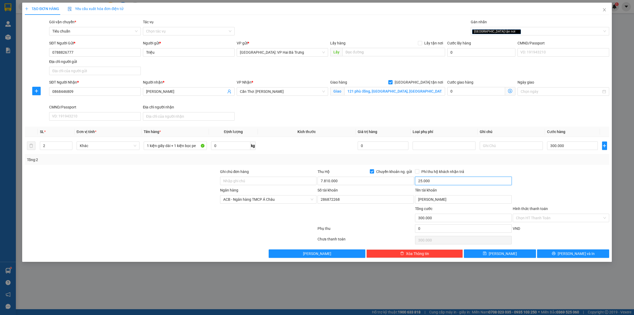
click at [452, 181] on input "25.000" at bounding box center [463, 180] width 96 height 8
click at [568, 145] on input "300.000" at bounding box center [572, 145] width 51 height 8
click at [419, 172] on span "Phí thu hộ khách nhận trả" at bounding box center [442, 172] width 47 height 6
click at [419, 172] on input "Phí thu hộ khách nhận trả" at bounding box center [417, 171] width 4 height 4
checkbox input "true"
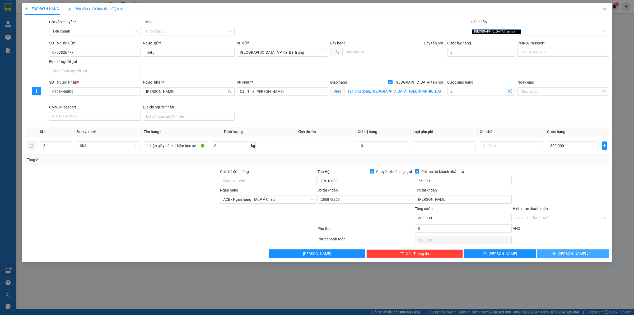
drag, startPoint x: 564, startPoint y: 254, endPoint x: 560, endPoint y: 253, distance: 4.4
click at [555, 254] on icon "printer" at bounding box center [554, 253] width 4 height 4
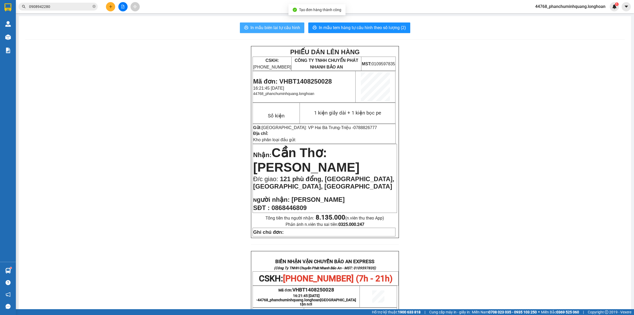
click at [290, 24] on span "In mẫu biên lai tự cấu hình" at bounding box center [275, 27] width 50 height 7
click at [322, 25] on span "In mẫu tem hàng tự cấu hình theo số lượng (2)" at bounding box center [362, 27] width 87 height 7
click at [109, 6] on icon "plus" at bounding box center [111, 7] width 4 height 4
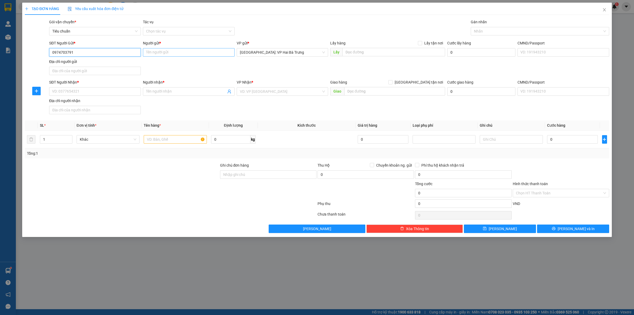
type input "0974703791"
click at [180, 52] on input "Người gửi *" at bounding box center [189, 52] width 92 height 8
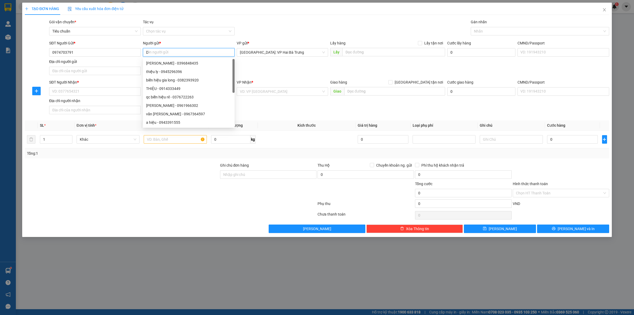
type input "D"
type input "Đạt"
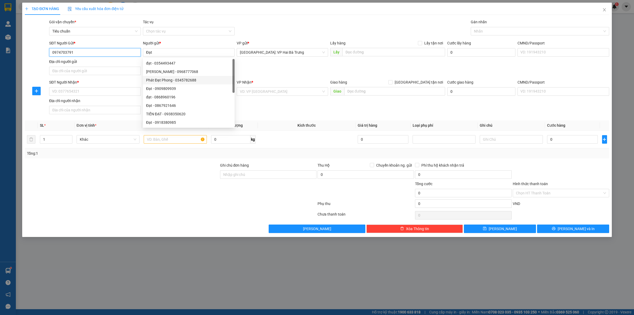
click at [104, 54] on input "0974703791" at bounding box center [95, 52] width 92 height 8
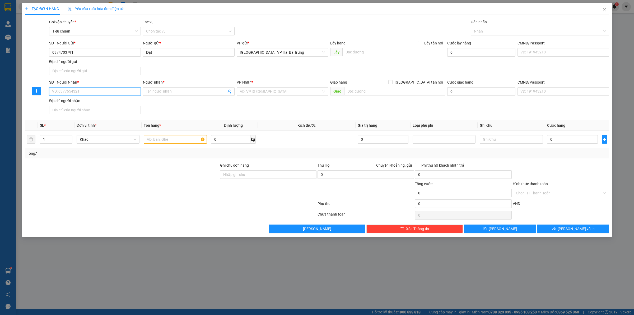
click at [118, 90] on input "SĐT Người Nhận *" at bounding box center [95, 91] width 92 height 8
paste input "0974703791"
type input "0974703791"
click at [177, 90] on input "Người nhận *" at bounding box center [186, 91] width 80 height 6
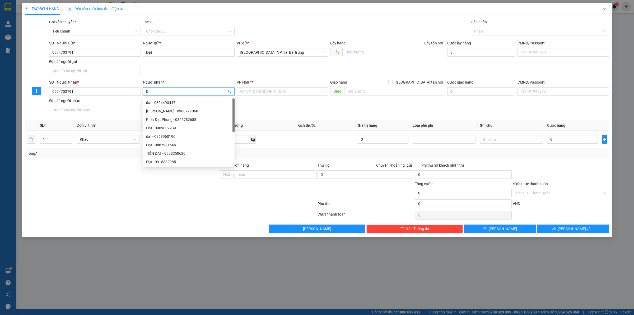
type input "D"
type input "Đạt"
click at [270, 95] on input "search" at bounding box center [281, 91] width 82 height 8
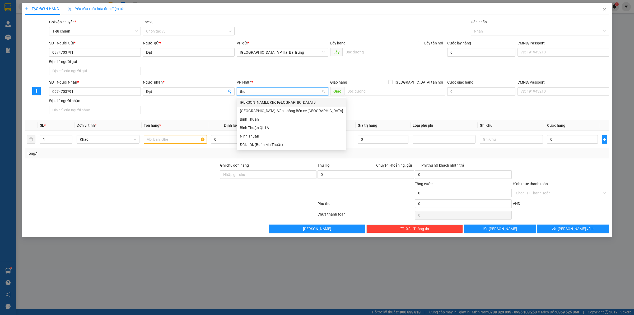
type input "thuo"
click at [279, 100] on div "[GEOGRAPHIC_DATA]: Văn phòng Bến xe [GEOGRAPHIC_DATA]" at bounding box center [291, 102] width 103 height 6
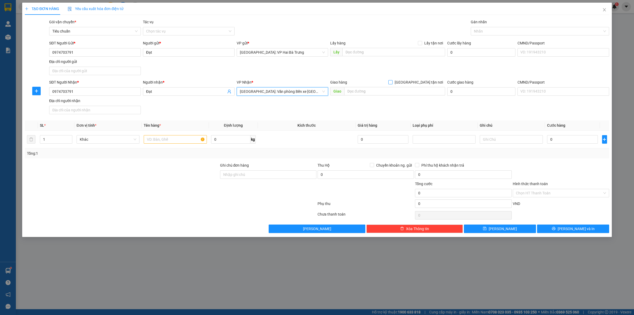
drag, startPoint x: 443, startPoint y: 78, endPoint x: 439, endPoint y: 79, distance: 4.1
click at [440, 79] on form "SĐT Người Gửi * 0974703791 Người gửi * Đạt VP gửi * [GEOGRAPHIC_DATA]: VP Hai B…" at bounding box center [317, 78] width 584 height 76
click at [433, 81] on span "[GEOGRAPHIC_DATA] tận nơi" at bounding box center [418, 82] width 53 height 6
click at [392, 81] on input "[GEOGRAPHIC_DATA] tận nơi" at bounding box center [390, 82] width 4 height 4
checkbox input "true"
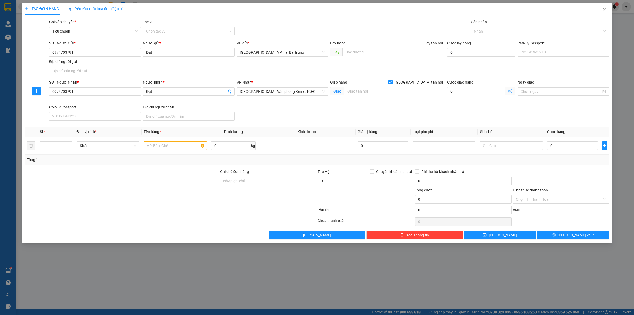
click at [486, 29] on div at bounding box center [537, 31] width 130 height 6
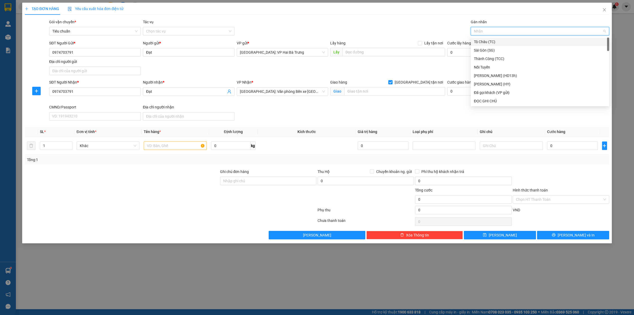
type input "G"
click at [485, 98] on div "[GEOGRAPHIC_DATA] tận nơi" at bounding box center [540, 101] width 132 height 6
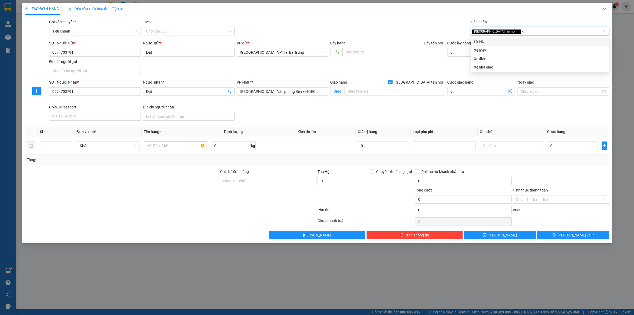
type input "xe"
click at [483, 49] on div "Xe điện" at bounding box center [540, 50] width 132 height 6
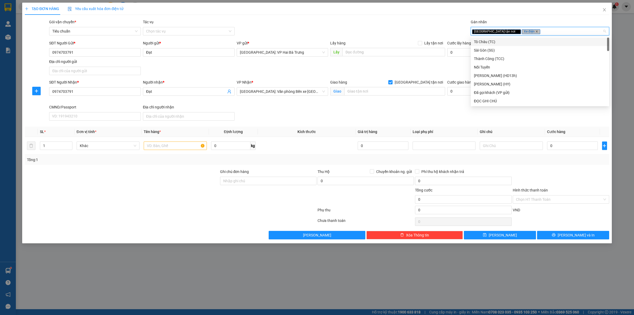
click at [535, 31] on icon "close" at bounding box center [536, 31] width 3 height 3
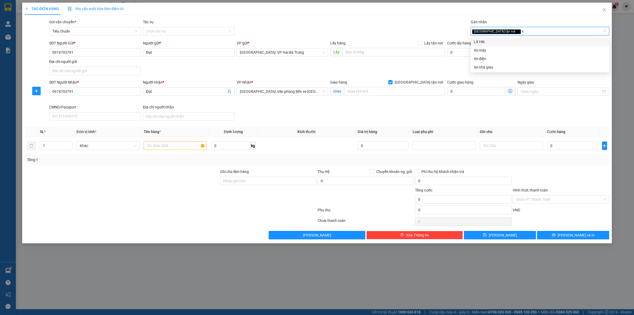
type input "xe"
click at [491, 44] on div "Xe máy" at bounding box center [540, 42] width 132 height 6
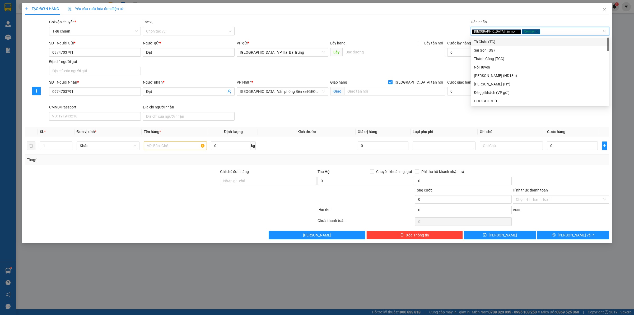
type input "G"
type input "D"
type input "Đ"
click at [499, 60] on div "ĐỌC GHI CHÚ" at bounding box center [540, 59] width 132 height 6
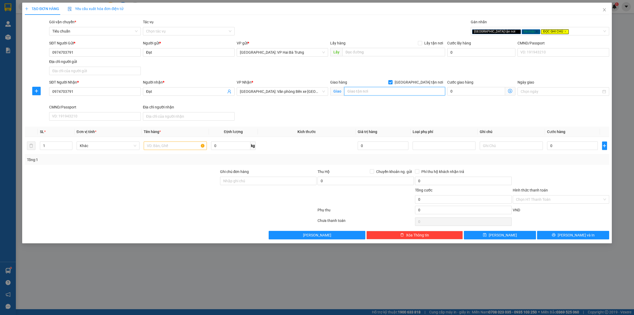
click at [405, 91] on input "text" at bounding box center [394, 91] width 101 height 8
type input "ngõ 261 [PERSON_NAME], [PERSON_NAME], [GEOGRAPHIC_DATA]"
click at [153, 148] on input "text" at bounding box center [175, 145] width 63 height 8
type input "1 xe máy wave biển 29B2 442.31"
click at [234, 178] on input "Ghi chú đơn hàng" at bounding box center [268, 180] width 96 height 8
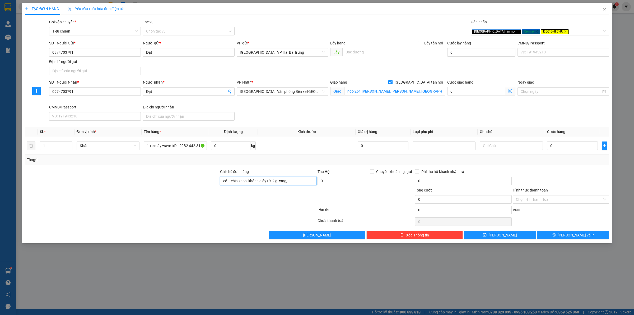
type input "có 1 chìa khoá, không giấy tờ, 2 gương,"
click at [559, 148] on input "0" at bounding box center [572, 145] width 51 height 8
type input "2"
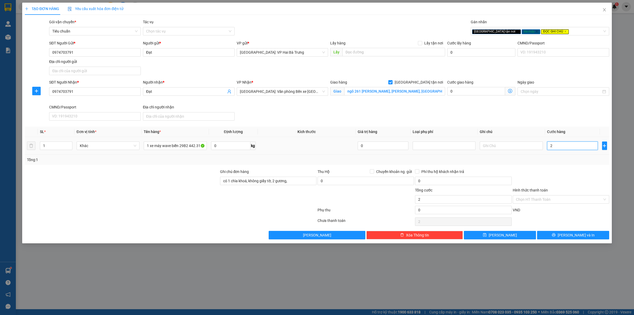
type input "29"
type input "290"
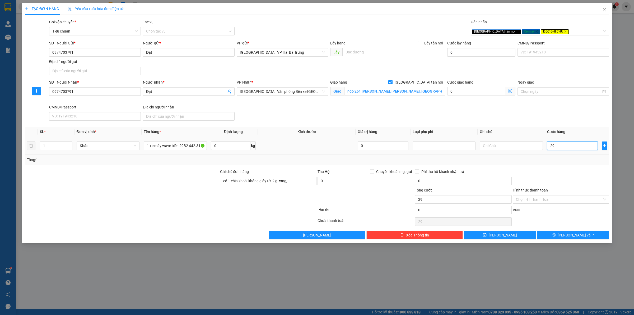
type input "290"
type input "2.900"
type input "29.000"
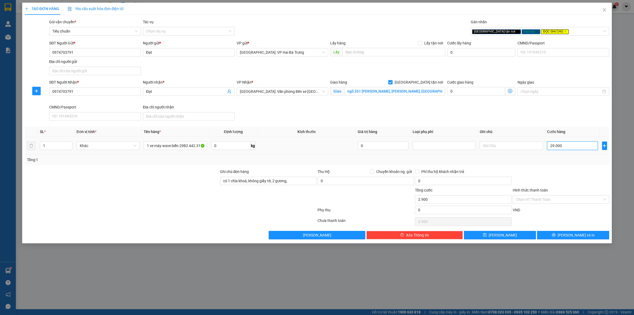
type input "29.000"
type input "290.000"
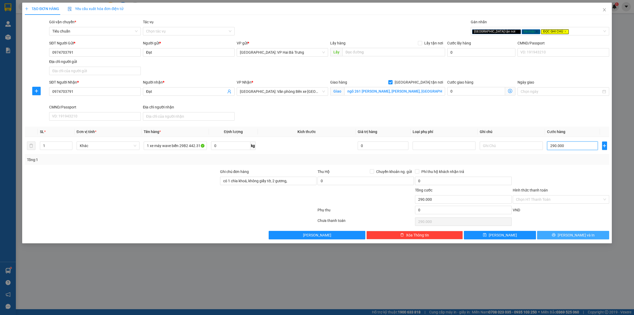
type input "290.000"
click at [553, 235] on button "[PERSON_NAME] và In" at bounding box center [573, 235] width 72 height 8
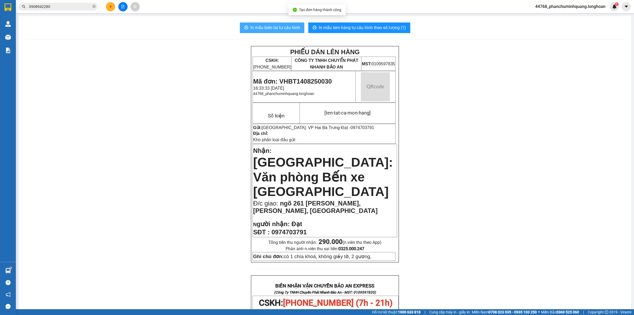
click at [276, 25] on span "In mẫu biên lai tự cấu hình" at bounding box center [275, 27] width 50 height 7
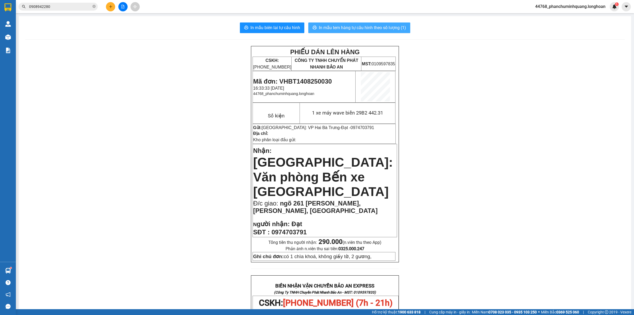
click at [360, 27] on span "In mẫu tem hàng tự cấu hình theo số lượng (1)" at bounding box center [362, 27] width 87 height 7
click at [109, 7] on button at bounding box center [110, 6] width 9 height 9
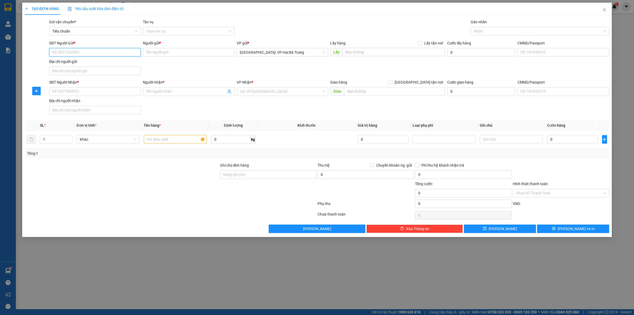
click at [111, 53] on input "SĐT Người Gửi *" at bounding box center [95, 52] width 92 height 8
click at [136, 53] on input "SĐT Người Gửi *" at bounding box center [95, 52] width 92 height 8
click at [150, 65] on div "SĐT Người Gửi * VD: 0371234567 Người gửi * Tên người gửi VP gửi * [GEOGRAPHIC_D…" at bounding box center [329, 58] width 562 height 37
click at [111, 56] on input "SĐT Người Gửi *" at bounding box center [95, 52] width 92 height 8
click at [117, 55] on input "SĐT Người Gửi *" at bounding box center [95, 52] width 92 height 8
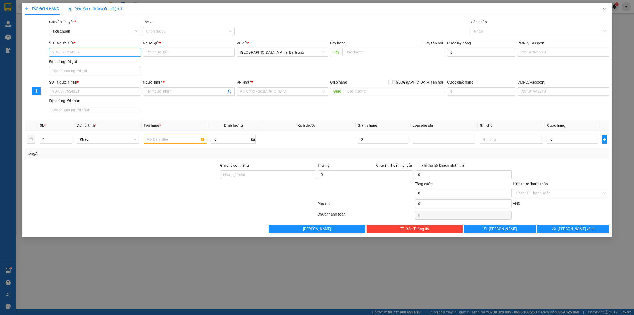
click at [117, 55] on input "SĐT Người Gửi *" at bounding box center [95, 52] width 92 height 8
type input "0964180799"
click at [170, 53] on input "Người gửi *" at bounding box center [189, 52] width 92 height 8
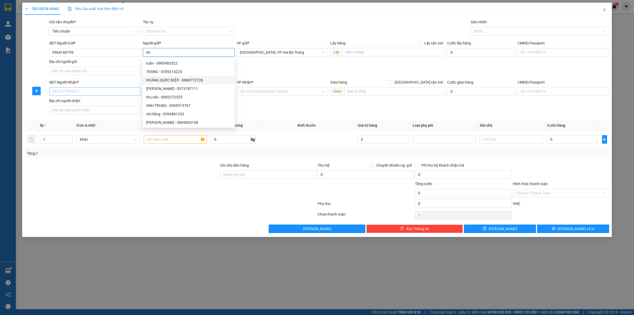
type input "An"
click at [122, 89] on input "SĐT Người Nhận *" at bounding box center [95, 91] width 92 height 8
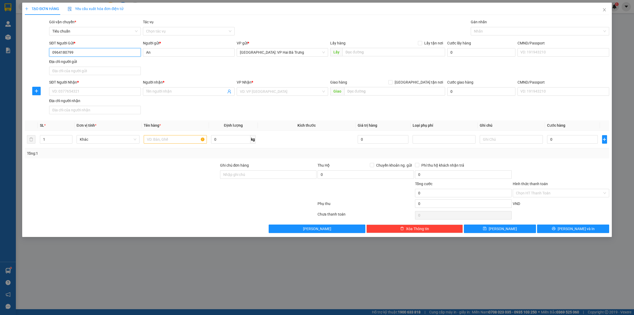
click at [117, 53] on input "0964180799" at bounding box center [95, 52] width 92 height 8
click at [95, 89] on input "SĐT Người Nhận *" at bounding box center [95, 91] width 92 height 8
paste input "0964180799"
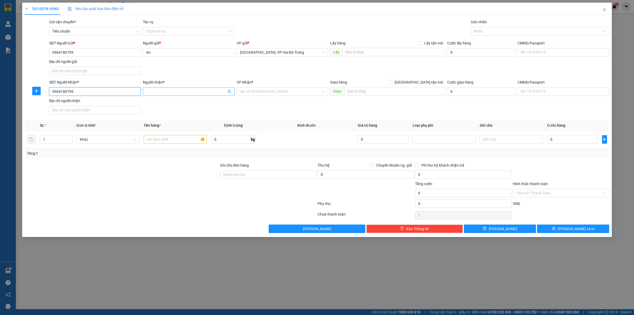
type input "0964180799"
click at [162, 91] on input "Người nhận *" at bounding box center [186, 91] width 80 height 6
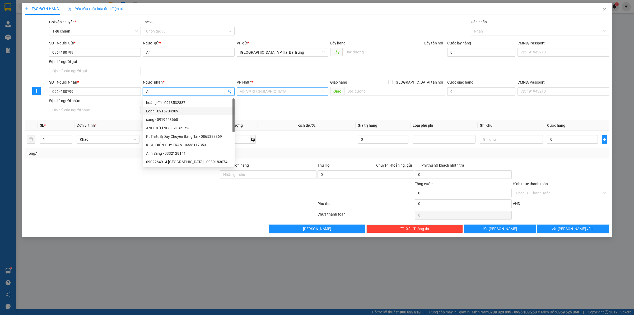
type input "An"
click at [311, 88] on input "search" at bounding box center [281, 91] width 82 height 8
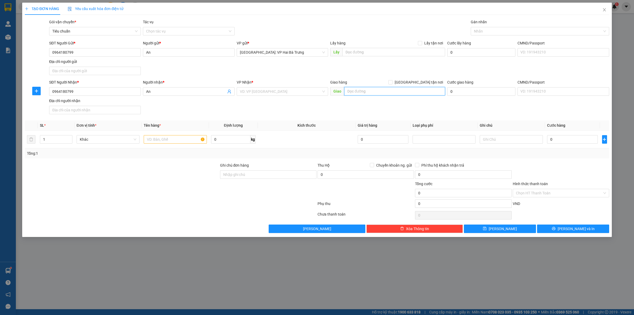
click at [374, 95] on input "text" at bounding box center [394, 91] width 101 height 8
click at [427, 85] on div "Giao hàng [GEOGRAPHIC_DATA] tận nơi" at bounding box center [387, 83] width 115 height 8
click at [429, 83] on span "[GEOGRAPHIC_DATA] tận nơi" at bounding box center [418, 82] width 53 height 6
click at [392, 83] on input "[GEOGRAPHIC_DATA] tận nơi" at bounding box center [390, 82] width 4 height 4
checkbox input "true"
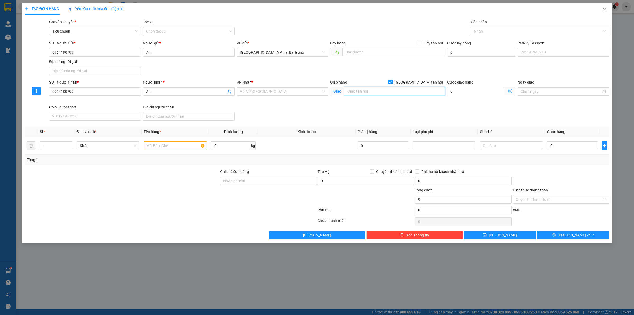
click at [405, 87] on input "text" at bounding box center [394, 91] width 101 height 8
click at [484, 35] on div "Nhãn" at bounding box center [540, 31] width 138 height 8
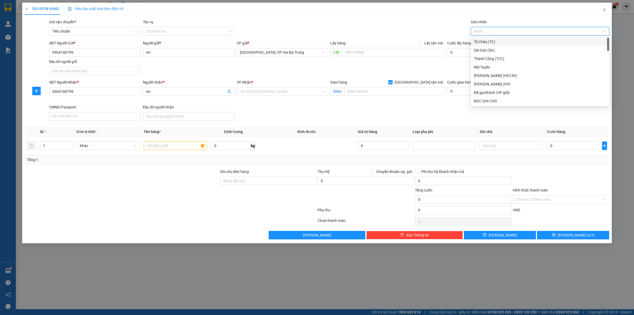
type input "G"
click at [482, 101] on div "[GEOGRAPHIC_DATA] tận nơi" at bounding box center [540, 101] width 132 height 6
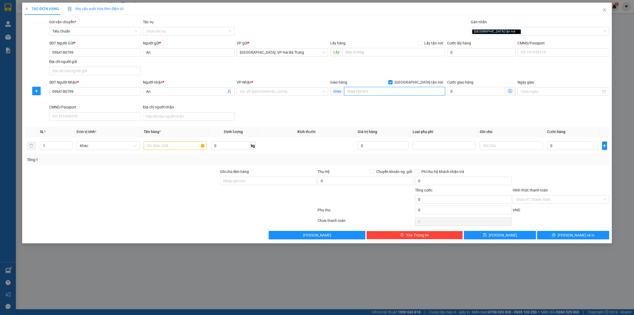
click at [377, 89] on input "text" at bounding box center [394, 91] width 101 height 8
click at [156, 185] on div at bounding box center [121, 178] width 195 height 18
click at [156, 146] on input "text" at bounding box center [175, 145] width 63 height 8
type input "1 xe máy SH biển số 15B3-612.13"
click at [367, 93] on input "text" at bounding box center [394, 91] width 101 height 8
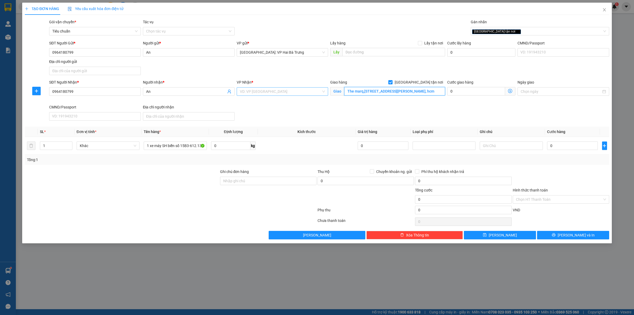
click at [321, 92] on div "VD: VP [GEOGRAPHIC_DATA]" at bounding box center [283, 91] width 92 height 8
type input "The marq,[STREET_ADDRESS][PERSON_NAME], hcm"
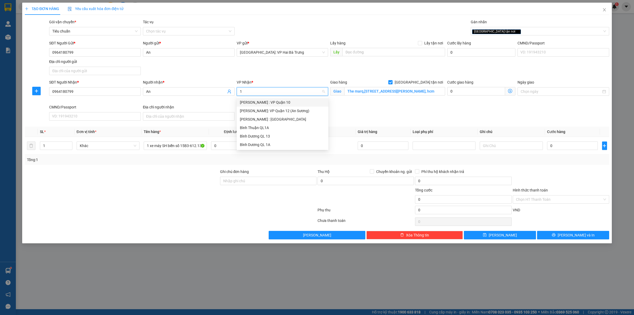
type input "12"
click at [311, 113] on div "[PERSON_NAME] : [GEOGRAPHIC_DATA]" at bounding box center [282, 111] width 85 height 6
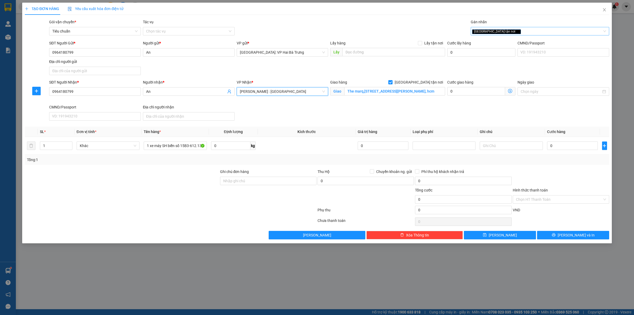
click at [514, 33] on div "[GEOGRAPHIC_DATA] tận nơi" at bounding box center [537, 31] width 130 height 6
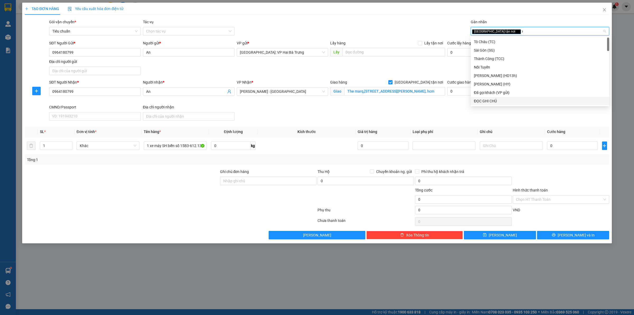
type input "xe"
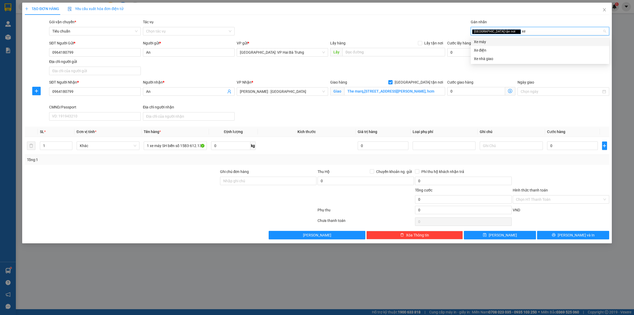
click at [494, 42] on div "Xe máy" at bounding box center [540, 42] width 132 height 6
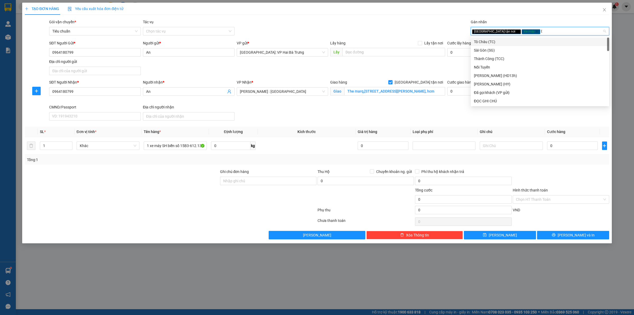
type input "D"
type input "Đ"
click at [495, 56] on div "ĐỌC GHI CHÚ" at bounding box center [540, 59] width 132 height 6
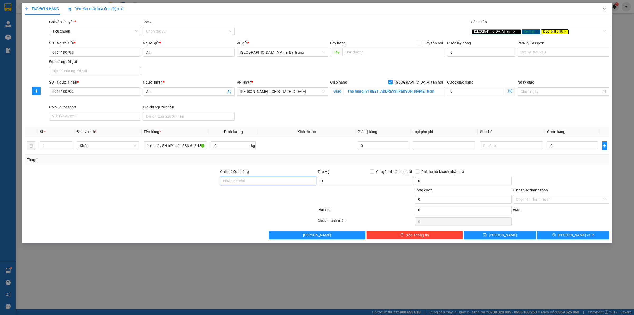
drag, startPoint x: 241, startPoint y: 180, endPoint x: 245, endPoint y: 180, distance: 4.2
click at [241, 180] on input "Ghi chú đơn hàng" at bounding box center [268, 180] width 96 height 8
type input "có 1 chìa khoá, không giấy tờ, 2 gương, 2 mũ"
click at [564, 149] on input "0" at bounding box center [572, 145] width 51 height 8
type input "1"
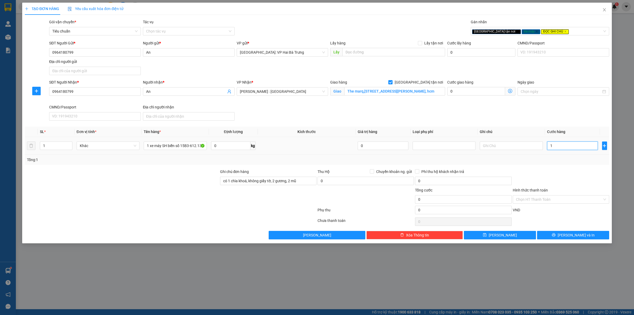
type input "1"
type input "17"
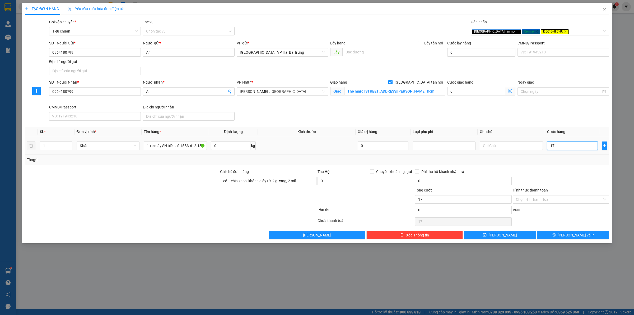
type input "173"
type input "1.730"
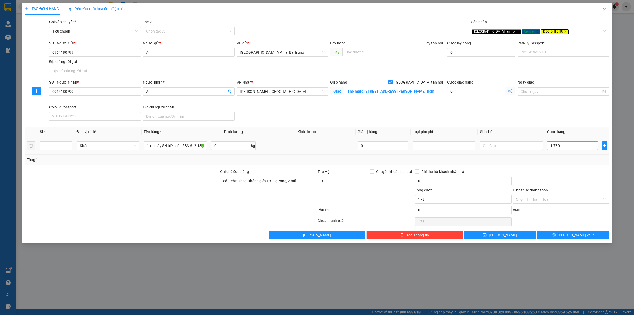
type input "1.730"
type input "17.300"
type input "173.000"
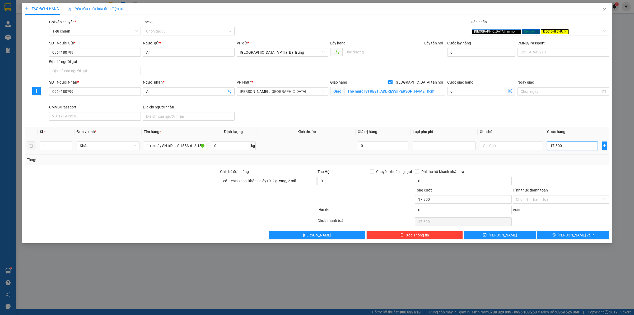
type input "173.000"
type input "1.730.000"
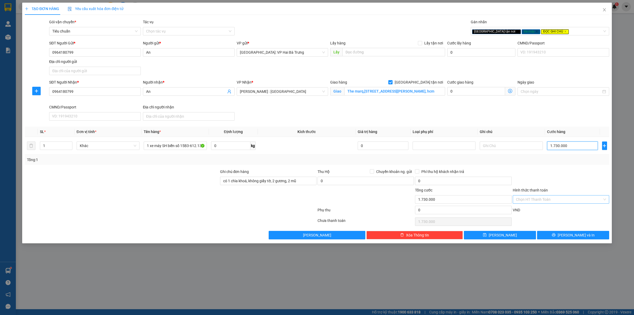
type input "1.730.000"
click at [572, 199] on input "Hình thức thanh toán" at bounding box center [559, 199] width 86 height 8
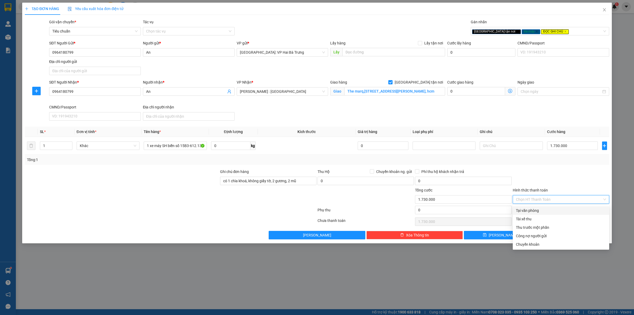
click at [562, 207] on div "Tại văn phòng" at bounding box center [561, 210] width 96 height 8
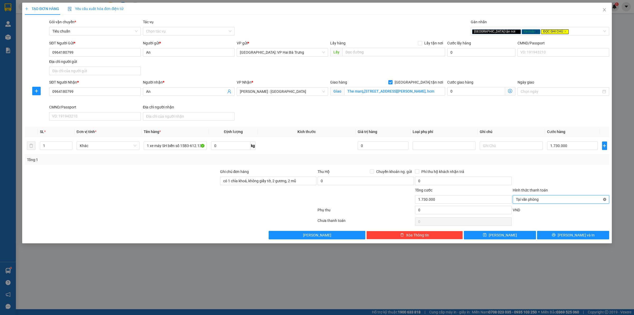
type input "1.730.000"
click at [555, 236] on icon "printer" at bounding box center [554, 235] width 4 height 4
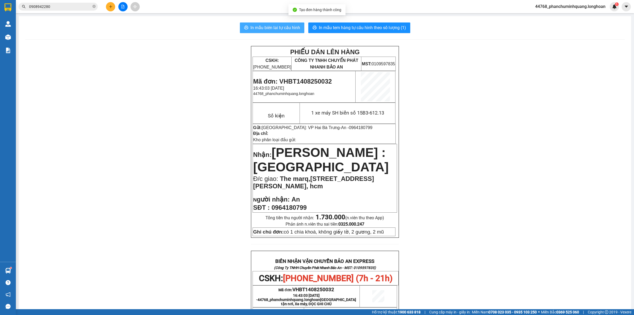
click at [285, 25] on span "In mẫu biên lai tự cấu hình" at bounding box center [275, 27] width 50 height 7
click at [345, 31] on span "In mẫu tem hàng tự cấu hình theo số lượng (1)" at bounding box center [362, 27] width 87 height 7
click at [110, 7] on icon "plus" at bounding box center [110, 6] width 0 height 3
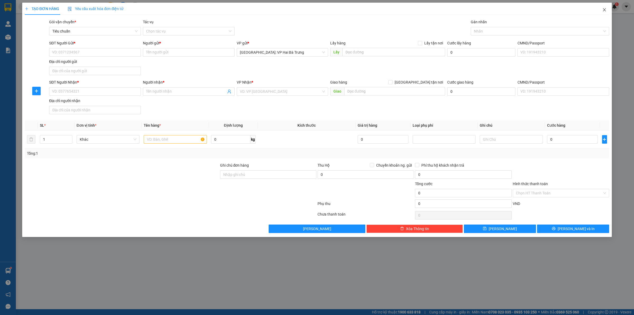
click at [605, 10] on icon "close" at bounding box center [604, 9] width 3 height 3
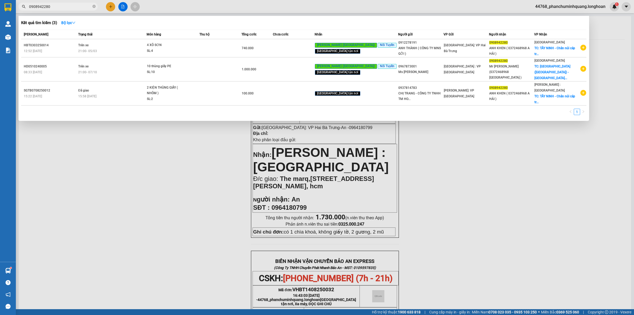
click at [67, 7] on input "0908942280" at bounding box center [60, 7] width 62 height 6
click at [64, 6] on input "0908942280" at bounding box center [60, 7] width 62 height 6
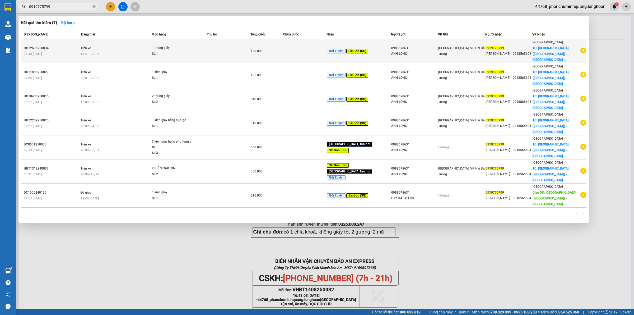
type input "0919775799"
click at [584, 48] on icon "plus-circle" at bounding box center [583, 51] width 6 height 6
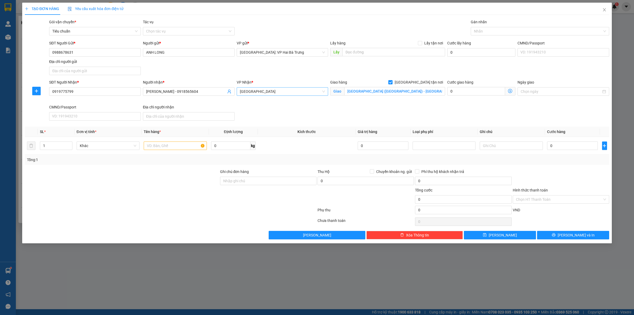
drag, startPoint x: 304, startPoint y: 96, endPoint x: 308, endPoint y: 95, distance: 3.7
click at [305, 96] on div "VP Nhận * [GEOGRAPHIC_DATA]" at bounding box center [283, 88] width 92 height 18
click at [308, 94] on span "[GEOGRAPHIC_DATA]" at bounding box center [282, 91] width 85 height 8
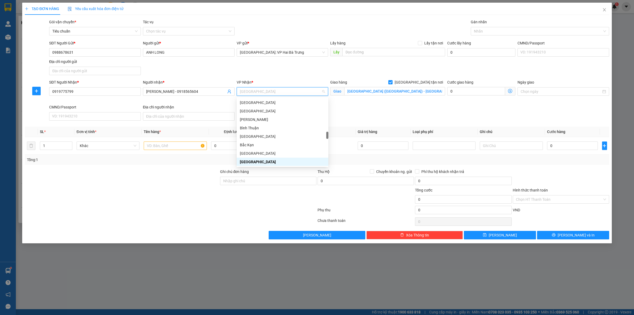
click at [308, 94] on span "[GEOGRAPHIC_DATA]" at bounding box center [282, 91] width 85 height 8
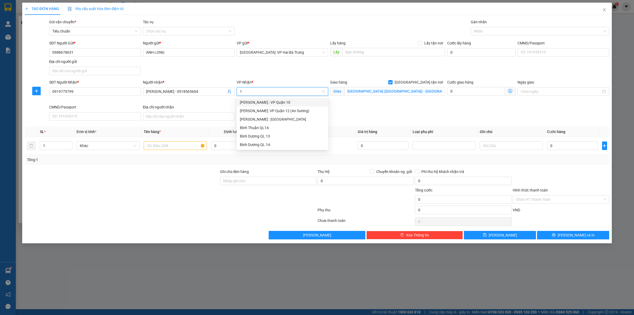
type input "12"
click at [314, 111] on div "[PERSON_NAME] : [GEOGRAPHIC_DATA]" at bounding box center [282, 111] width 85 height 6
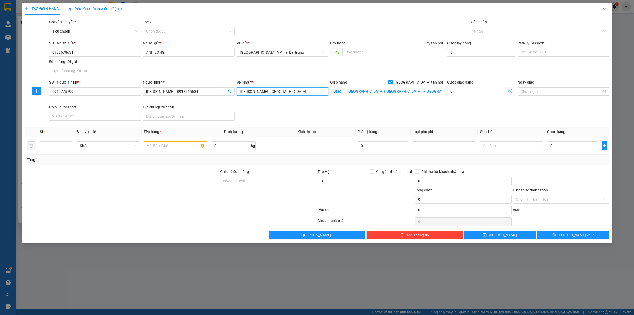
click at [495, 31] on div at bounding box center [537, 31] width 130 height 6
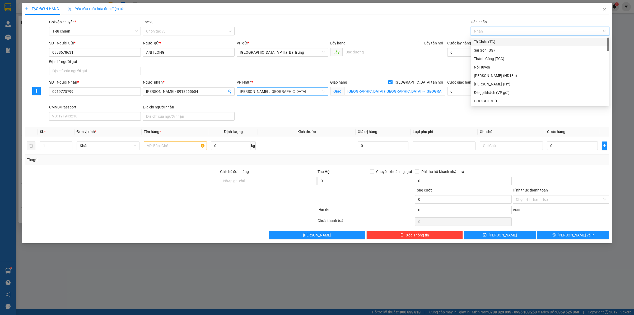
type input "G"
click at [485, 104] on div "[GEOGRAPHIC_DATA] tận nơi" at bounding box center [540, 101] width 138 height 8
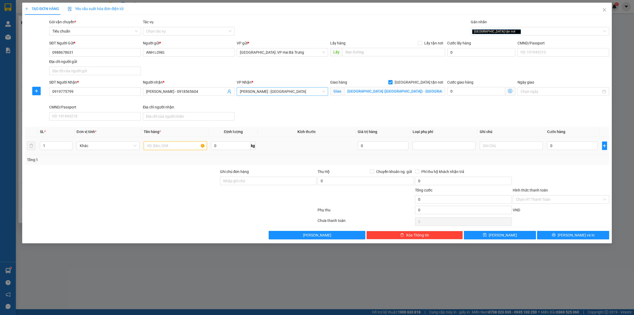
drag, startPoint x: 158, startPoint y: 142, endPoint x: 174, endPoint y: 139, distance: 16.2
click at [159, 142] on input "text" at bounding box center [175, 145] width 63 height 8
type input "1 thùng giấy"
click at [563, 145] on input "0" at bounding box center [572, 145] width 51 height 8
type input "4"
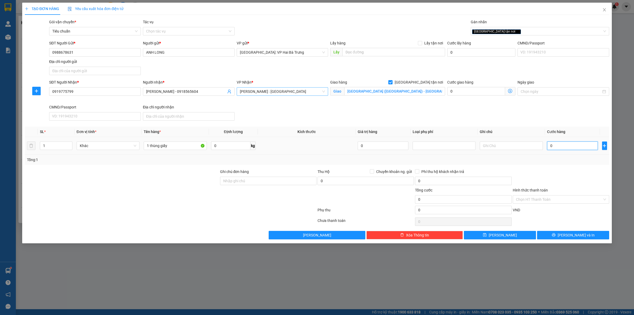
type input "4"
type input "45"
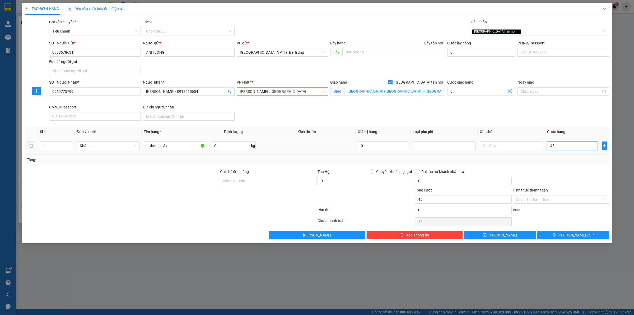
type input "455"
type input "4.550"
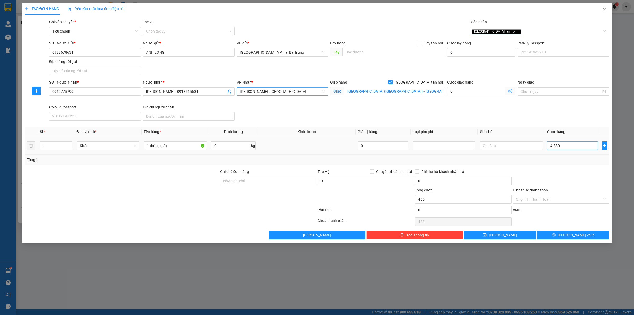
type input "4.550"
type input "45.500"
click at [563, 145] on input "455.000" at bounding box center [572, 145] width 51 height 8
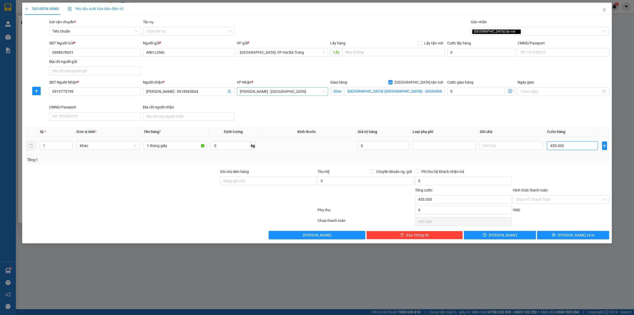
click at [563, 145] on input "455.000" at bounding box center [572, 145] width 51 height 8
click at [563, 146] on input "0" at bounding box center [572, 145] width 51 height 8
click at [578, 234] on span "[PERSON_NAME] và In" at bounding box center [576, 235] width 37 height 6
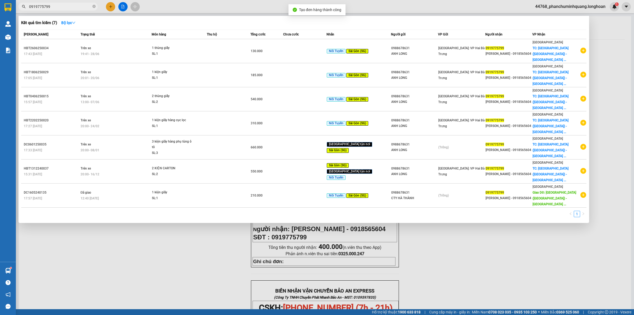
click at [496, 227] on div at bounding box center [317, 157] width 634 height 315
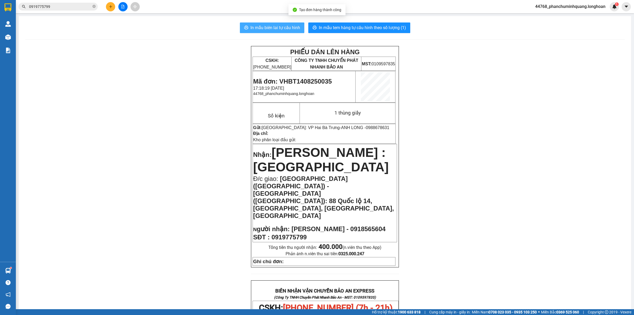
click at [281, 28] on span "In mẫu biên lai tự cấu hình" at bounding box center [275, 27] width 50 height 7
click at [375, 26] on span "In mẫu tem hàng tự cấu hình theo số lượng (1)" at bounding box center [362, 27] width 87 height 7
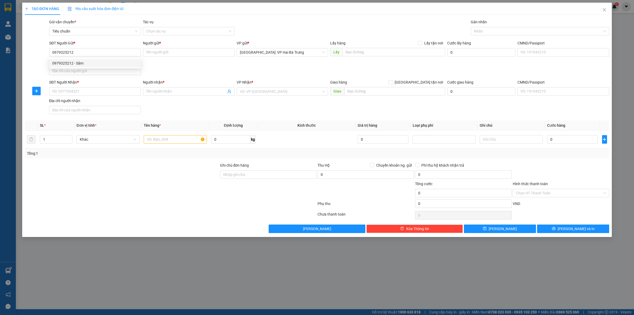
click at [107, 63] on div "0979325212 - Sâm" at bounding box center [94, 63] width 85 height 6
type input "[DEMOGRAPHIC_DATA]"
type input "0979325212"
click at [114, 94] on input "SĐT Người Nhận *" at bounding box center [95, 91] width 92 height 8
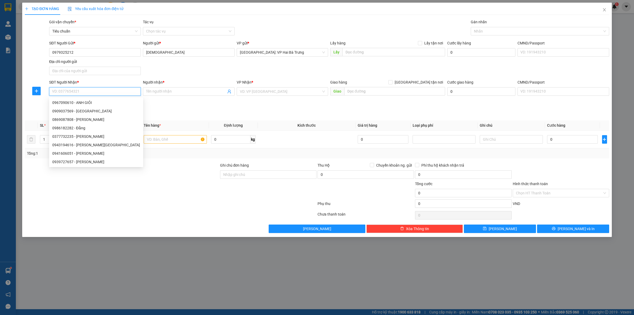
click at [114, 94] on input "SĐT Người Nhận *" at bounding box center [95, 91] width 92 height 8
click at [194, 161] on div "Transit Pickup Surcharge Ids Transit Deliver Surcharge Ids Transit Deliver Surc…" at bounding box center [317, 126] width 584 height 214
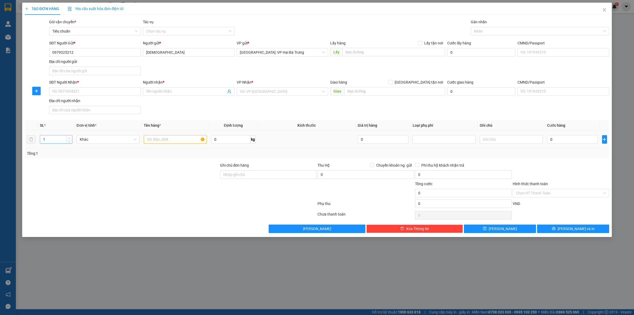
type input "2"
click at [69, 138] on icon "up" at bounding box center [70, 137] width 2 height 1
drag, startPoint x: 88, startPoint y: 94, endPoint x: 91, endPoint y: 93, distance: 3.8
click at [88, 94] on input "SĐT Người Nhận *" at bounding box center [95, 91] width 92 height 8
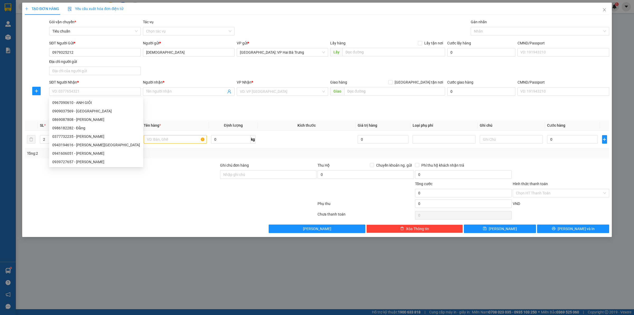
click at [176, 164] on div at bounding box center [121, 171] width 195 height 18
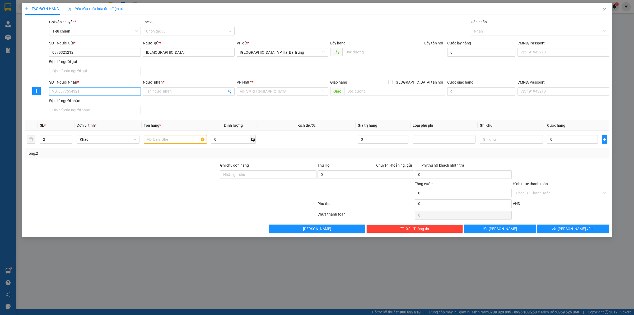
click at [114, 95] on input "SĐT Người Nhận *" at bounding box center [95, 91] width 92 height 8
type input "0931866668"
drag, startPoint x: 185, startPoint y: 91, endPoint x: 189, endPoint y: 87, distance: 5.8
click at [184, 88] on span at bounding box center [189, 91] width 92 height 8
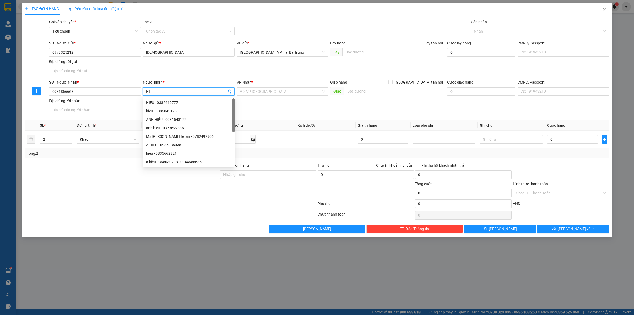
type input "H"
type input "Hiếu"
drag, startPoint x: 365, startPoint y: 115, endPoint x: 350, endPoint y: 112, distance: 15.1
click at [365, 115] on div "SĐT Người Nhận * 0931866668 Người nhận * Hiếu VP Nhận * VD: VP Sài Gòn Giao hàn…" at bounding box center [329, 97] width 562 height 37
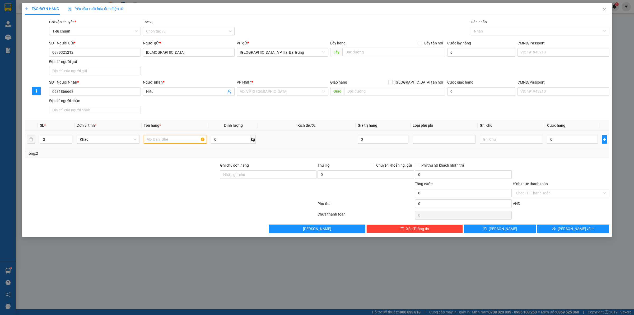
click at [188, 136] on input "text" at bounding box center [175, 139] width 63 height 8
type input "2 thùng giấy to"
click at [99, 94] on input "0931866668" at bounding box center [95, 91] width 92 height 8
click at [312, 91] on input "search" at bounding box center [281, 91] width 82 height 8
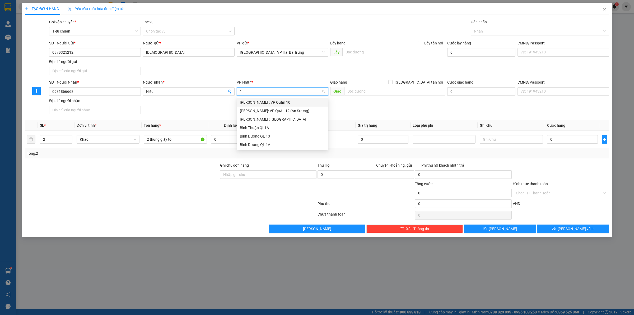
type input "12"
click at [310, 113] on div "[PERSON_NAME] : [GEOGRAPHIC_DATA]" at bounding box center [282, 111] width 85 height 6
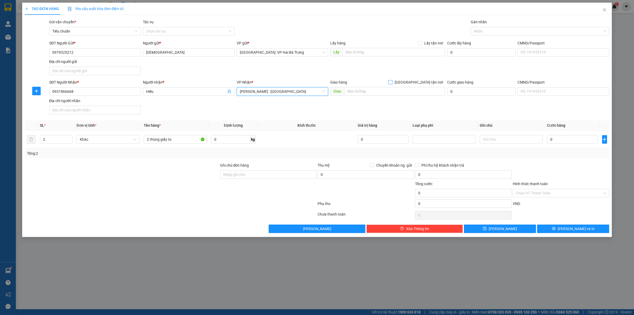
click at [425, 85] on span "[GEOGRAPHIC_DATA] tận nơi" at bounding box center [418, 82] width 53 height 6
click at [392, 84] on input "[GEOGRAPHIC_DATA] tận nơi" at bounding box center [390, 82] width 4 height 4
checkbox input "true"
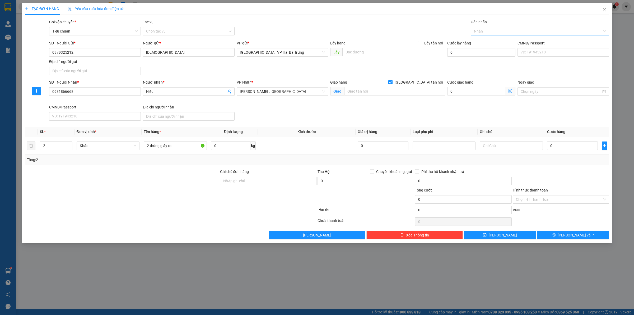
click at [485, 30] on div at bounding box center [537, 31] width 130 height 6
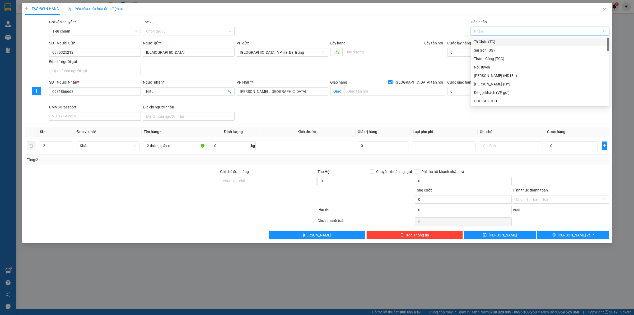
type input "G"
click at [483, 101] on div "[GEOGRAPHIC_DATA] tận nơi" at bounding box center [540, 101] width 132 height 6
click at [362, 91] on input "text" at bounding box center [394, 91] width 101 height 8
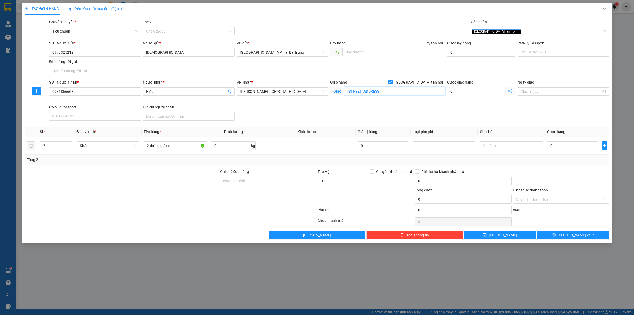
click at [420, 93] on input "78A đường D6, khu nam long, phước long," at bounding box center [394, 91] width 101 height 8
click at [423, 93] on input "78A đường D6, khu nam long, phước long," at bounding box center [394, 91] width 101 height 8
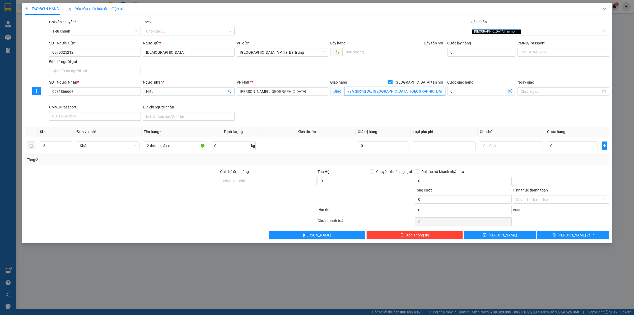
scroll to position [0, 3]
type input "78A đường D6, khu nam long, phước long B, thủ đức, hcm"
click at [560, 147] on input "0" at bounding box center [572, 145] width 51 height 8
type input "1"
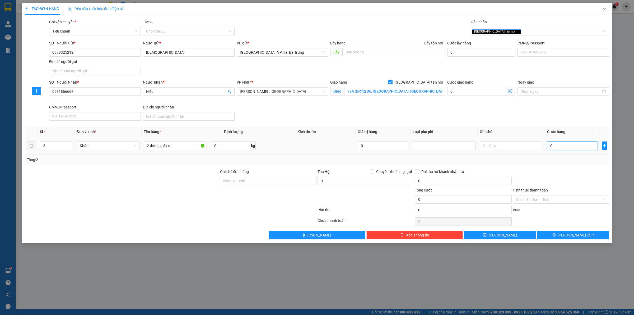
type input "1"
type input "12"
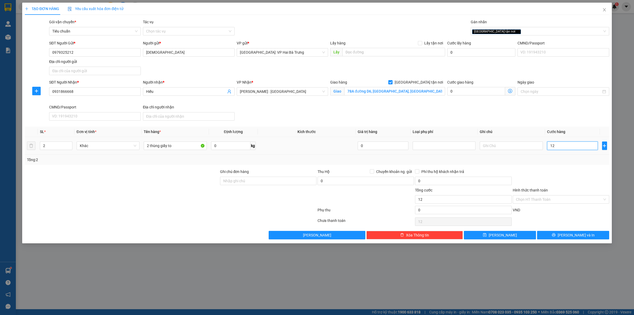
type input "129"
type input "1.295"
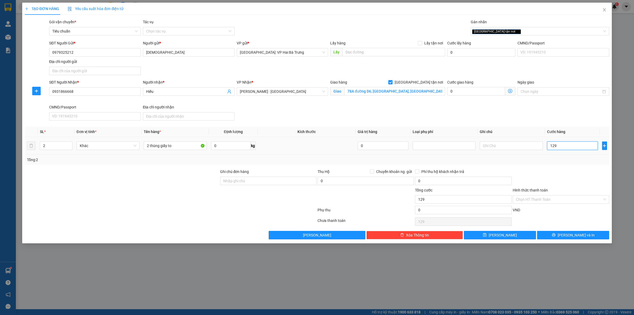
type input "1.295"
type input "12.950"
type input "129.500"
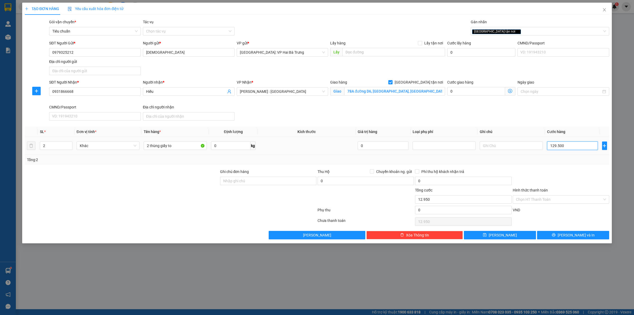
type input "129.500"
type input "1.295.000"
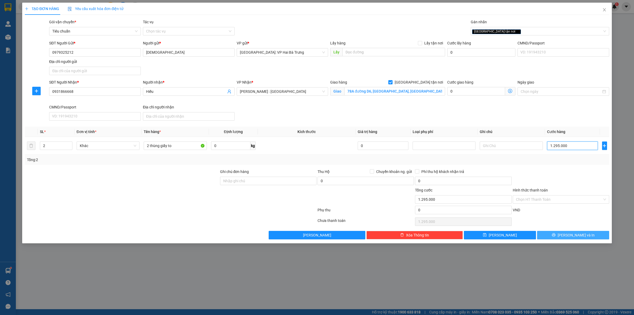
type input "1.295.000"
click at [555, 236] on icon "printer" at bounding box center [554, 235] width 4 height 4
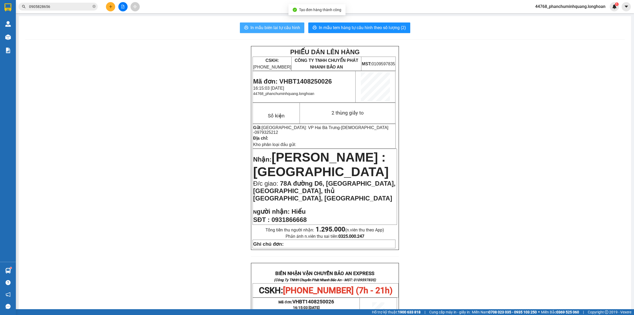
click at [286, 27] on span "In mẫu biên lai tự cấu hình" at bounding box center [275, 27] width 50 height 7
click at [369, 27] on span "In mẫu tem hàng tự cấu hình theo số lượng (2)" at bounding box center [362, 27] width 87 height 7
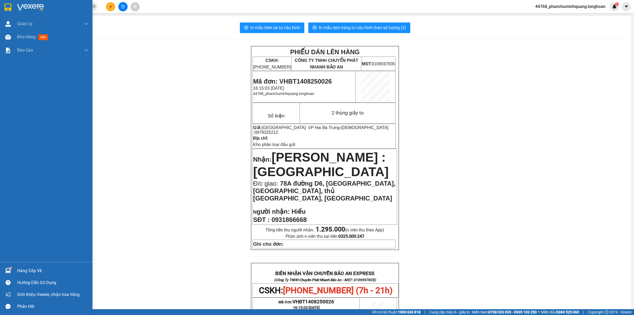
click at [7, 4] on img at bounding box center [7, 7] width 7 height 8
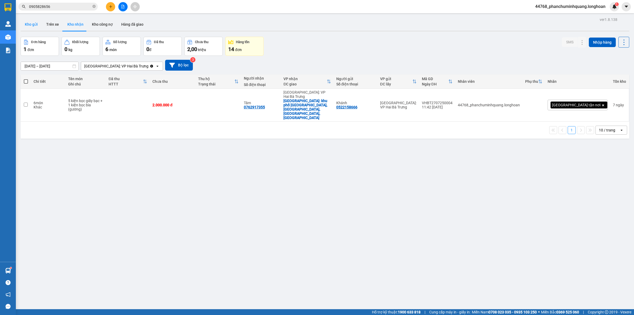
drag, startPoint x: 31, startPoint y: 26, endPoint x: 31, endPoint y: 22, distance: 4.8
click at [31, 26] on button "Kho gửi" at bounding box center [31, 24] width 21 height 13
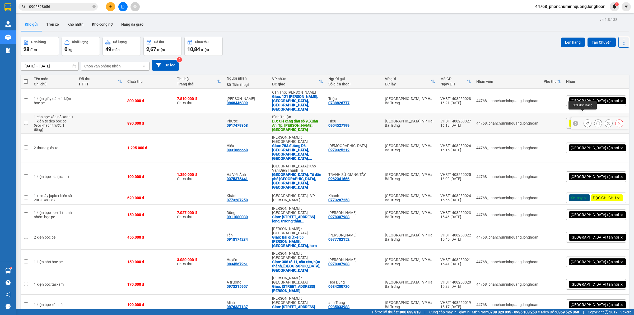
click at [585, 119] on button at bounding box center [587, 123] width 7 height 9
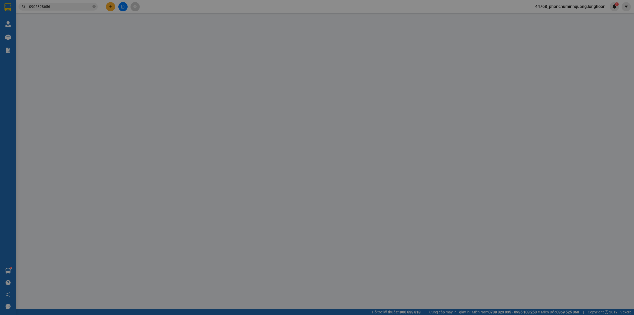
type input "0904527199"
type input "Hiệu"
type input "0917479368"
type input "Phước"
type input "CH xăng dầu số 9, Xuân An, Tp. [PERSON_NAME], [GEOGRAPHIC_DATA]"
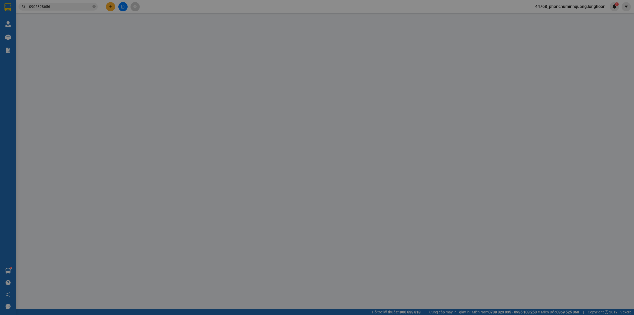
type input "Gọi khách trước 1 tiếng"
type input "890.000"
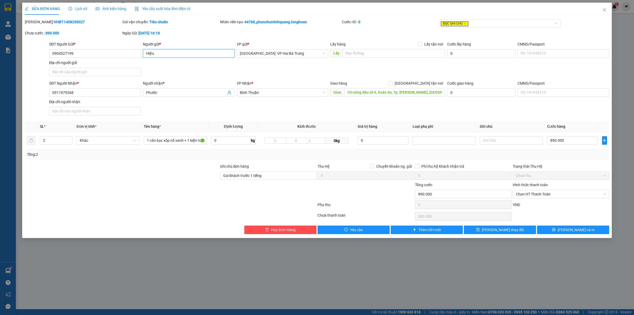
drag, startPoint x: 148, startPoint y: 53, endPoint x: 155, endPoint y: 52, distance: 7.0
click at [148, 53] on input "Hiệu" at bounding box center [189, 53] width 92 height 8
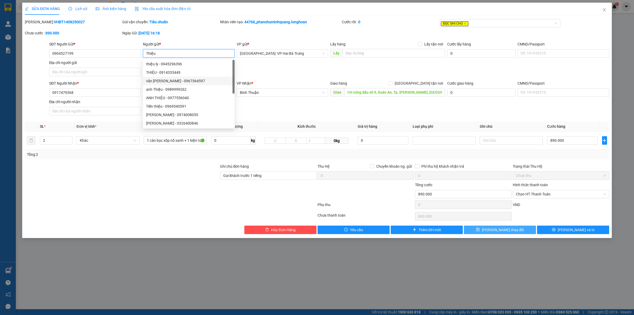
type input "Thiệu"
click at [498, 230] on span "Lưu thay đổi" at bounding box center [503, 230] width 42 height 6
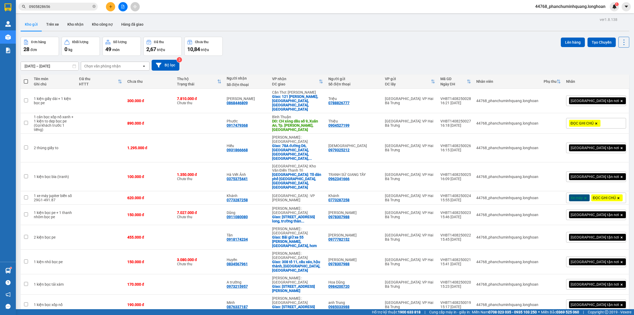
click at [65, 9] on input "0905828656" at bounding box center [60, 7] width 62 height 6
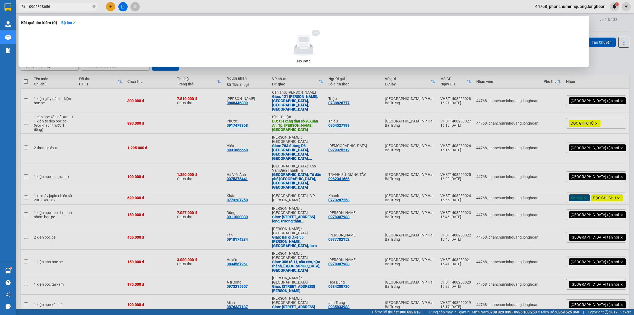
click at [65, 9] on input "0905828656" at bounding box center [60, 7] width 62 height 6
click at [73, 4] on input "0905828656" at bounding box center [60, 7] width 62 height 6
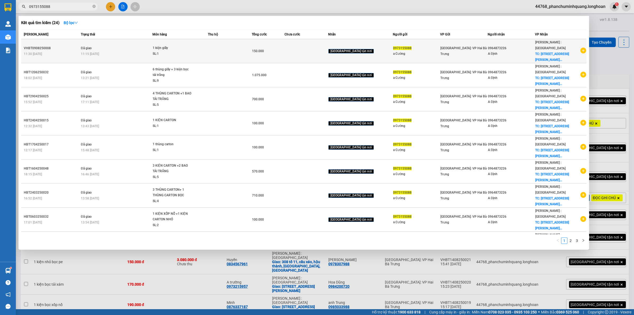
type input "0973155088"
click at [584, 48] on icon "plus-circle" at bounding box center [583, 51] width 6 height 6
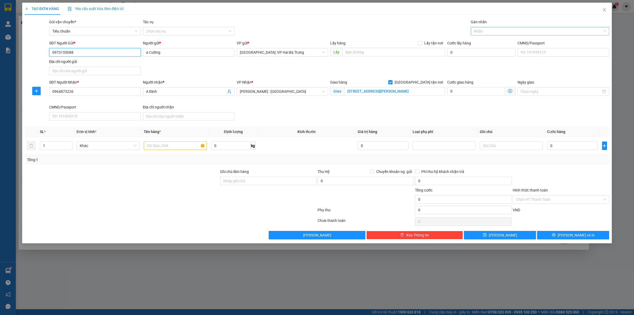
click at [486, 31] on div at bounding box center [537, 31] width 130 height 6
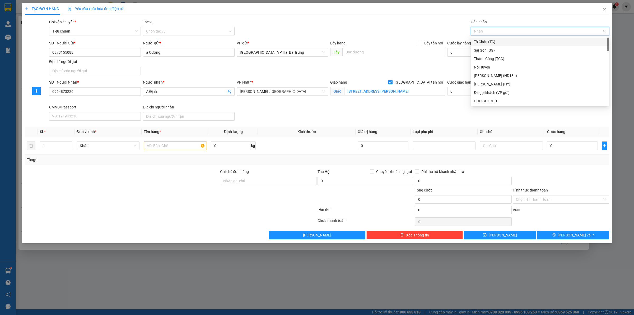
type input "G"
click at [496, 100] on div "[GEOGRAPHIC_DATA] tận nơi" at bounding box center [540, 101] width 132 height 6
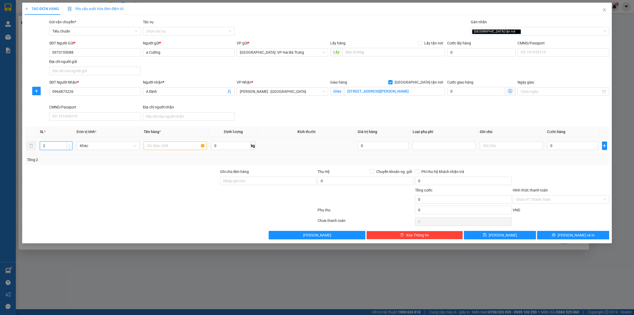
click at [71, 144] on span "up" at bounding box center [69, 144] width 3 height 3
drag, startPoint x: 69, startPoint y: 144, endPoint x: 107, endPoint y: 146, distance: 37.5
click at [69, 144] on icon "up" at bounding box center [69, 144] width 2 height 2
type input "3"
click at [161, 148] on input "text" at bounding box center [175, 145] width 63 height 8
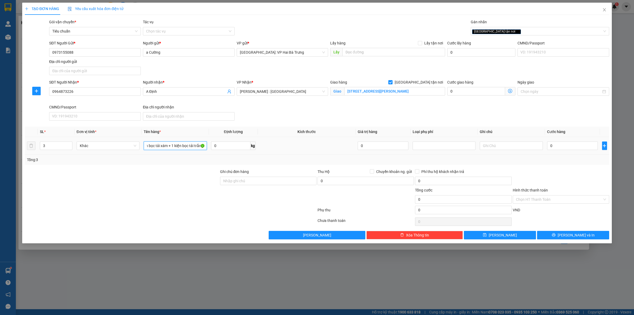
scroll to position [0, 31]
type input "1 kiện giấy + 1 kiện bọc tải xám + 1 kiện bọc tải trắng"
click at [592, 151] on div "0" at bounding box center [572, 145] width 51 height 11
click at [592, 147] on input "0" at bounding box center [572, 145] width 51 height 8
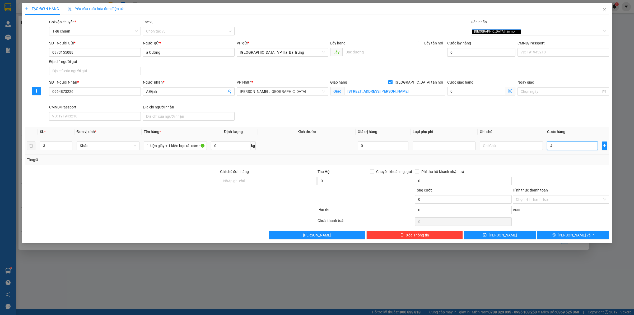
type input "40"
type input "405"
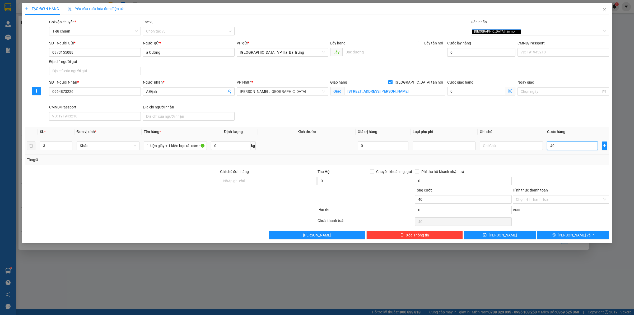
type input "405"
type input "4.050"
type input "40.500"
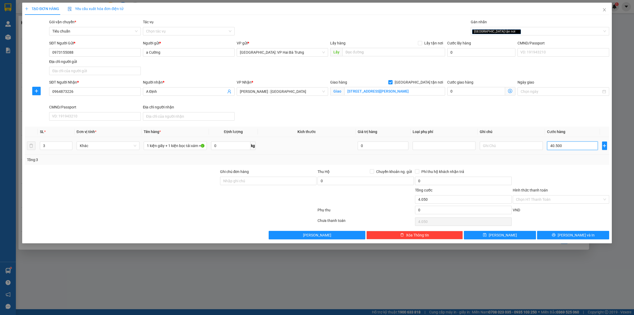
type input "40.500"
type input "405.000"
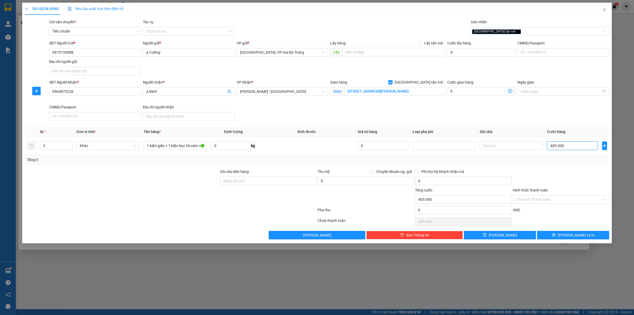
type input "405.000"
click at [555, 236] on icon "printer" at bounding box center [553, 234] width 3 height 3
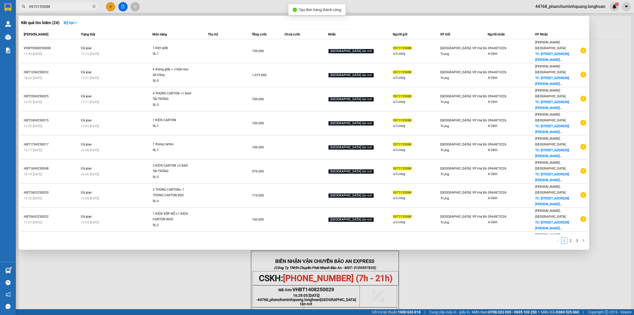
click at [483, 266] on div at bounding box center [317, 157] width 634 height 315
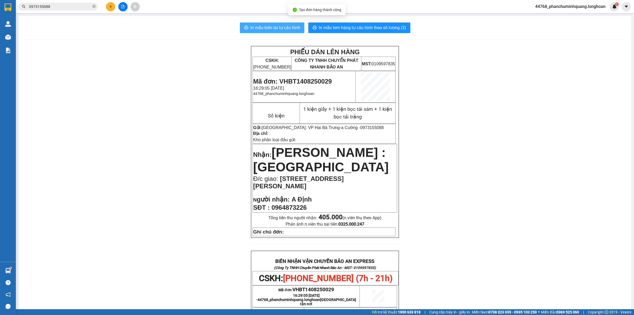
click at [265, 27] on span "In mẫu biên lai tự cấu hình" at bounding box center [275, 27] width 50 height 7
drag, startPoint x: 365, startPoint y: 24, endPoint x: 355, endPoint y: 23, distance: 9.8
click at [365, 23] on button "In mẫu tem hàng tự cấu hình theo số lượng (3)" at bounding box center [359, 27] width 102 height 11
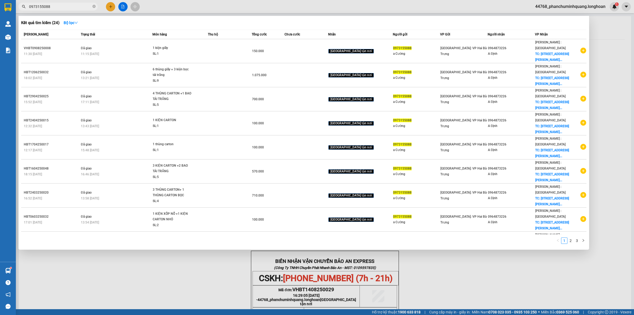
click at [67, 5] on input "0973155088" at bounding box center [60, 7] width 62 height 6
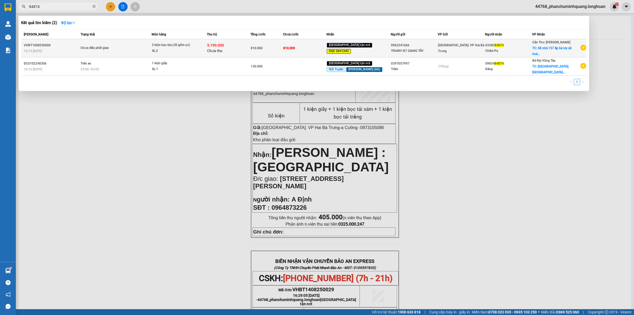
type input "84874"
click at [308, 49] on td "810.000" at bounding box center [305, 48] width 44 height 18
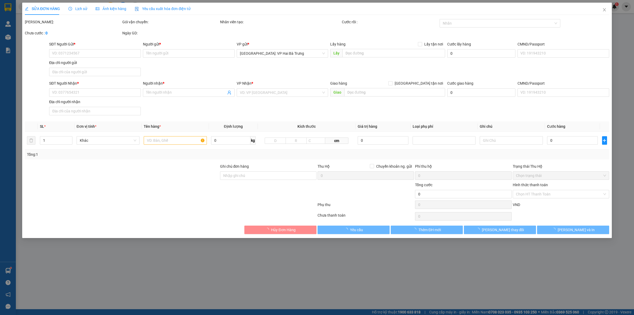
type input "0962341666"
type input "TRANH SỨ GIANG TÂY"
type input "0338284874"
type input "Châm Pa"
checkbox input "true"
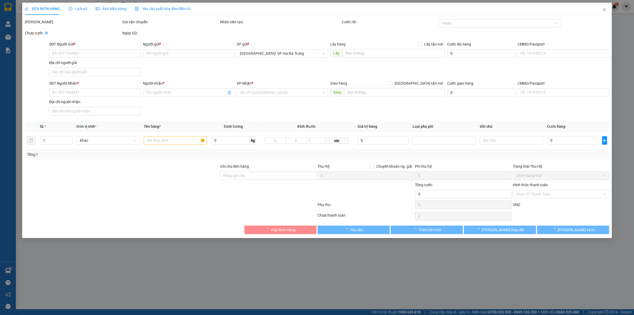
type input "Số nhà 157 ấp bà my xã hoà ân huyện cầu kè tỉnh trà vinh"
type input "Hàng chính sách, giao nguyên kiện hư vỡ không đền"
type input "810.000"
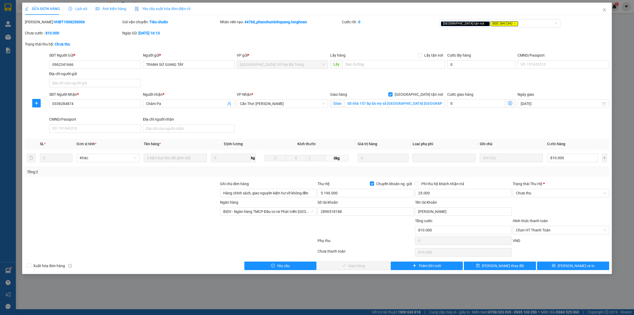
click at [80, 9] on span "Lịch sử" at bounding box center [77, 9] width 19 height 4
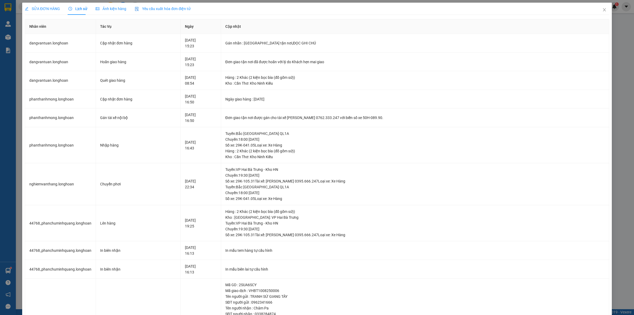
click at [46, 11] on div "SỬA ĐƠN HÀNG" at bounding box center [42, 9] width 35 height 6
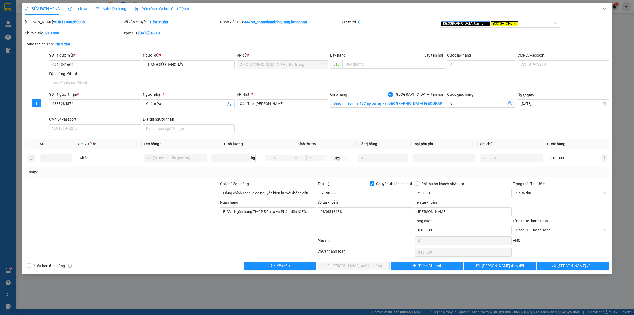
click at [77, 10] on span "Lịch sử" at bounding box center [77, 9] width 19 height 4
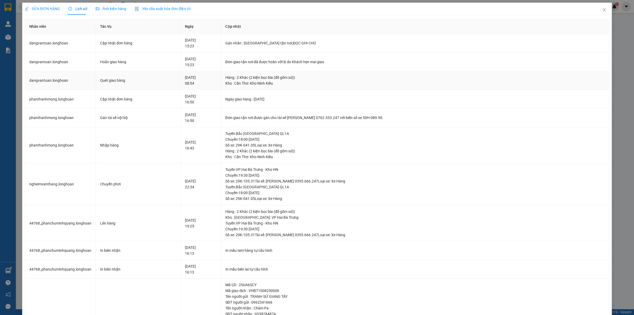
click at [410, 85] on div "Kho : Cần Thơ: Kho Ninh Kiều" at bounding box center [414, 83] width 379 height 6
click at [385, 83] on div "Kho : Cần Thơ: Kho Ninh Kiều" at bounding box center [414, 83] width 379 height 6
click at [394, 89] on tbody "dangvantuan.longhoan Cập nhật đơn hàng 14-08-2025 15:23 Gán nhãn : Giao tận n…" at bounding box center [317, 229] width 584 height 391
click at [402, 79] on div "Hàng : 2 Khác (2 kiện bọc bìa (đồ gốm sứ))" at bounding box center [414, 77] width 379 height 6
drag, startPoint x: 601, startPoint y: 10, endPoint x: 452, endPoint y: 4, distance: 149.3
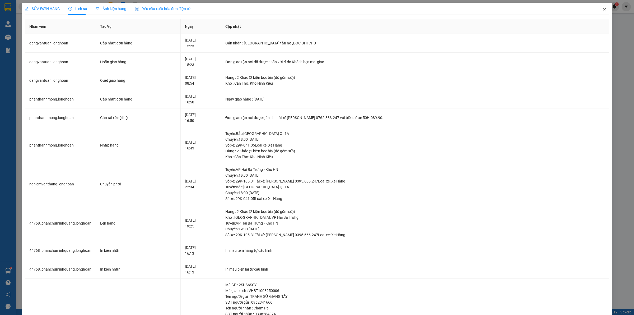
click at [602, 10] on icon "close" at bounding box center [604, 10] width 4 height 4
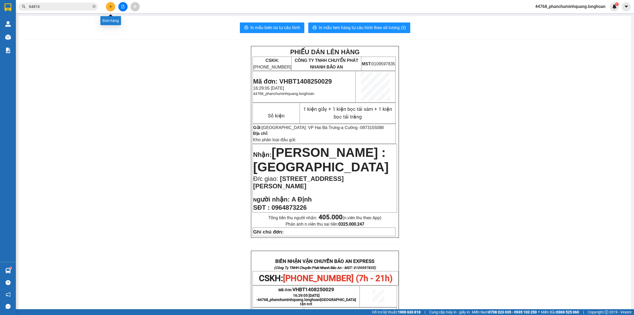
click at [114, 7] on button at bounding box center [110, 6] width 9 height 9
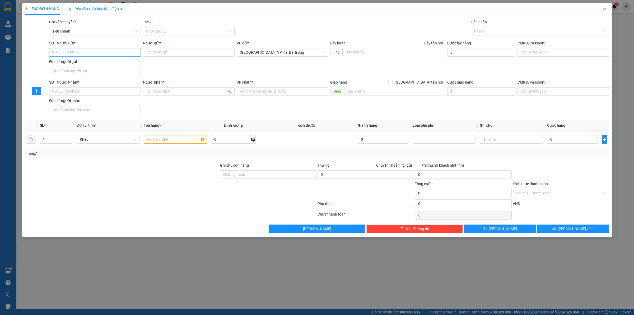
click at [123, 52] on input "SĐT Người Gửi *" at bounding box center [95, 52] width 92 height 8
click at [113, 53] on input "SĐT Người Gửi *" at bounding box center [95, 52] width 92 height 8
type input "0961125695"
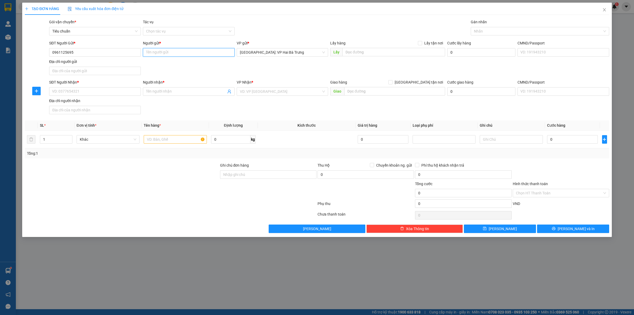
click at [170, 51] on input "Người gửi *" at bounding box center [189, 52] width 92 height 8
type input "t"
type input "Trâm"
click at [124, 91] on input "SĐT Người Nhận *" at bounding box center [95, 91] width 92 height 8
type input "0915704309"
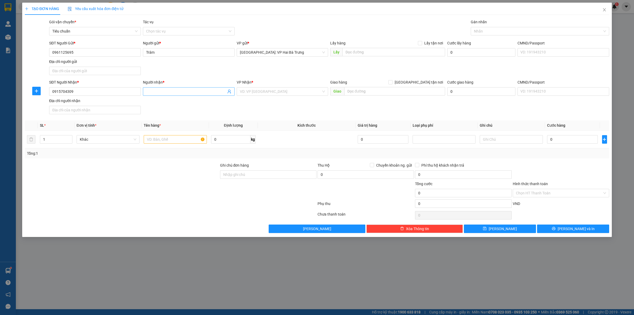
click at [158, 94] on input "Người nhận *" at bounding box center [186, 91] width 80 height 6
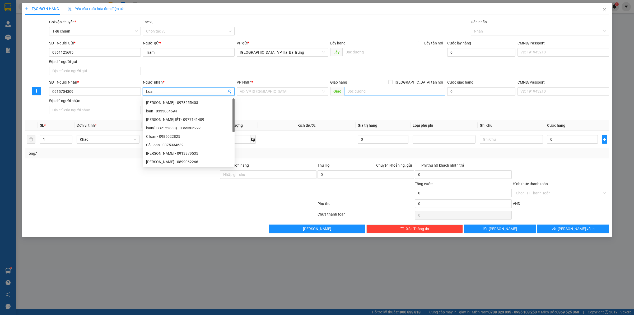
type input "Loan"
click at [423, 90] on input "text" at bounding box center [394, 91] width 101 height 8
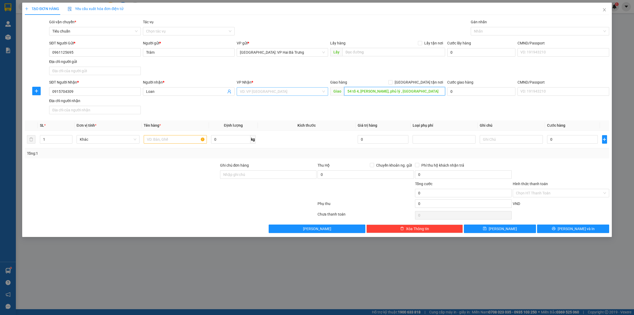
type input "54 tổ 4, lê hồng phong, phủ lý , hà nam"
click at [296, 93] on input "search" at bounding box center [281, 91] width 82 height 8
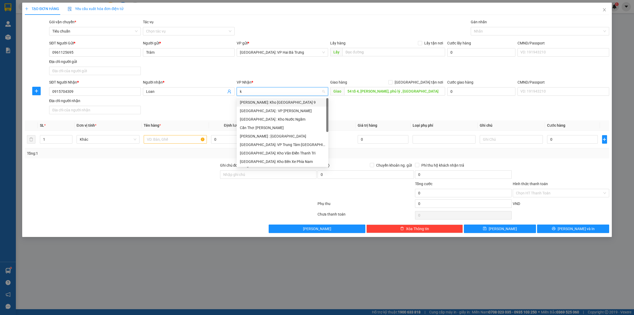
type input "kh"
click at [287, 151] on div "[GEOGRAPHIC_DATA]: Kho Văn Điển Thanh Trì" at bounding box center [288, 153] width 97 height 6
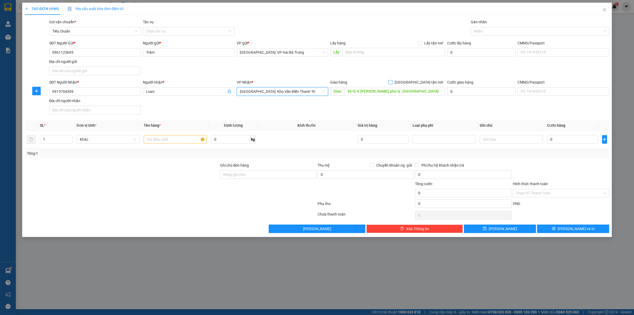
drag, startPoint x: 427, startPoint y: 82, endPoint x: 442, endPoint y: 67, distance: 21.3
click at [427, 81] on span "[GEOGRAPHIC_DATA] tận nơi" at bounding box center [418, 82] width 53 height 6
click at [392, 81] on input "[GEOGRAPHIC_DATA] tận nơi" at bounding box center [390, 82] width 4 height 4
checkbox input "true"
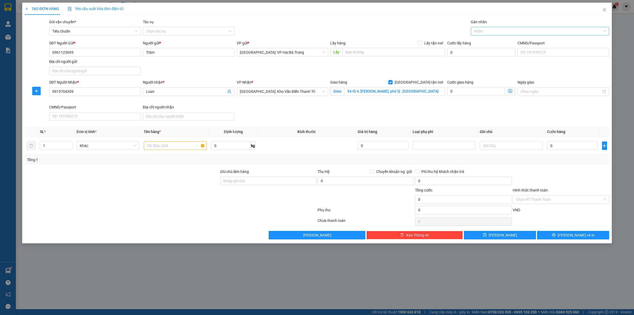
click at [481, 29] on div at bounding box center [537, 31] width 130 height 6
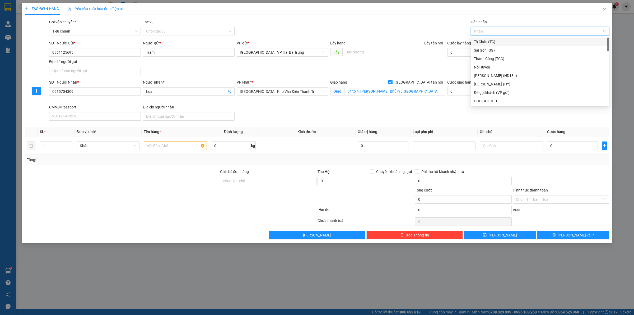
type input "G"
click at [493, 101] on div "[GEOGRAPHIC_DATA] tận nơi" at bounding box center [540, 101] width 132 height 6
drag, startPoint x: 177, startPoint y: 148, endPoint x: 177, endPoint y: 144, distance: 4.2
click at [177, 148] on input "text" at bounding box center [175, 145] width 63 height 8
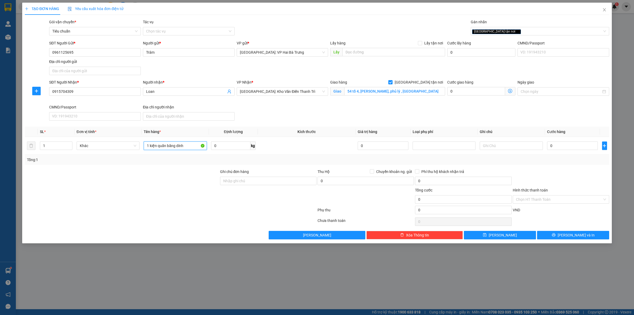
type input "1 kiện quấn băng dính"
click at [580, 143] on input "0" at bounding box center [572, 145] width 51 height 8
type input "6"
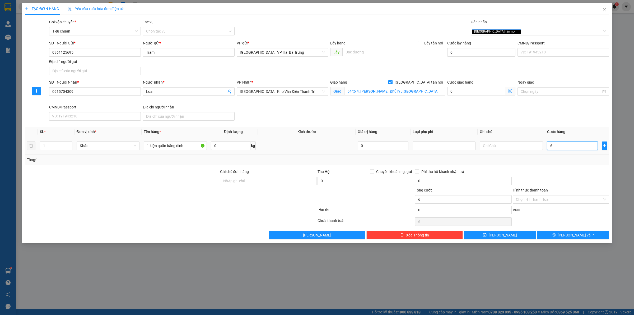
type input "65"
type input "650"
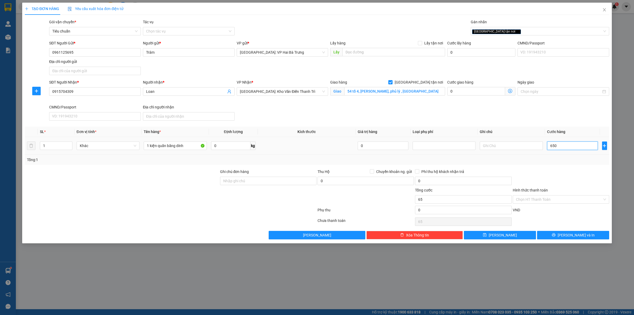
type input "650"
type input "6.500"
type input "65.000"
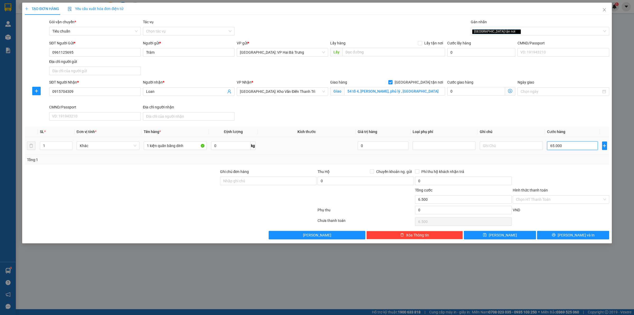
type input "65.000"
type input "650.000"
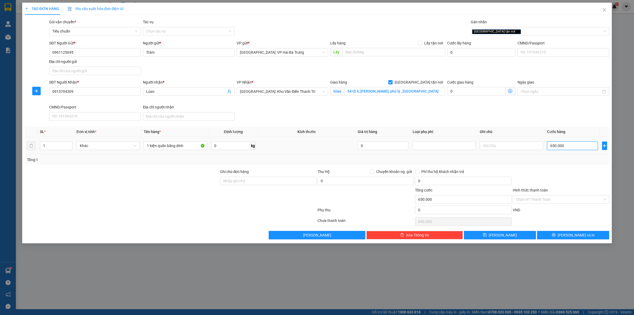
type input "65.000"
click at [574, 195] on div "Chọn HT Thanh Toán" at bounding box center [561, 199] width 96 height 8
type input "65.000"
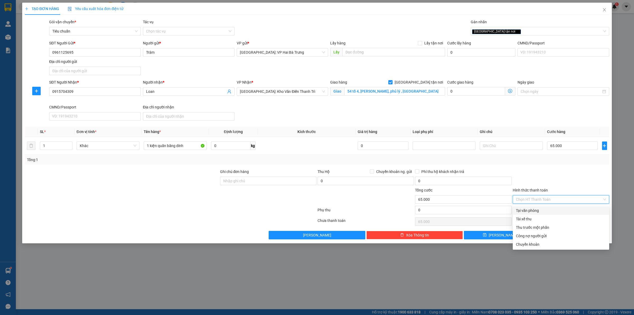
drag, startPoint x: 550, startPoint y: 211, endPoint x: 545, endPoint y: 204, distance: 8.6
click at [549, 211] on div "Tại văn phòng" at bounding box center [561, 210] width 90 height 6
type input "0"
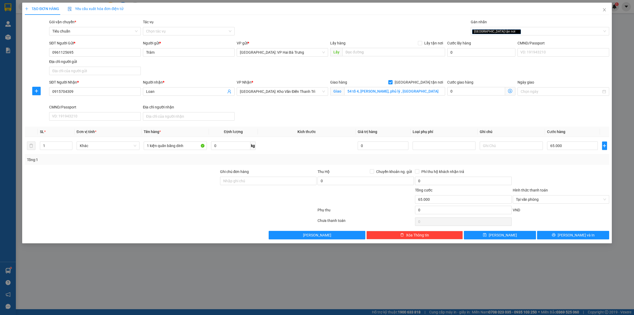
click at [572, 174] on div at bounding box center [560, 178] width 97 height 18
click at [579, 237] on span "[PERSON_NAME] và In" at bounding box center [576, 235] width 37 height 6
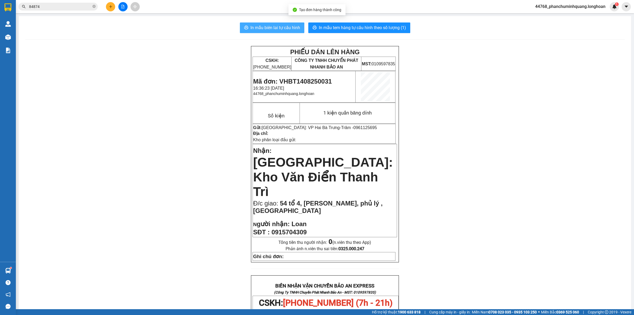
click at [259, 27] on span "In mẫu biên lai tự cấu hình" at bounding box center [275, 27] width 50 height 7
click at [380, 22] on div "In mẫu biên lai tự cấu hình In mẫu tem hàng tự cấu hình theo số lượng (1) PHIẾU…" at bounding box center [325, 282] width 612 height 532
click at [379, 23] on button "In mẫu tem hàng tự cấu hình theo số lượng (1)" at bounding box center [359, 27] width 102 height 11
click at [110, 5] on icon "plus" at bounding box center [111, 7] width 4 height 4
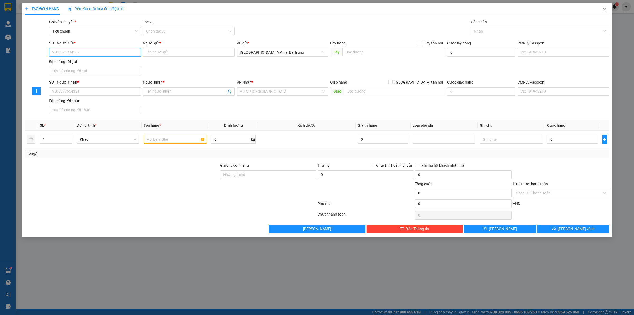
click at [130, 54] on input "SĐT Người Gửi *" at bounding box center [95, 52] width 92 height 8
type input "0901791112"
drag, startPoint x: 125, startPoint y: 61, endPoint x: 137, endPoint y: 81, distance: 23.9
click at [125, 61] on div "0901791112 - Phụ Tùng ĐK HÀ Nội" at bounding box center [94, 63] width 85 height 6
type input "Phụ Tùng ĐK HÀ Nội"
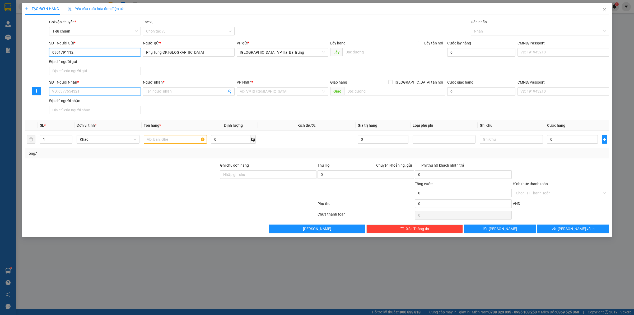
type input "0901791112"
click at [135, 94] on input "SĐT Người Nhận *" at bounding box center [95, 91] width 92 height 8
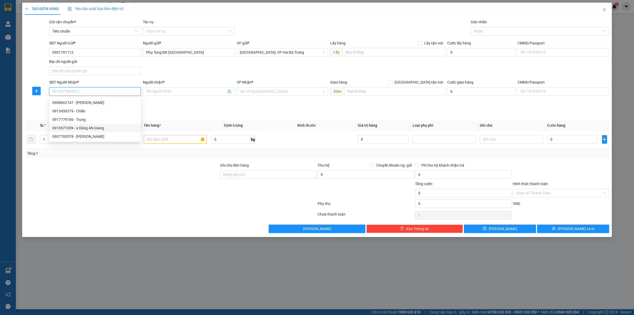
click at [119, 128] on div "0913971059 - a Dũng AN Giang" at bounding box center [94, 128] width 85 height 6
type input "0913971059"
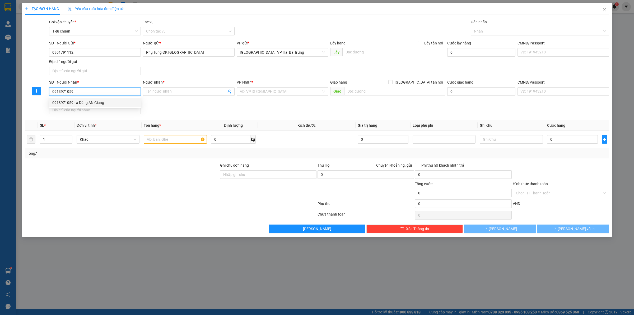
type input "a Dũng AN Giang"
checkbox input "true"
type input "12/2 trần hưng đạo, mỹ xuyên, long xuyên, an giang"
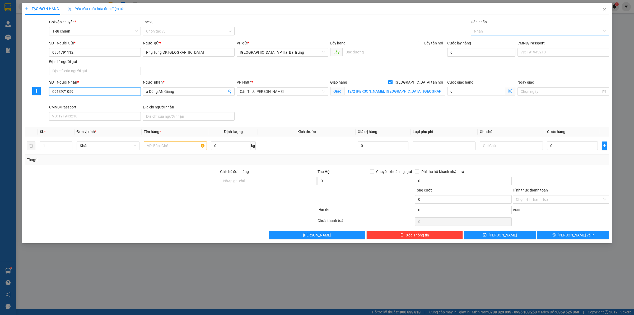
click at [483, 28] on div at bounding box center [537, 31] width 130 height 6
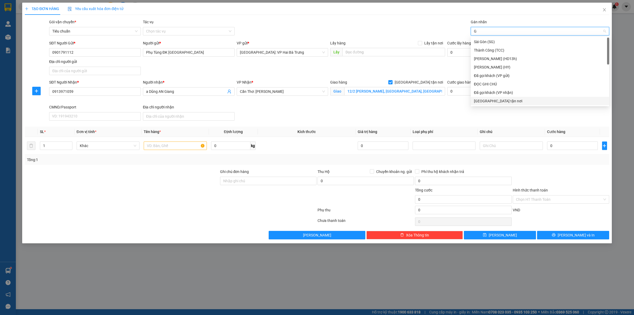
type input "G"
click at [494, 107] on div "SĐT Người Nhận * 0913971059 Người nhận * a Dũng AN Giang VP Nhận * Cần Thơ: Kho…" at bounding box center [329, 100] width 562 height 43
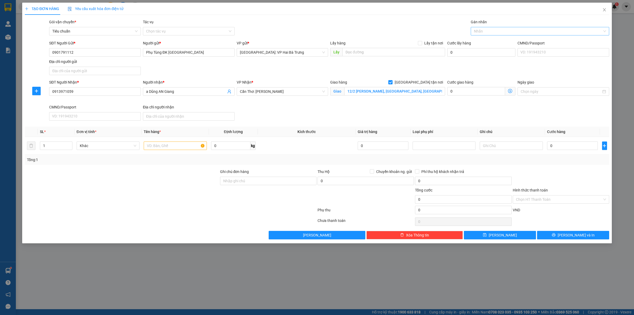
click at [509, 32] on div at bounding box center [537, 31] width 130 height 6
type input "G"
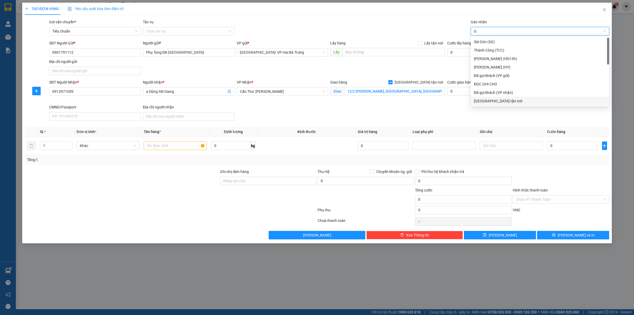
click at [504, 100] on div "[GEOGRAPHIC_DATA] tận nơi" at bounding box center [540, 101] width 132 height 6
click at [70, 144] on icon "up" at bounding box center [69, 144] width 2 height 2
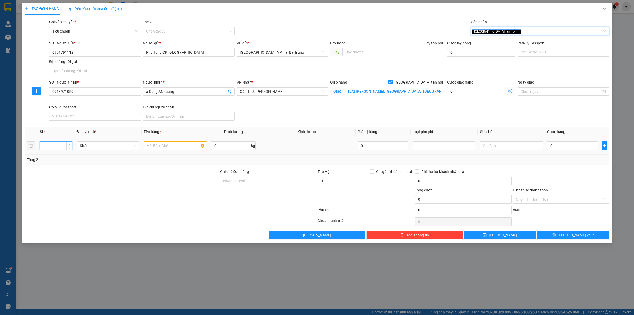
type input "2"
click at [160, 146] on input "text" at bounding box center [175, 145] width 63 height 8
type input "2 thùng giấy to"
click at [581, 143] on input "0" at bounding box center [572, 145] width 51 height 8
type input "5"
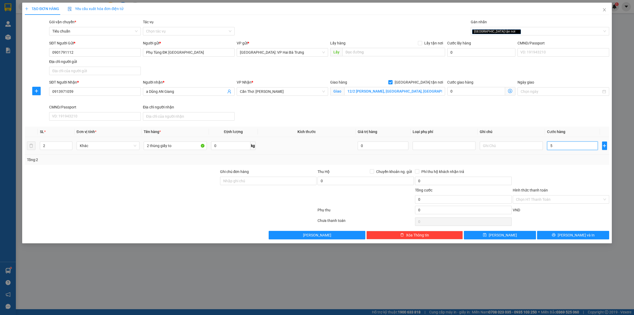
type input "5"
type input "52"
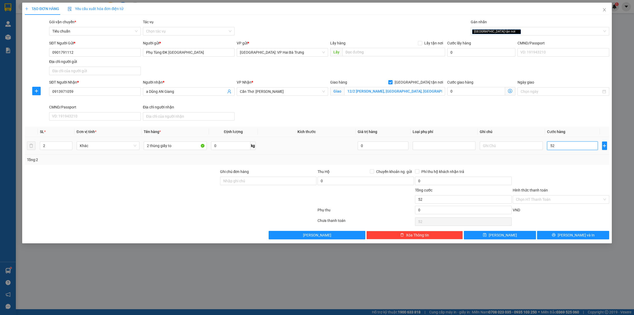
type input "525"
type input "5.250"
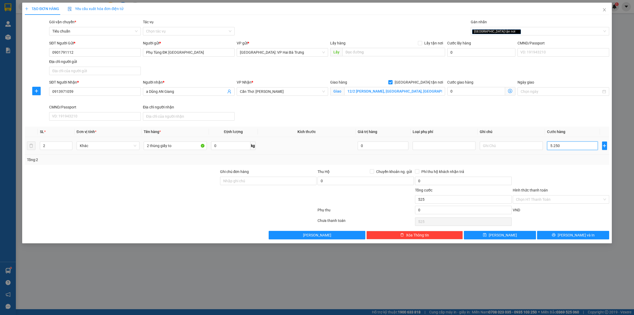
type input "5.250"
type input "52.500"
type input "525.000"
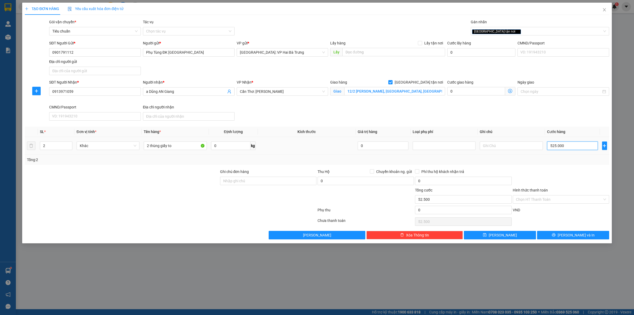
type input "525.000"
click at [582, 148] on input "525.000" at bounding box center [572, 145] width 51 height 8
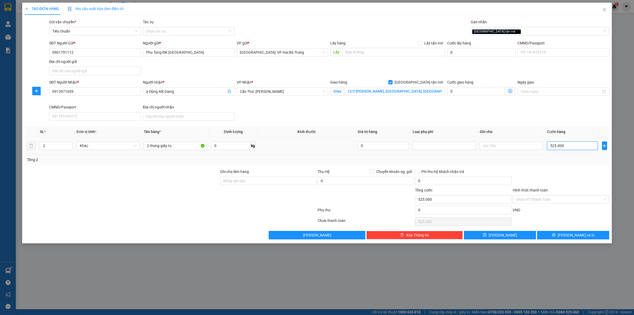
type input "5"
type input "50"
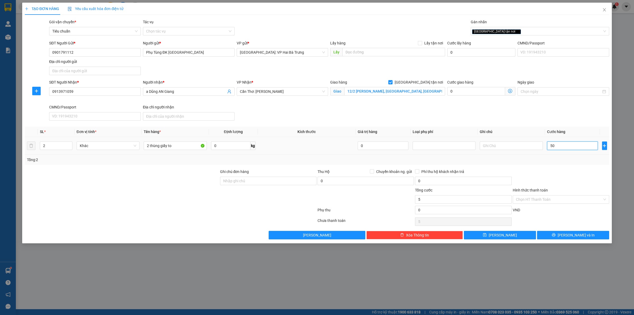
type input "50"
type input "500"
type input "5.000"
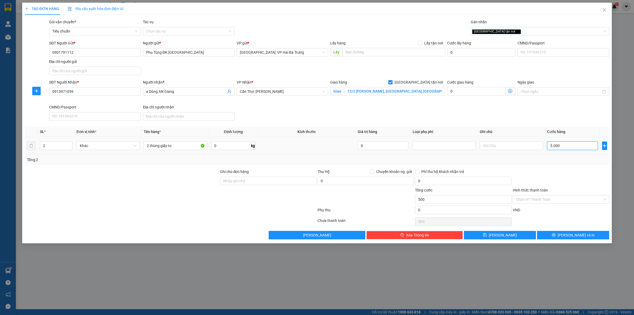
type input "5.000"
type input "50.000"
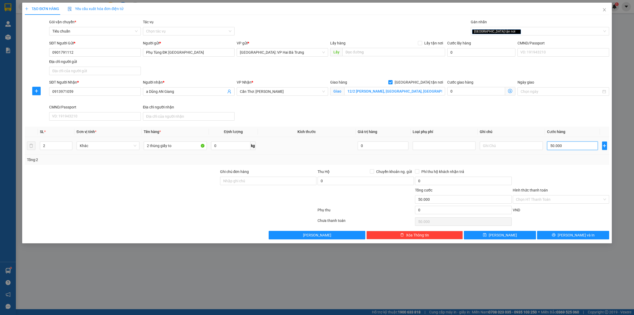
type input "500.000"
click at [604, 8] on icon "close" at bounding box center [604, 10] width 4 height 4
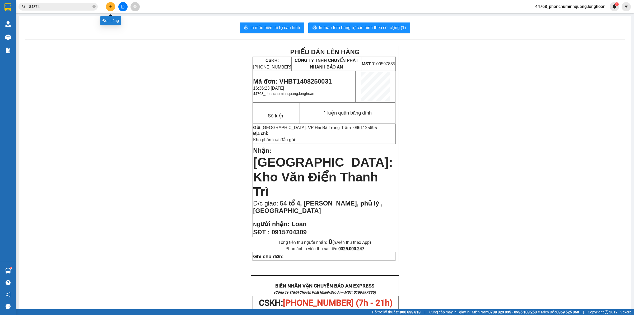
drag, startPoint x: 120, startPoint y: 6, endPoint x: 117, endPoint y: 6, distance: 2.9
click at [119, 6] on button at bounding box center [122, 6] width 9 height 9
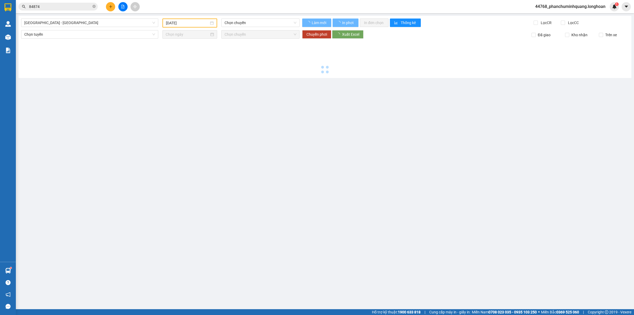
type input "14/08/2025"
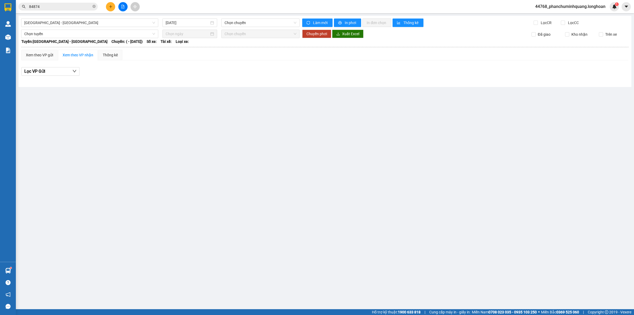
click at [115, 7] on button at bounding box center [110, 6] width 9 height 9
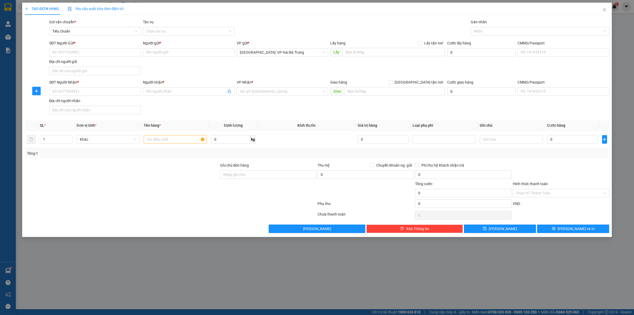
click at [107, 46] on div "SĐT Người Gửi *" at bounding box center [95, 44] width 92 height 8
click at [119, 52] on input "SĐT Người Gửi *" at bounding box center [95, 52] width 92 height 8
type input "0333726866"
click at [93, 62] on div "0333726866 - phụ tùng anh dũng" at bounding box center [94, 63] width 85 height 6
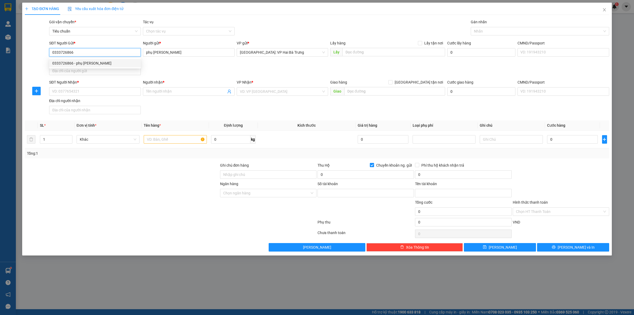
type input "phụ tùng anh dũng"
checkbox input "true"
type input "333726866"
type input "nguyễn anh dũng"
type input "0333726866"
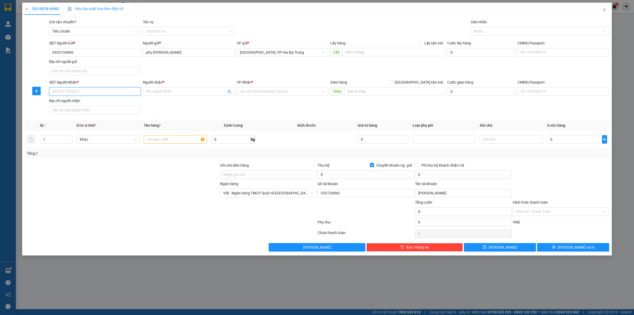
click at [108, 93] on input "SĐT Người Nhận *" at bounding box center [95, 91] width 92 height 8
type input "0838974078"
click at [100, 104] on div "0838974078 - Xuân Bằng" at bounding box center [94, 103] width 85 height 6
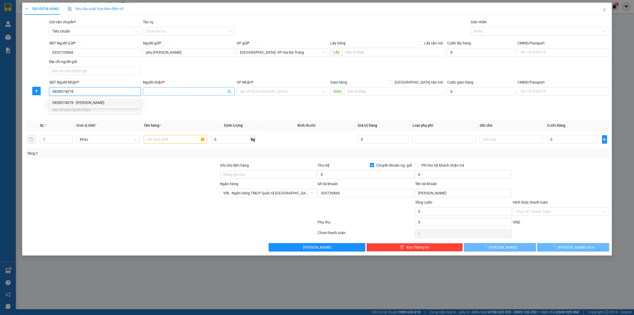
type input "Xuân Bằng"
checkbox input "true"
type input "hữu nghĩa, khóm 2, phường 7, tp bạc liêu"
checkbox input "false"
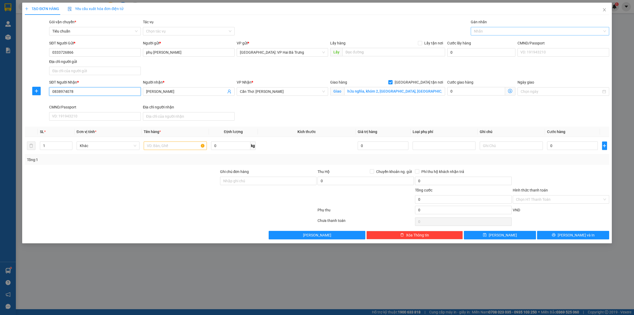
click at [501, 32] on div at bounding box center [537, 31] width 130 height 6
type input "0838974078"
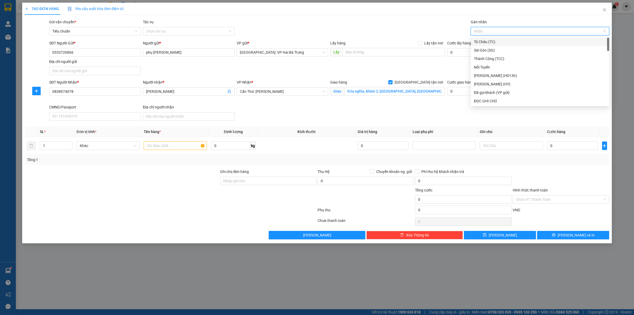
type input "G"
click at [493, 101] on div "[GEOGRAPHIC_DATA] tận nơi" at bounding box center [540, 101] width 132 height 6
drag, startPoint x: 154, startPoint y: 146, endPoint x: 157, endPoint y: 147, distance: 3.7
click at [154, 146] on input "text" at bounding box center [175, 145] width 63 height 8
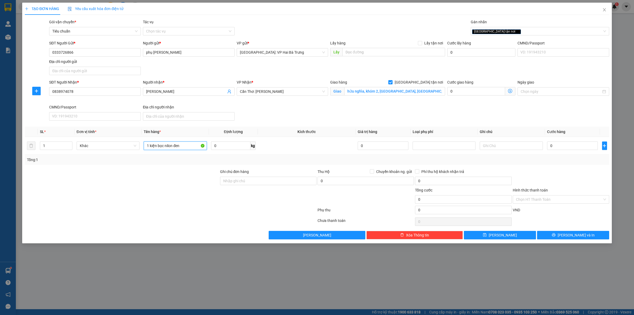
type input "1 kiện bọc nilon đen"
click at [586, 147] on input "0" at bounding box center [572, 145] width 51 height 8
type input "15"
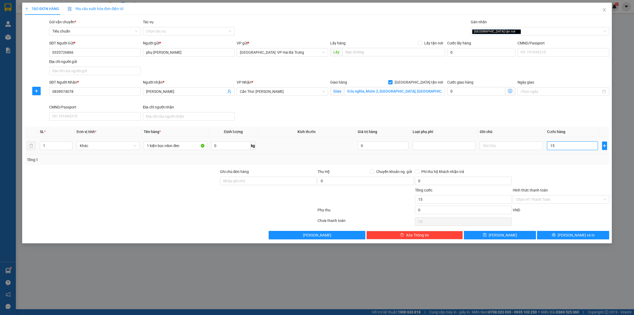
type input "150"
type input "1.500"
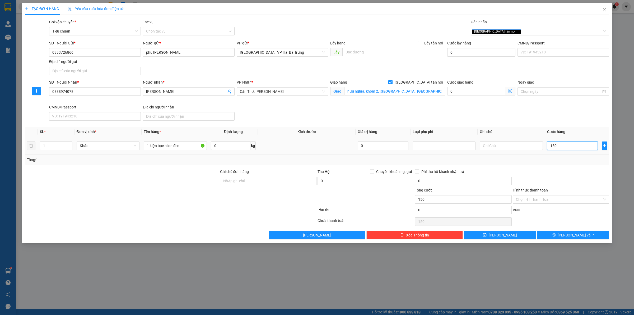
type input "1.500"
type input "15.000"
type input "150.000"
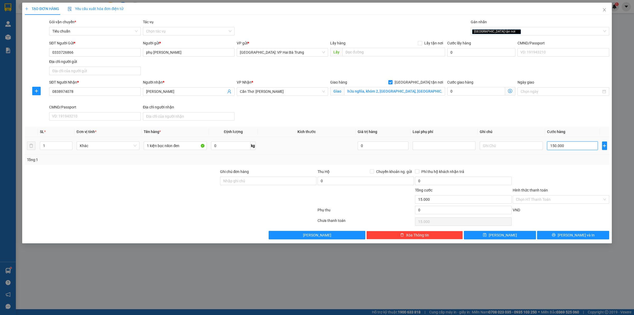
type input "150.000"
click at [556, 236] on button "[PERSON_NAME] và In" at bounding box center [573, 235] width 72 height 8
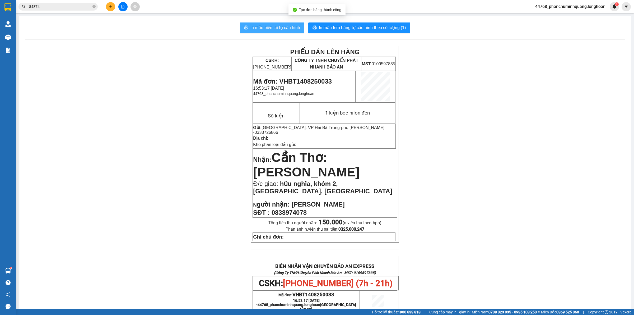
click at [289, 24] on button "In mẫu biên lai tự cấu hình" at bounding box center [272, 27] width 64 height 11
drag, startPoint x: 382, startPoint y: 25, endPoint x: 382, endPoint y: 21, distance: 4.0
click at [382, 25] on span "In mẫu tem hàng tự cấu hình theo số lượng (1)" at bounding box center [362, 27] width 87 height 7
click at [111, 9] on button at bounding box center [110, 6] width 9 height 9
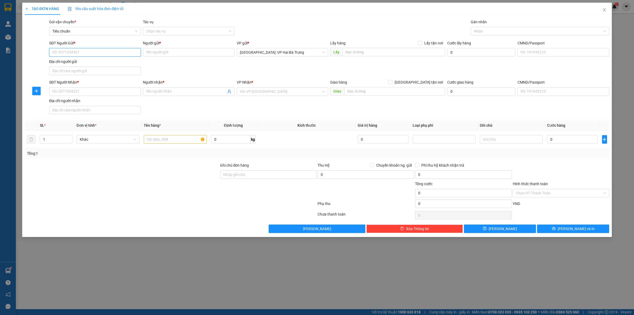
click at [126, 55] on input "SĐT Người Gửi *" at bounding box center [95, 52] width 92 height 8
type input "0944573123"
click at [186, 53] on input "Người gửi *" at bounding box center [189, 52] width 92 height 8
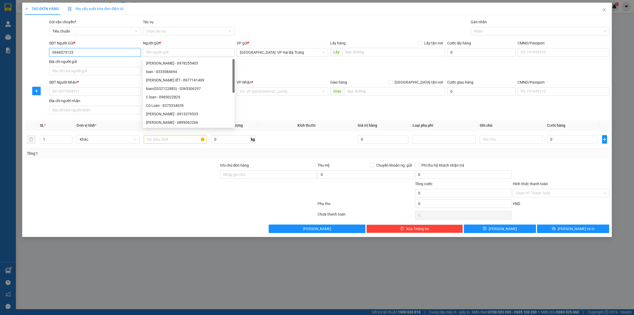
click at [106, 50] on input "0944573123" at bounding box center [95, 52] width 92 height 8
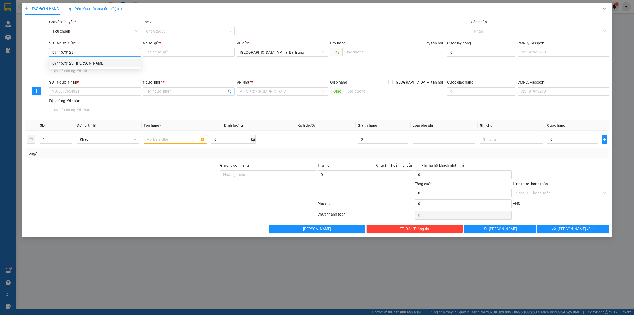
click at [96, 63] on div "0944573123 - Quang" at bounding box center [94, 63] width 85 height 6
type input "Quang"
click at [98, 91] on input "SĐT Người Nhận *" at bounding box center [95, 91] width 92 height 8
click at [95, 92] on input "SĐT Người Nhận *" at bounding box center [95, 91] width 92 height 8
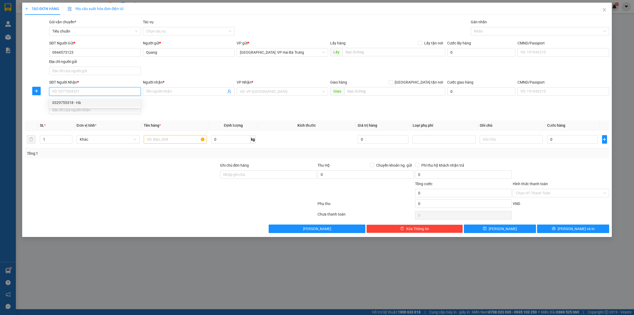
click at [96, 101] on div "0329755318 - Hà" at bounding box center [94, 103] width 85 height 6
type input "0329755318"
type input "Hà"
checkbox input "true"
type input "số 1 phạm viết chánh phường, nguyễn cư trinh, quận 1, hcm"
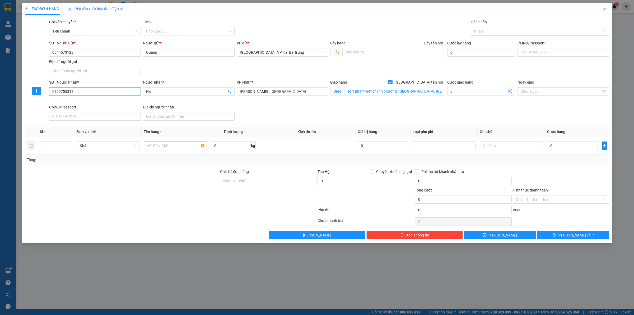
click at [485, 30] on div at bounding box center [537, 31] width 130 height 6
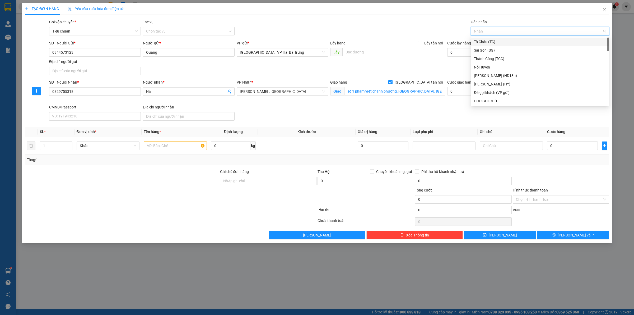
type input "G"
click at [475, 102] on div "[GEOGRAPHIC_DATA] tận nơi" at bounding box center [540, 101] width 132 height 6
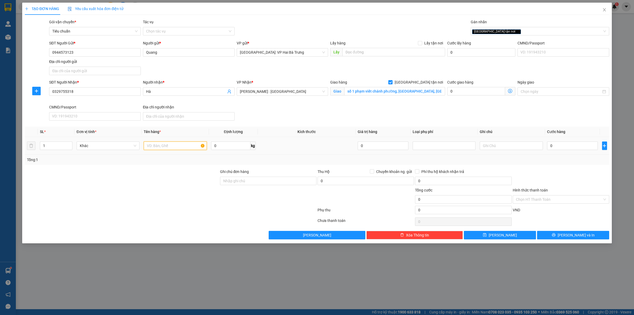
click at [161, 146] on input "text" at bounding box center [175, 145] width 63 height 8
type input "1 kiện giấy (2 kiện gộp 1)"
click at [563, 148] on input "0" at bounding box center [572, 145] width 51 height 8
click at [555, 234] on icon "printer" at bounding box center [554, 235] width 4 height 4
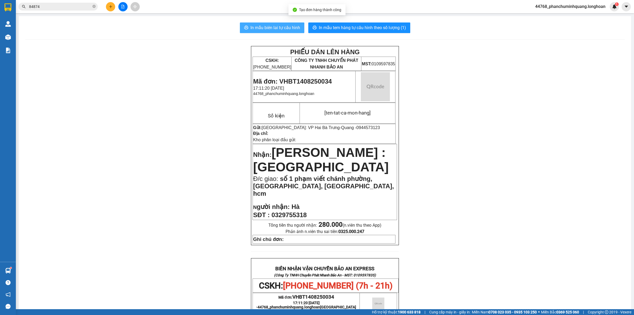
click at [275, 30] on span "In mẫu biên lai tự cấu hình" at bounding box center [275, 27] width 50 height 7
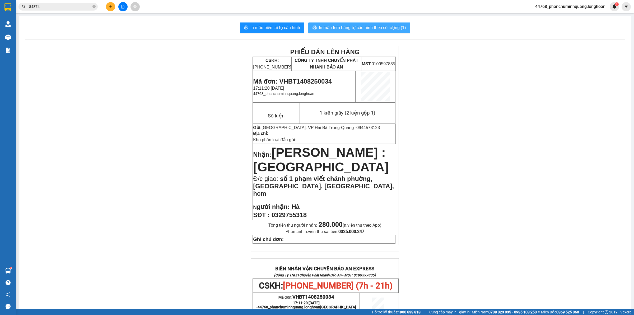
click at [344, 26] on span "In mẫu tem hàng tự cấu hình theo số lượng (1)" at bounding box center [362, 27] width 87 height 7
click at [58, 6] on input "84874" at bounding box center [60, 7] width 62 height 6
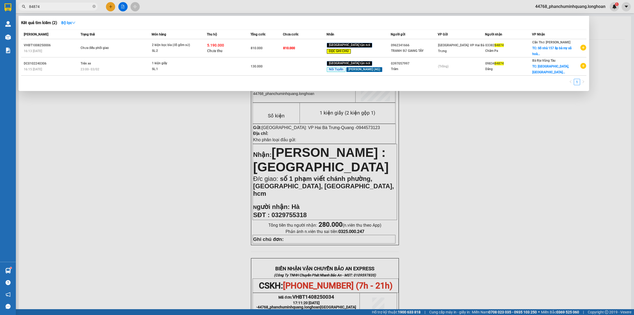
click at [58, 6] on input "84874" at bounding box center [60, 7] width 62 height 6
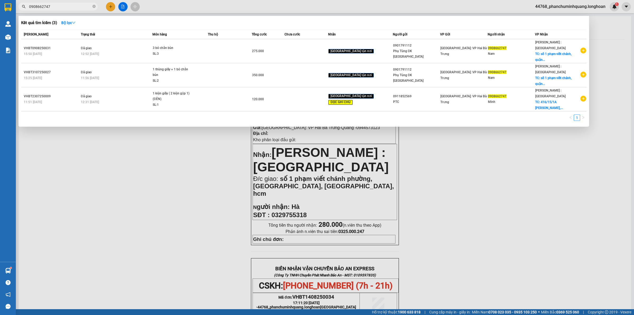
click at [131, 194] on div at bounding box center [317, 157] width 634 height 315
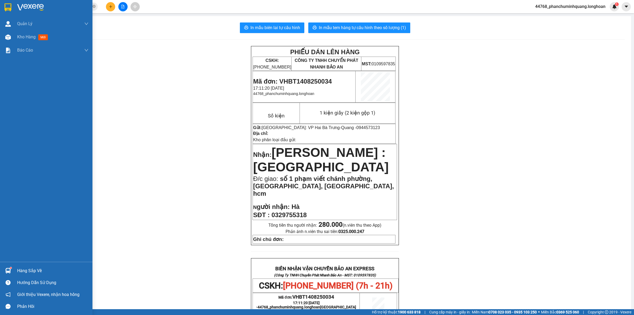
click at [13, 9] on div at bounding box center [46, 8] width 92 height 17
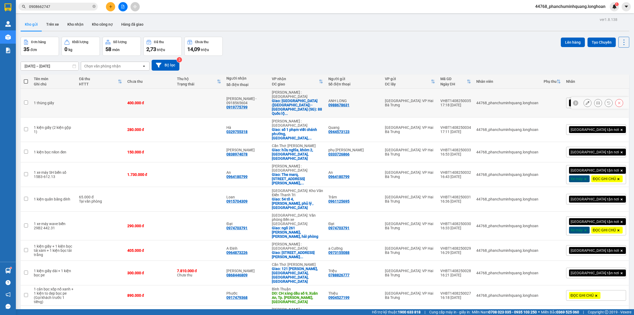
click at [586, 101] on icon at bounding box center [588, 103] width 4 height 4
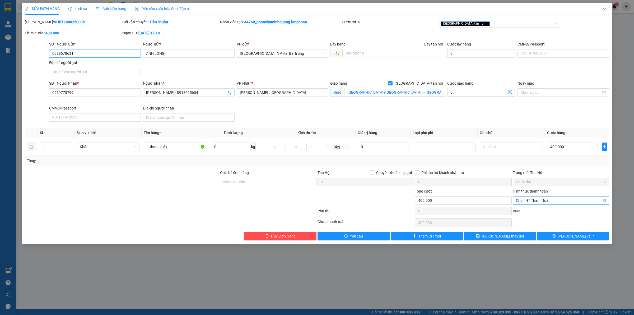
click at [546, 201] on span "Chọn HT Thanh Toán" at bounding box center [561, 200] width 90 height 8
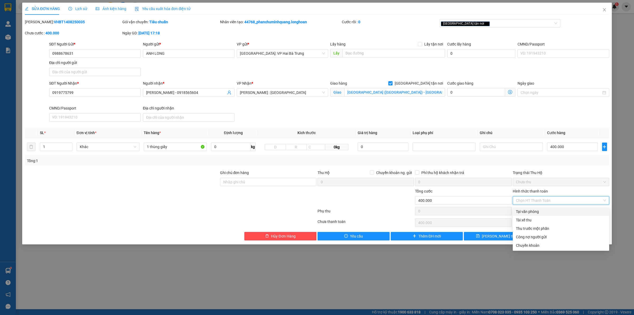
click at [534, 213] on div "Tại văn phòng" at bounding box center [561, 211] width 90 height 6
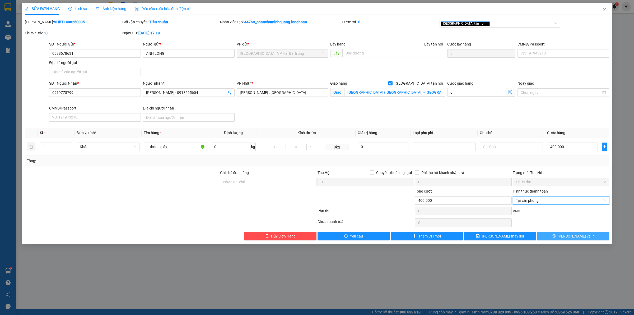
click at [558, 238] on button "[PERSON_NAME] và In" at bounding box center [573, 236] width 72 height 8
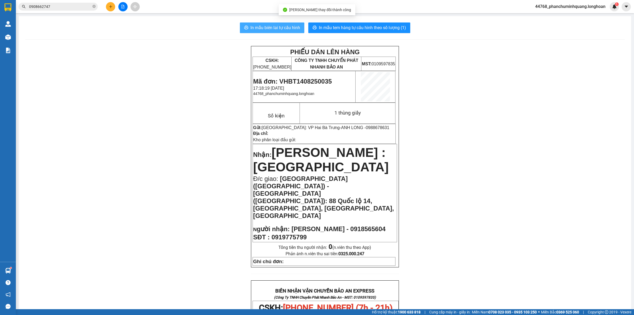
click at [278, 27] on span "In mẫu biên lai tự cấu hình" at bounding box center [275, 27] width 50 height 7
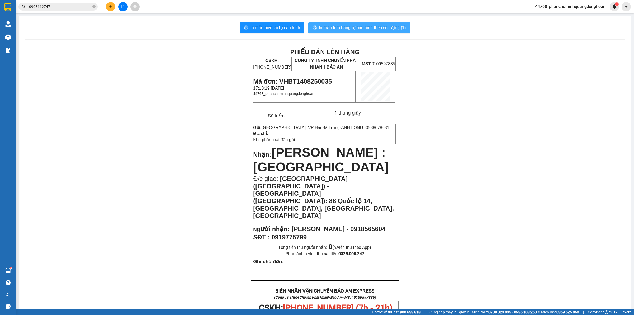
click at [352, 23] on button "In mẫu tem hàng tự cấu hình theo số lượng (1)" at bounding box center [359, 27] width 102 height 11
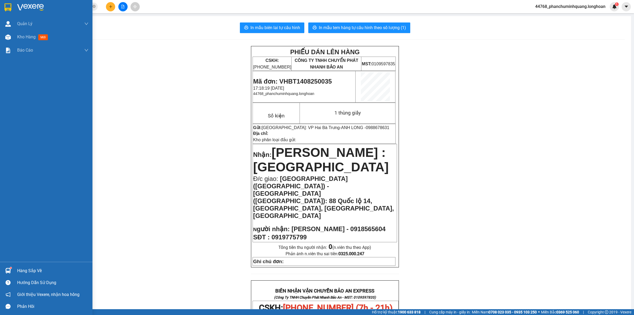
click at [11, 7] on img at bounding box center [7, 7] width 7 height 8
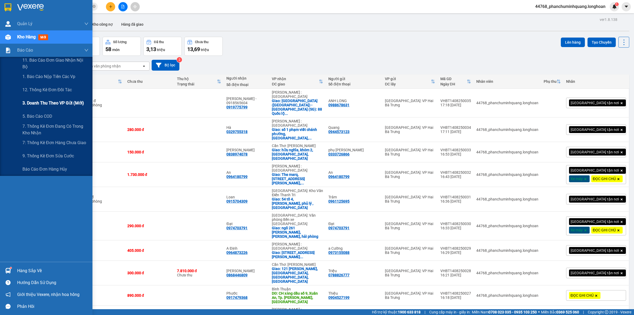
click at [45, 101] on span "3. Doanh Thu theo VP Gửi (mới)" at bounding box center [53, 103] width 62 height 7
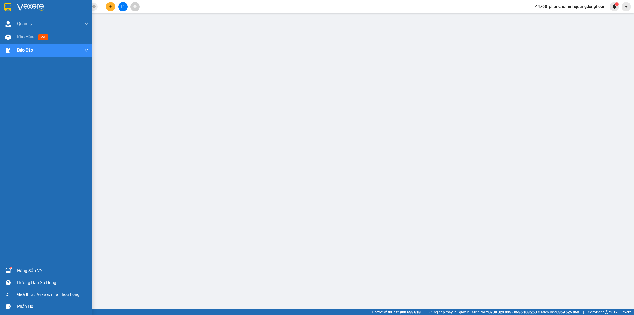
click at [10, 8] on img at bounding box center [7, 7] width 7 height 8
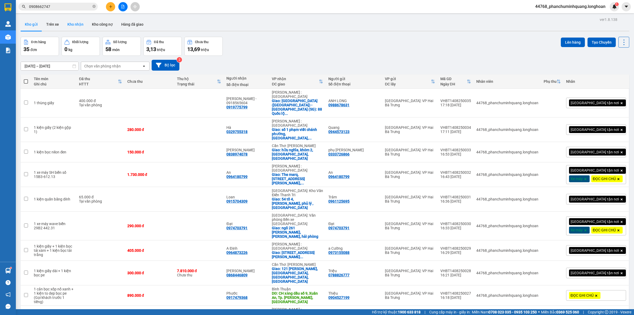
click at [72, 21] on button "Kho nhận" at bounding box center [75, 24] width 25 height 13
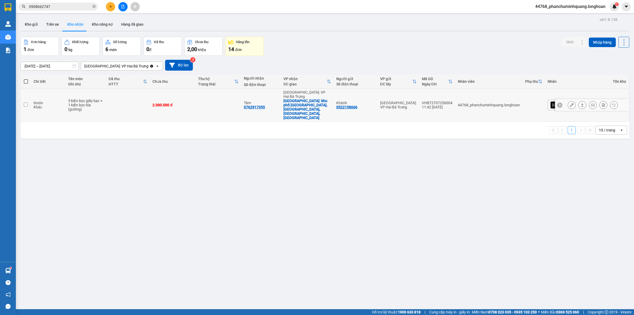
click at [91, 99] on div "5 kiện bọc giấy bạc + 1 kiện bọc bìa (gương)" at bounding box center [85, 105] width 35 height 13
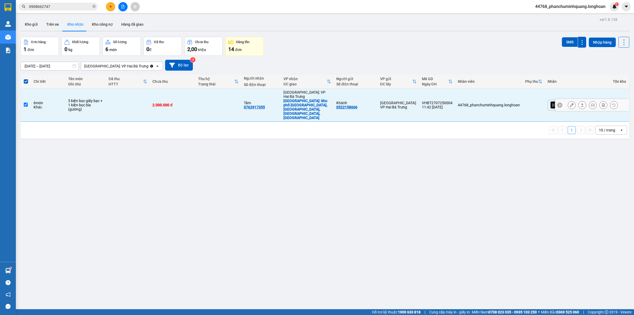
click at [508, 94] on td "44768_phanchuminhquang.longhoan" at bounding box center [488, 104] width 67 height 33
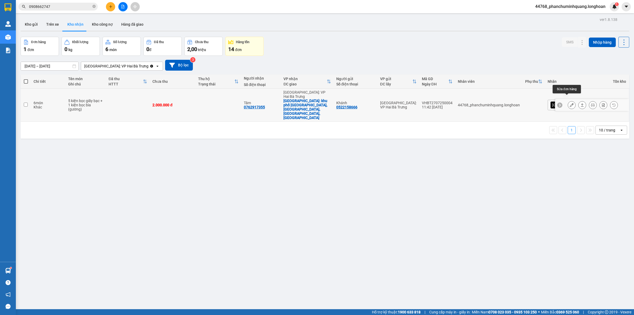
click at [570, 103] on icon at bounding box center [572, 105] width 4 height 4
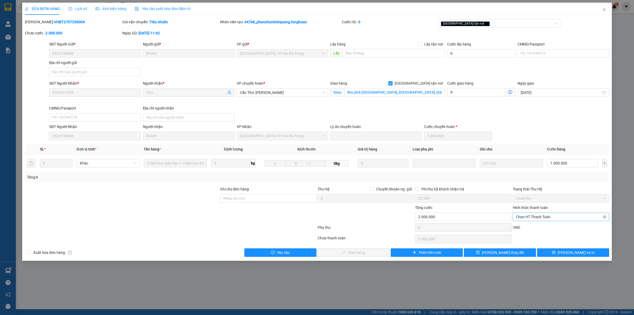
click at [539, 214] on span "Chọn HT Thanh Toán" at bounding box center [561, 217] width 90 height 8
click at [527, 228] on div "Tại văn phòng" at bounding box center [561, 228] width 90 height 6
click at [374, 254] on button "Lưu và Giao hàng" at bounding box center [353, 252] width 72 height 8
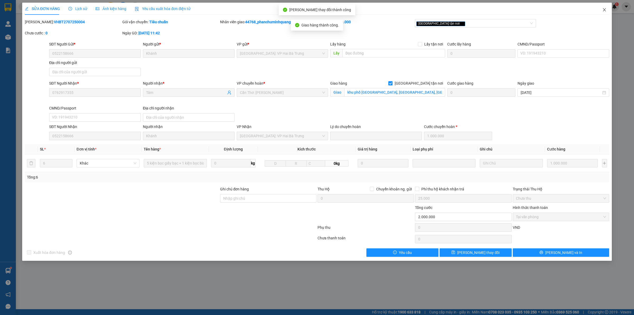
click at [604, 8] on icon "close" at bounding box center [604, 10] width 4 height 4
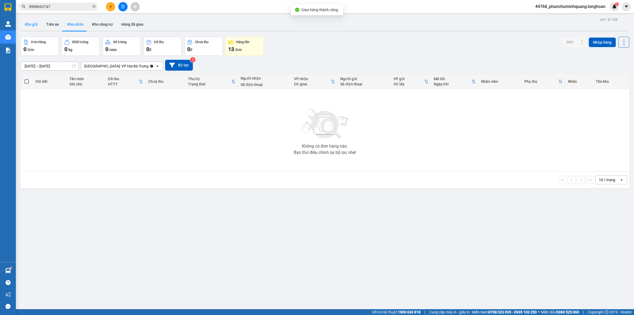
click at [31, 26] on button "Kho gửi" at bounding box center [31, 24] width 21 height 13
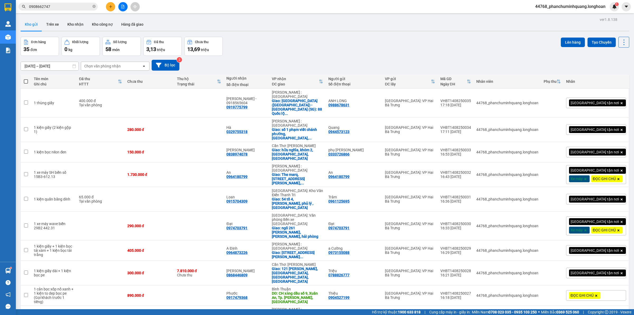
click at [76, 11] on div "Kết quả tìm kiếm ( 3 ) Bộ lọc Mã ĐH Trạng thái Món hàng Thu hộ Tổng cước Chưa c…" at bounding box center [51, 6] width 103 height 9
click at [109, 7] on icon "plus" at bounding box center [111, 7] width 4 height 4
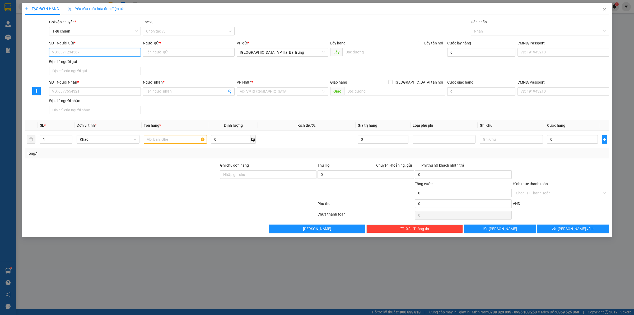
click at [110, 51] on input "SĐT Người Gửi *" at bounding box center [95, 52] width 92 height 8
click at [179, 54] on input "Người gửi *" at bounding box center [189, 52] width 92 height 8
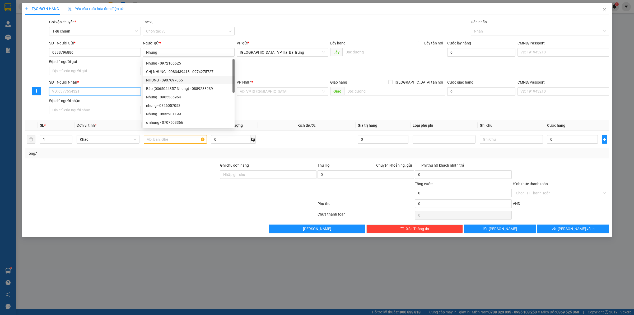
click at [124, 89] on input "SĐT Người Nhận *" at bounding box center [95, 91] width 92 height 8
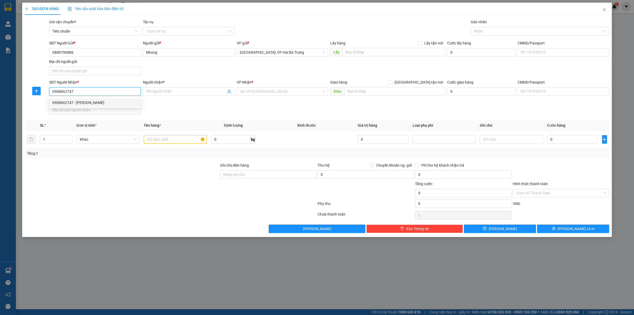
click at [115, 104] on div "0908662747 - Nam" at bounding box center [94, 103] width 85 height 6
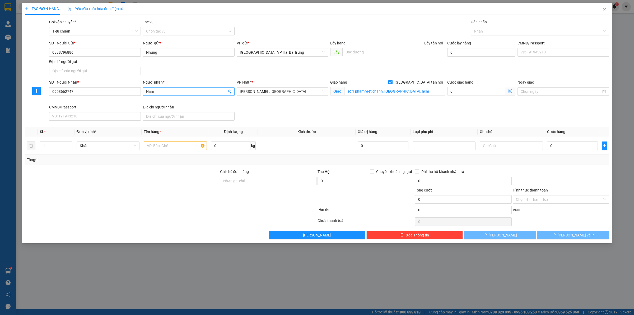
click at [179, 92] on input "Nam" at bounding box center [186, 91] width 80 height 6
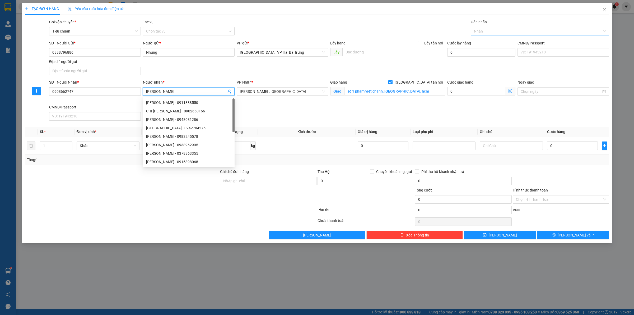
click at [488, 32] on div at bounding box center [537, 31] width 130 height 6
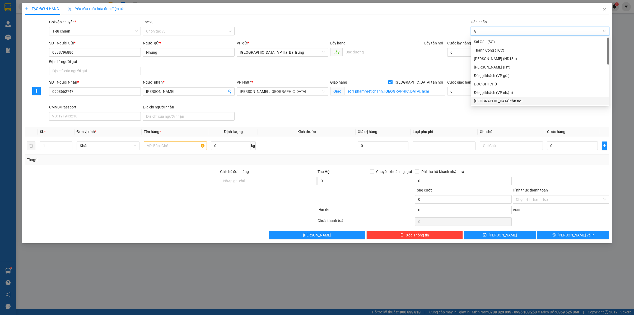
click at [496, 100] on div "[GEOGRAPHIC_DATA] tận nơi" at bounding box center [540, 101] width 132 height 6
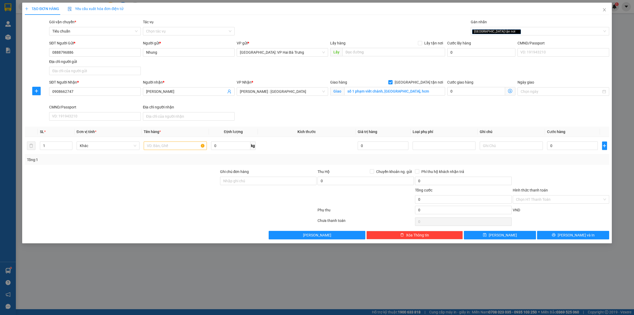
click at [369, 113] on div "SĐT Người Nhận * 0908662747 Người nhận * Hồng Minh VP Nhận * Hồ Chí Minh : Kho …" at bounding box center [329, 100] width 562 height 43
click at [159, 150] on input "text" at bounding box center [175, 145] width 63 height 8
click at [424, 92] on input "số 1 phạm viết chánh, quận 1, hcm" at bounding box center [394, 91] width 101 height 8
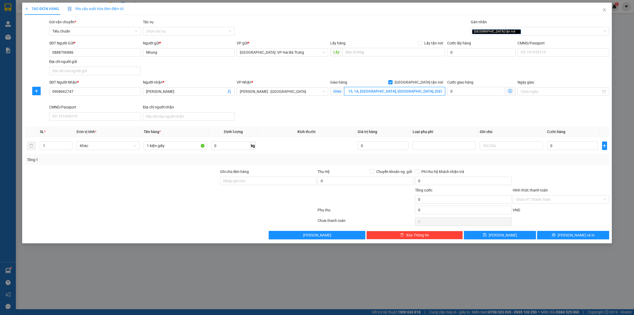
scroll to position [0, 17]
click at [586, 147] on input "0" at bounding box center [572, 145] width 51 height 8
click at [553, 236] on button "[PERSON_NAME] và In" at bounding box center [573, 235] width 72 height 8
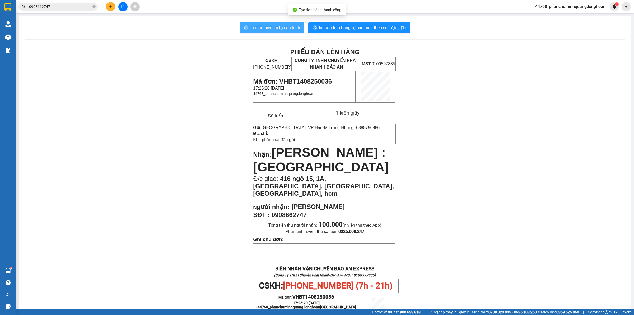
click at [275, 30] on span "In mẫu biên lai tự cấu hình" at bounding box center [275, 27] width 50 height 7
click at [369, 25] on span "In mẫu tem hàng tự cấu hình theo số lượng (1)" at bounding box center [362, 27] width 87 height 7
click at [112, 5] on icon "plus" at bounding box center [111, 7] width 4 height 4
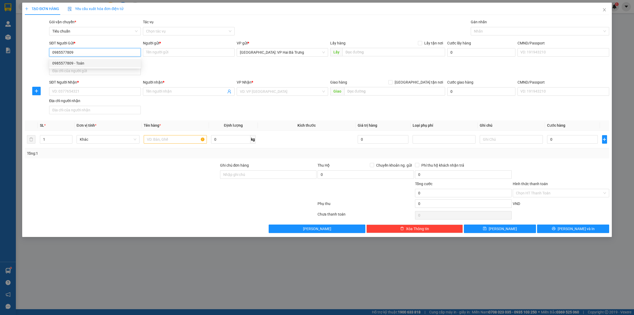
click at [90, 61] on div "0985577809 - Toán" at bounding box center [94, 63] width 85 height 6
click at [101, 93] on input "SĐT Người Nhận *" at bounding box center [95, 91] width 92 height 8
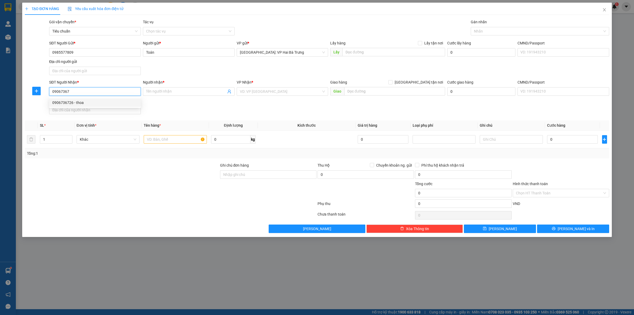
click at [127, 101] on div "0906736726 - thoa" at bounding box center [94, 103] width 85 height 6
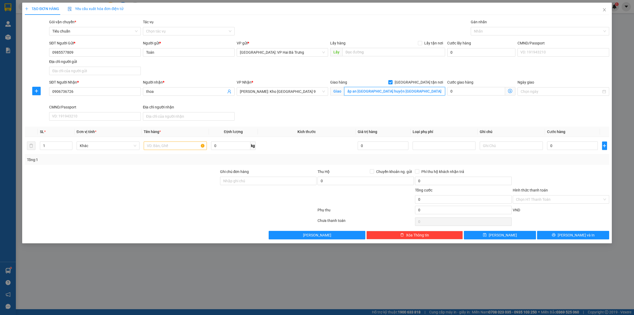
click at [431, 90] on input "ấp an thanh xã an ngãi huyện long điền brvt" at bounding box center [394, 91] width 101 height 8
click at [431, 94] on input "ấp an thanh xã an ngãi huyện long điền brvt" at bounding box center [394, 91] width 101 height 8
click at [435, 90] on input "ấp an thanh xã an ngãi huyện long điền brvt" at bounding box center [394, 91] width 101 height 8
click at [312, 93] on span "[PERSON_NAME]: Kho [GEOGRAPHIC_DATA] 9" at bounding box center [282, 91] width 85 height 8
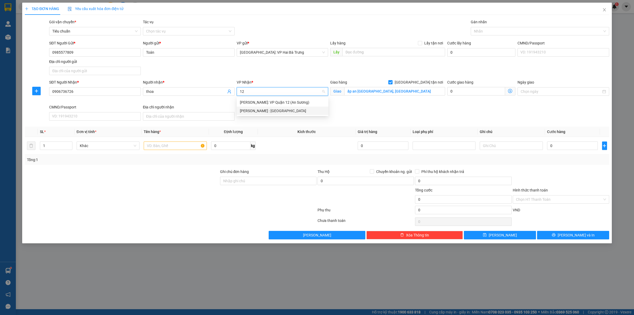
drag, startPoint x: 311, startPoint y: 110, endPoint x: 348, endPoint y: 102, distance: 38.0
click at [311, 110] on div "[PERSON_NAME] : [GEOGRAPHIC_DATA]" at bounding box center [282, 111] width 85 height 6
click at [493, 34] on div at bounding box center [537, 31] width 130 height 6
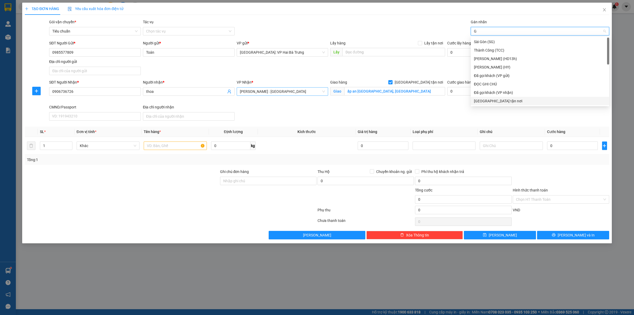
click at [486, 100] on div "[GEOGRAPHIC_DATA] tận nơi" at bounding box center [540, 101] width 132 height 6
click at [71, 144] on span "Increase Value" at bounding box center [69, 144] width 6 height 5
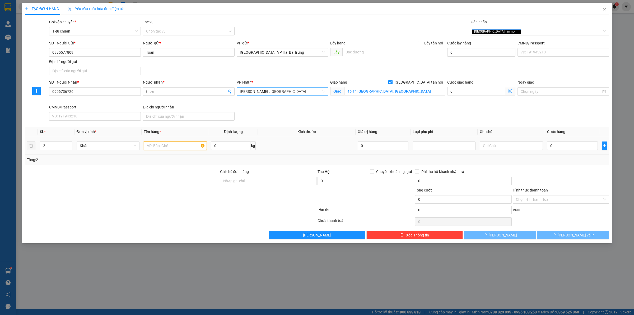
click at [168, 144] on input "text" at bounding box center [175, 145] width 63 height 8
click at [560, 148] on input "0" at bounding box center [572, 145] width 51 height 8
click at [551, 234] on button "[PERSON_NAME] và In" at bounding box center [573, 235] width 72 height 8
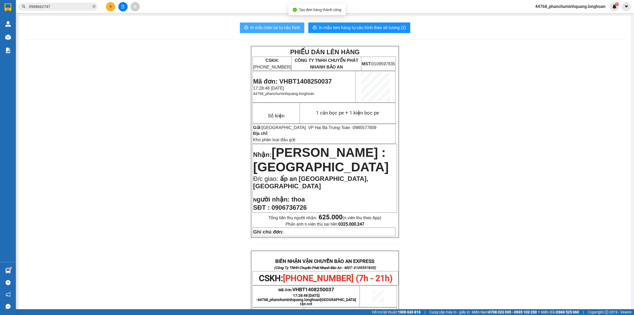
click at [264, 29] on span "In mẫu biên lai tự cấu hình" at bounding box center [275, 27] width 50 height 7
click at [388, 24] on span "In mẫu tem hàng tự cấu hình theo số lượng (2)" at bounding box center [362, 27] width 87 height 7
click at [107, 6] on button at bounding box center [110, 6] width 9 height 9
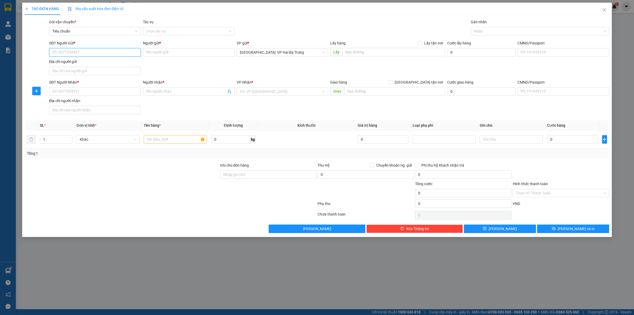
click at [107, 49] on input "SĐT Người Gửi *" at bounding box center [95, 52] width 92 height 8
click at [120, 60] on div "0345825894 - Ô TÔ MẠNH HÙNG" at bounding box center [94, 63] width 85 height 6
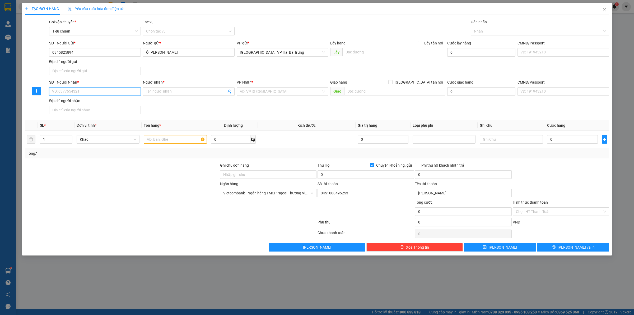
drag, startPoint x: 129, startPoint y: 94, endPoint x: 138, endPoint y: 93, distance: 8.8
click at [130, 94] on input "SĐT Người Nhận *" at bounding box center [95, 91] width 92 height 8
click at [162, 93] on input "Người nhận *" at bounding box center [186, 91] width 80 height 6
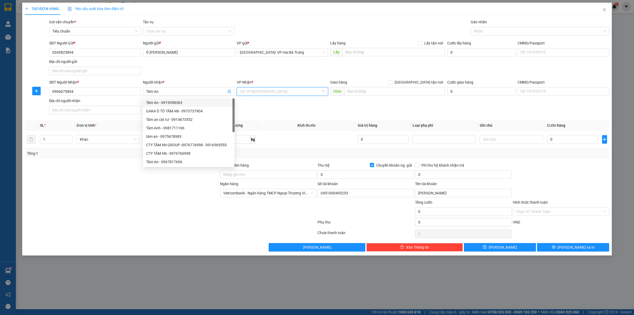
click at [284, 90] on input "search" at bounding box center [281, 91] width 82 height 8
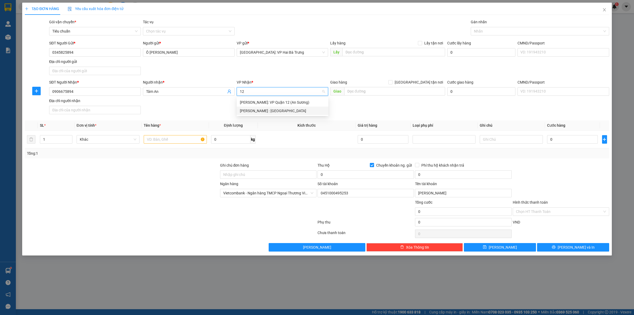
click at [287, 109] on div "[PERSON_NAME] : [GEOGRAPHIC_DATA]" at bounding box center [282, 111] width 85 height 6
click at [358, 92] on input "text" at bounding box center [394, 91] width 101 height 8
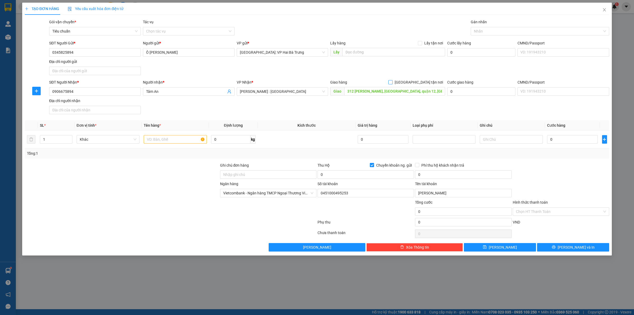
click at [426, 82] on span "[GEOGRAPHIC_DATA] tận nơi" at bounding box center [418, 82] width 53 height 6
click at [392, 82] on input "[GEOGRAPHIC_DATA] tận nơi" at bounding box center [390, 82] width 4 height 4
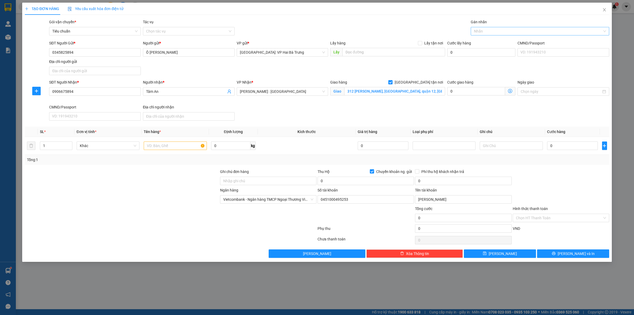
click at [484, 30] on div at bounding box center [537, 31] width 130 height 6
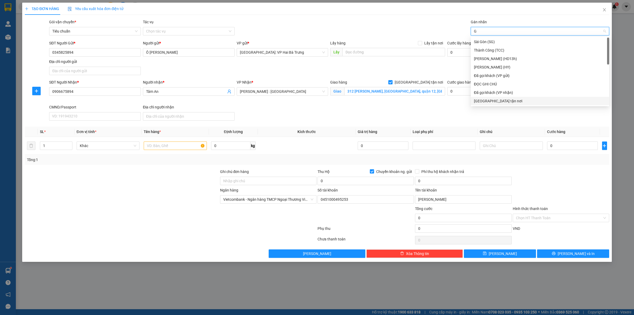
click at [492, 102] on div "[GEOGRAPHIC_DATA] tận nơi" at bounding box center [540, 101] width 132 height 6
click at [163, 147] on input "text" at bounding box center [175, 145] width 63 height 8
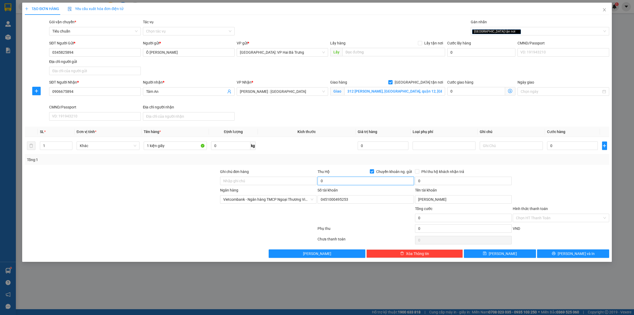
click at [393, 180] on input "0" at bounding box center [365, 180] width 96 height 8
click at [443, 184] on input "0" at bounding box center [463, 180] width 96 height 8
click at [444, 170] on span "Phí thu hộ khách nhận trả" at bounding box center [442, 172] width 47 height 6
click at [419, 170] on input "Phí thu hộ khách nhận trả" at bounding box center [417, 171] width 4 height 4
click at [574, 146] on input "0" at bounding box center [572, 145] width 51 height 8
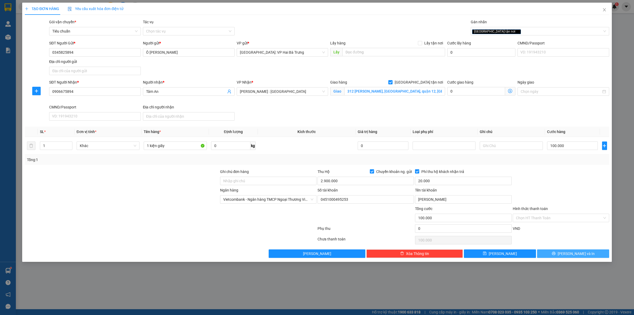
click at [560, 250] on button "[PERSON_NAME] và In" at bounding box center [573, 253] width 72 height 8
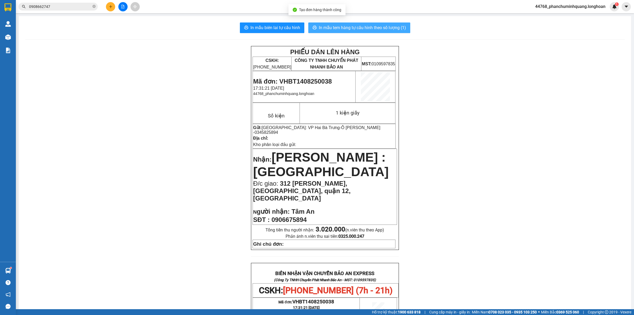
click at [332, 28] on span "In mẫu tem hàng tự cấu hình theo số lượng (1)" at bounding box center [362, 27] width 87 height 7
